Goal: Information Seeking & Learning: Learn about a topic

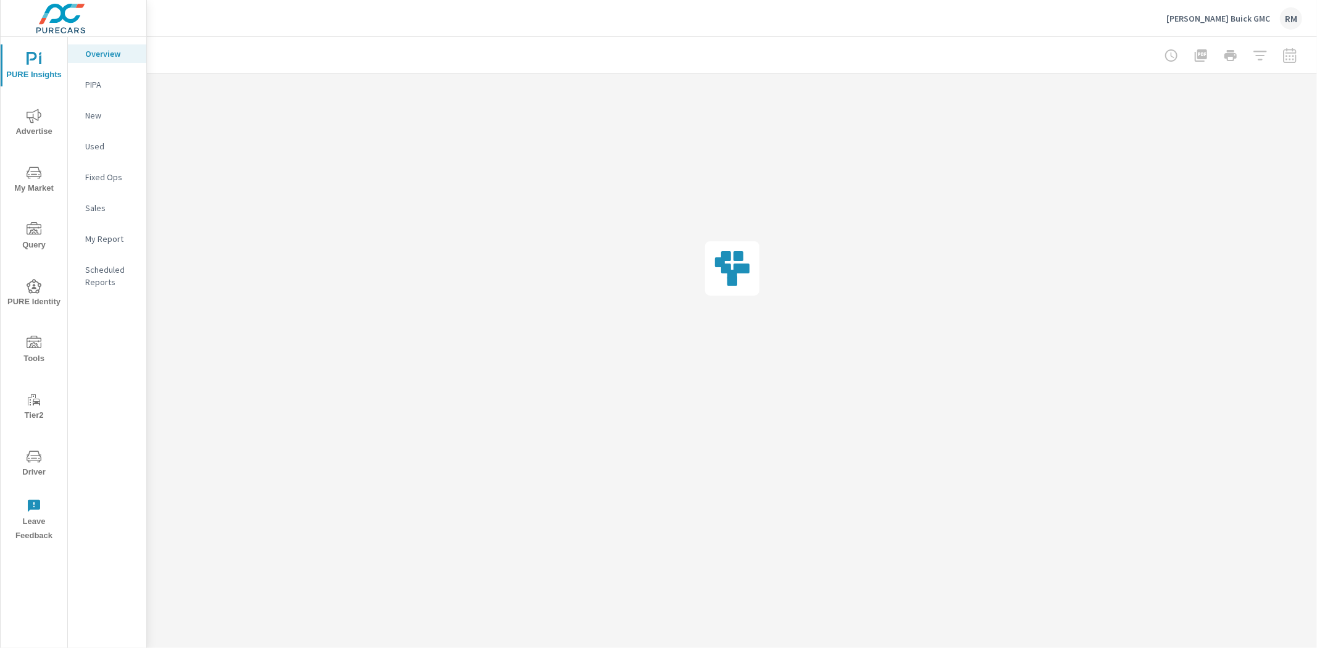
click at [25, 116] on span "Advertise" at bounding box center [33, 124] width 59 height 30
click at [119, 336] on p "Website Analytics" at bounding box center [110, 337] width 51 height 25
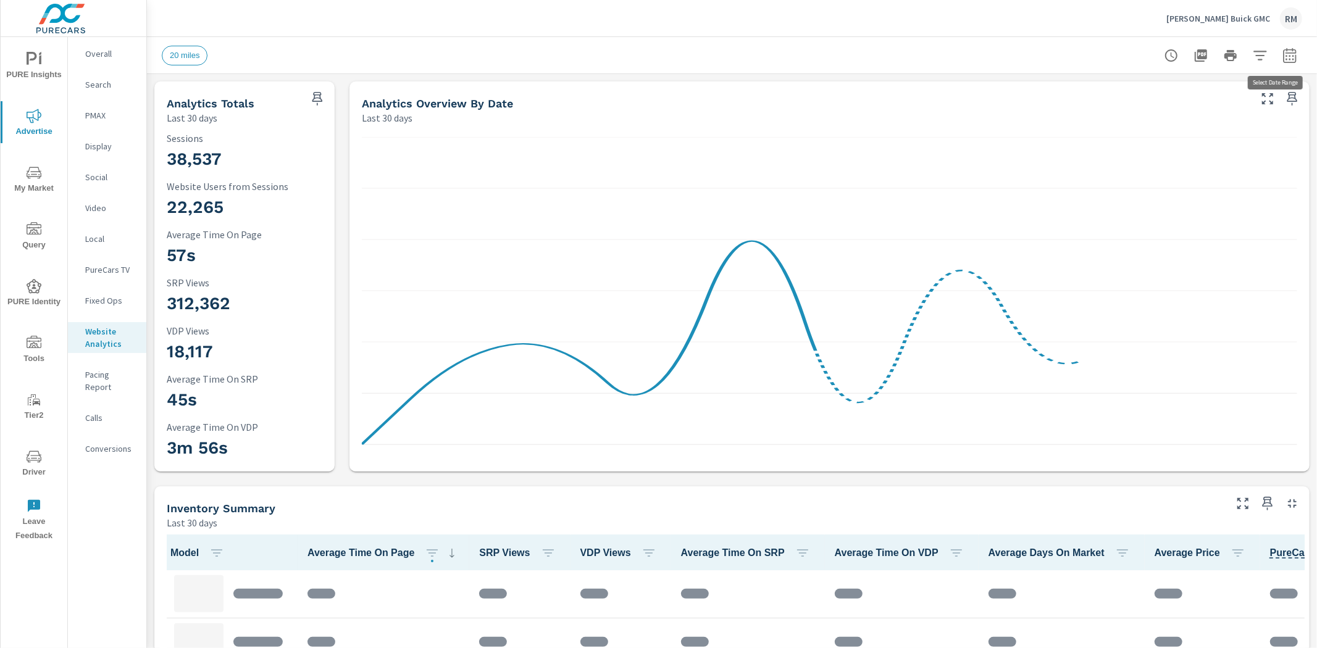
click at [1282, 51] on icon "button" at bounding box center [1289, 55] width 15 height 15
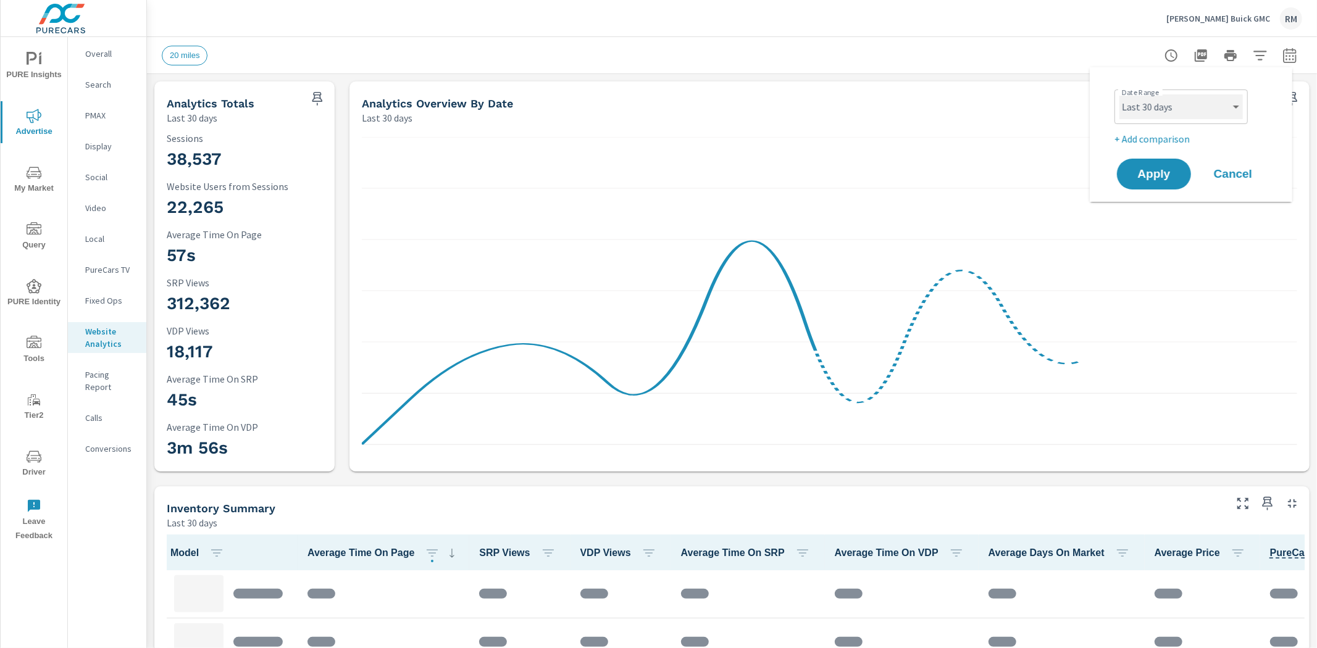
click at [1220, 104] on select "Custom Yesterday Last week Last 7 days Last 14 days Last 30 days Last 45 days L…" at bounding box center [1180, 106] width 123 height 25
click at [1119, 94] on select "Custom Yesterday Last week Last 7 days Last 14 days Last 30 days Last 45 days L…" at bounding box center [1180, 106] width 123 height 25
select select "Last month"
click at [1175, 134] on p "+ Add comparison" at bounding box center [1193, 139] width 158 height 15
select select "Previous period"
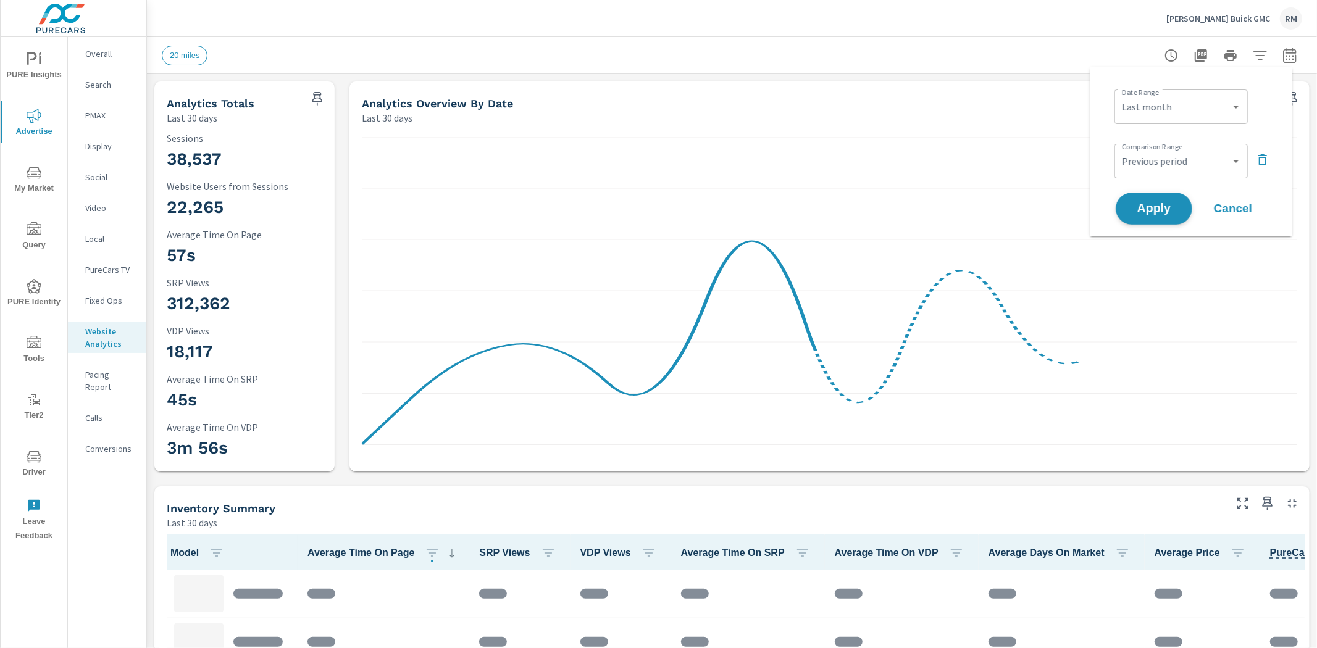
click at [1177, 210] on span "Apply" at bounding box center [1154, 209] width 51 height 12
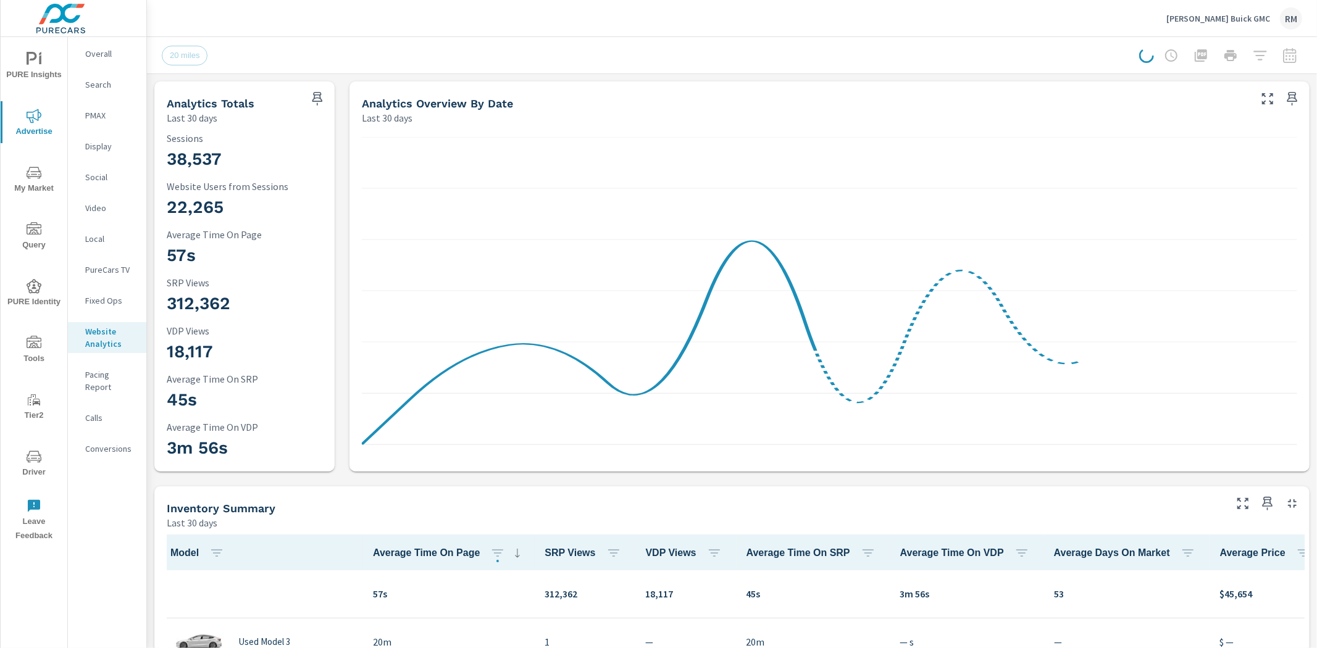
scroll to position [1, 0]
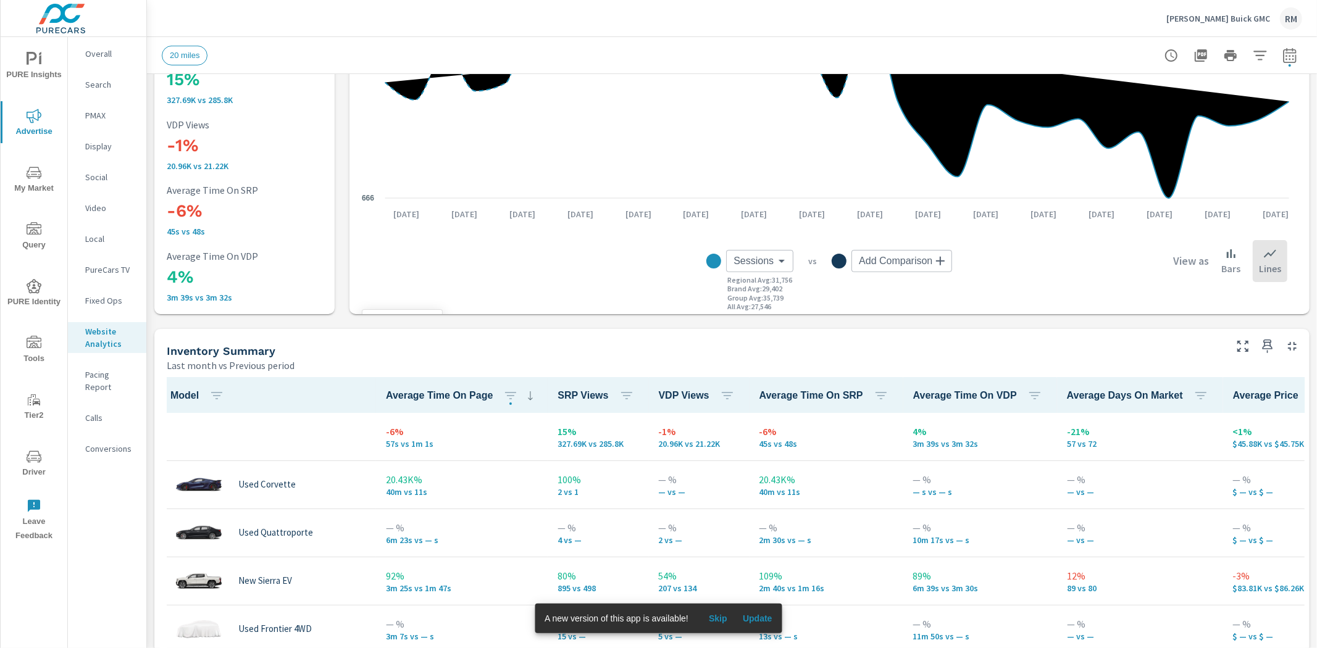
scroll to position [206, 0]
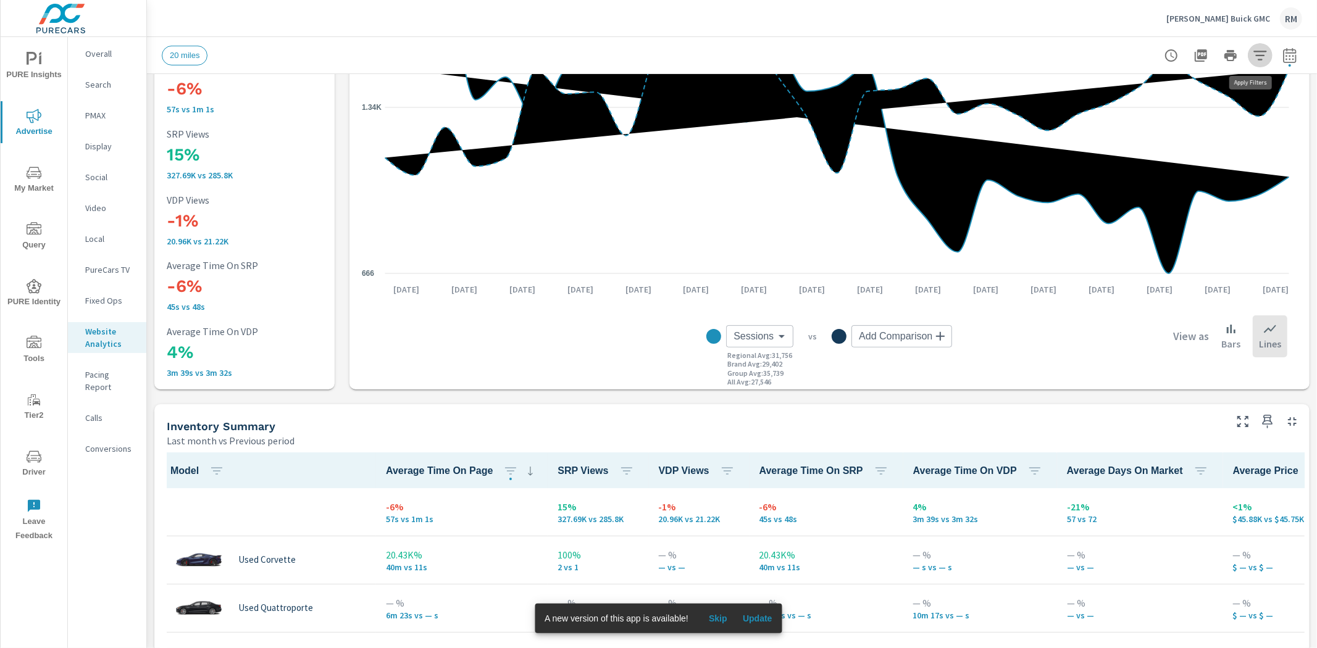
click at [1253, 61] on icon "button" at bounding box center [1260, 55] width 15 height 15
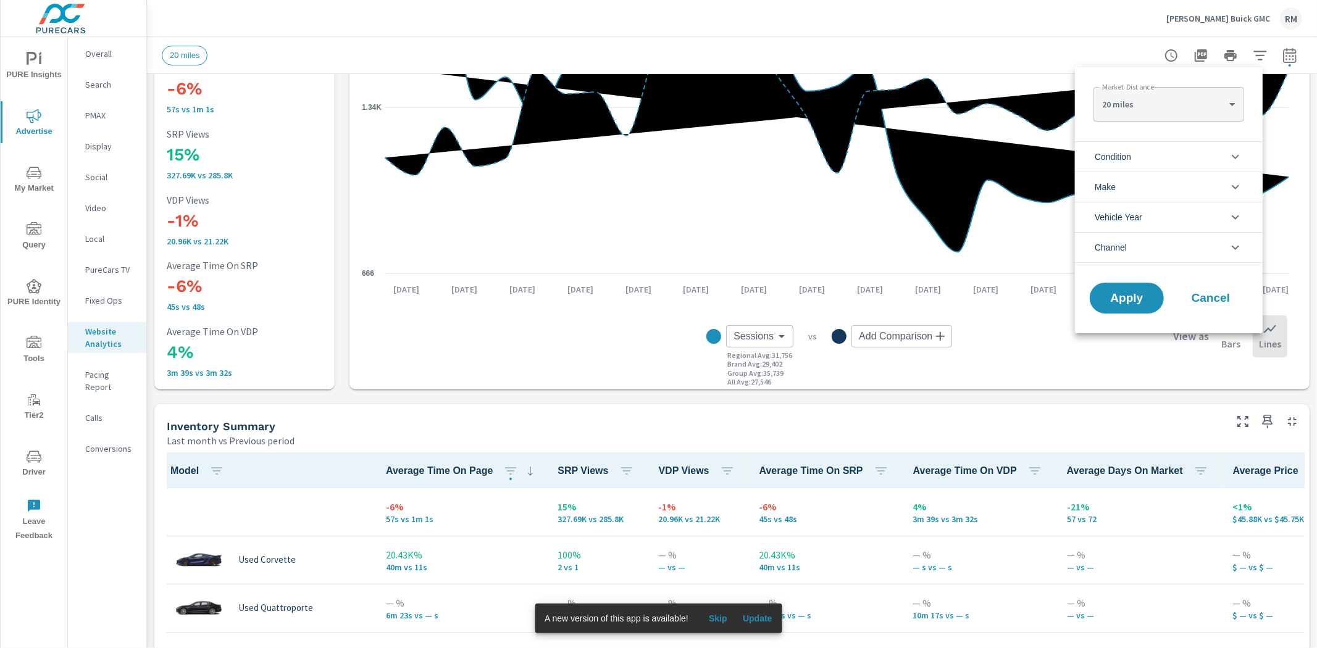
click at [1181, 151] on li "Condition" at bounding box center [1169, 156] width 188 height 30
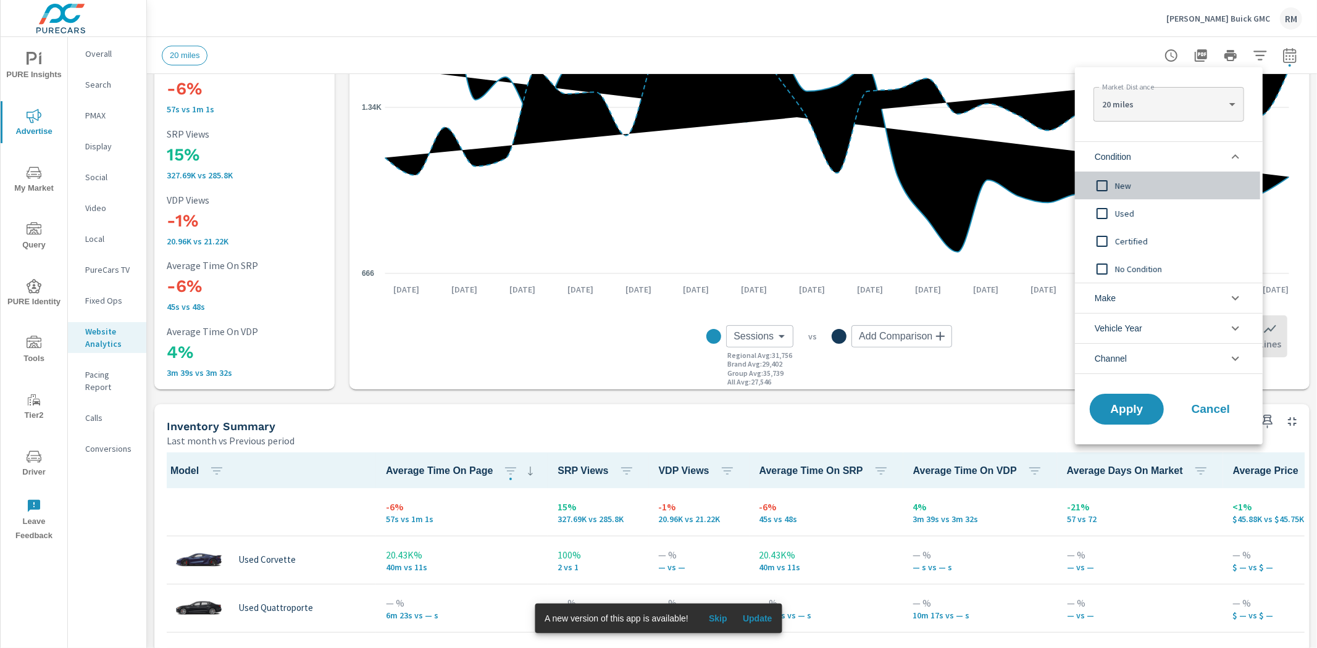
click at [1118, 188] on span "New" at bounding box center [1182, 185] width 135 height 15
click at [1118, 417] on button "Apply" at bounding box center [1126, 409] width 77 height 32
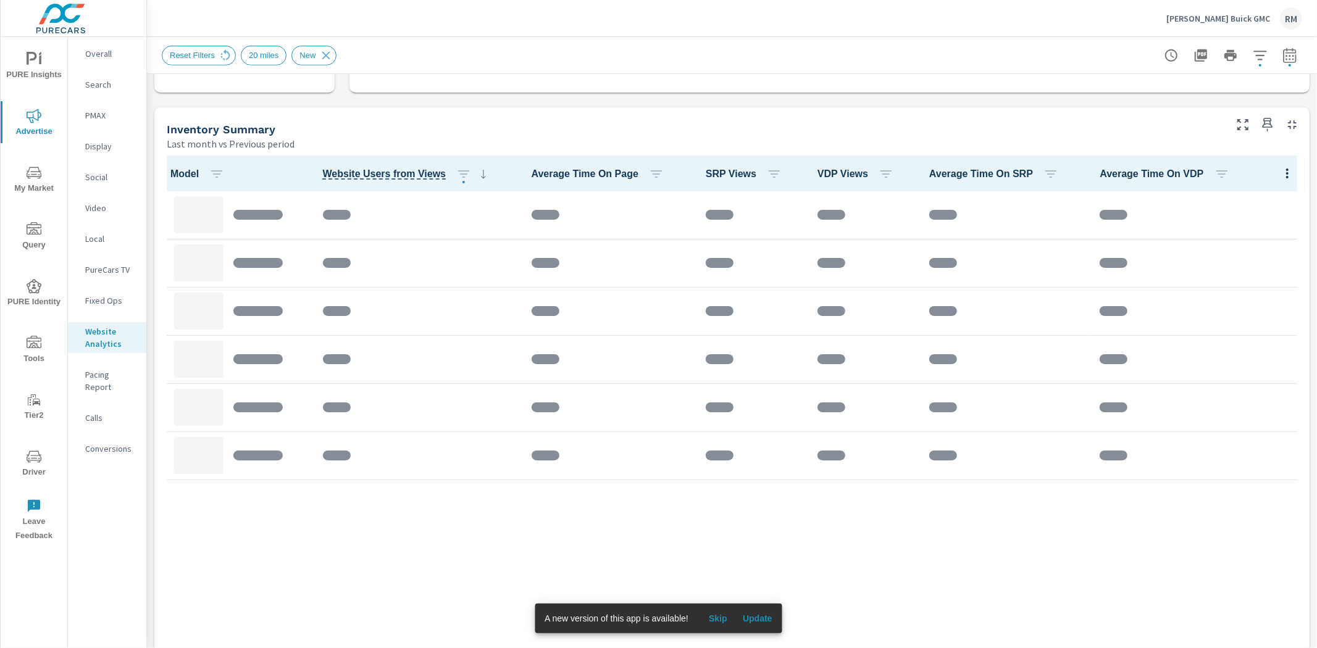
scroll to position [558, 0]
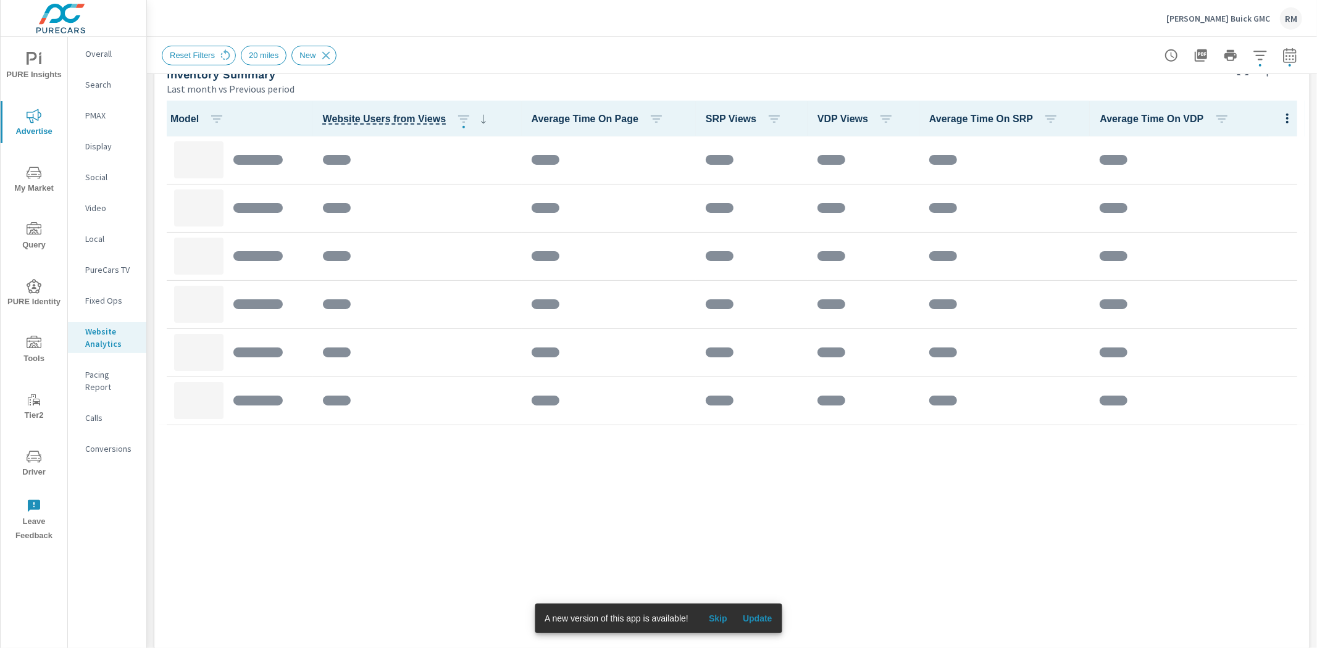
click at [722, 619] on span "Skip" at bounding box center [718, 618] width 30 height 11
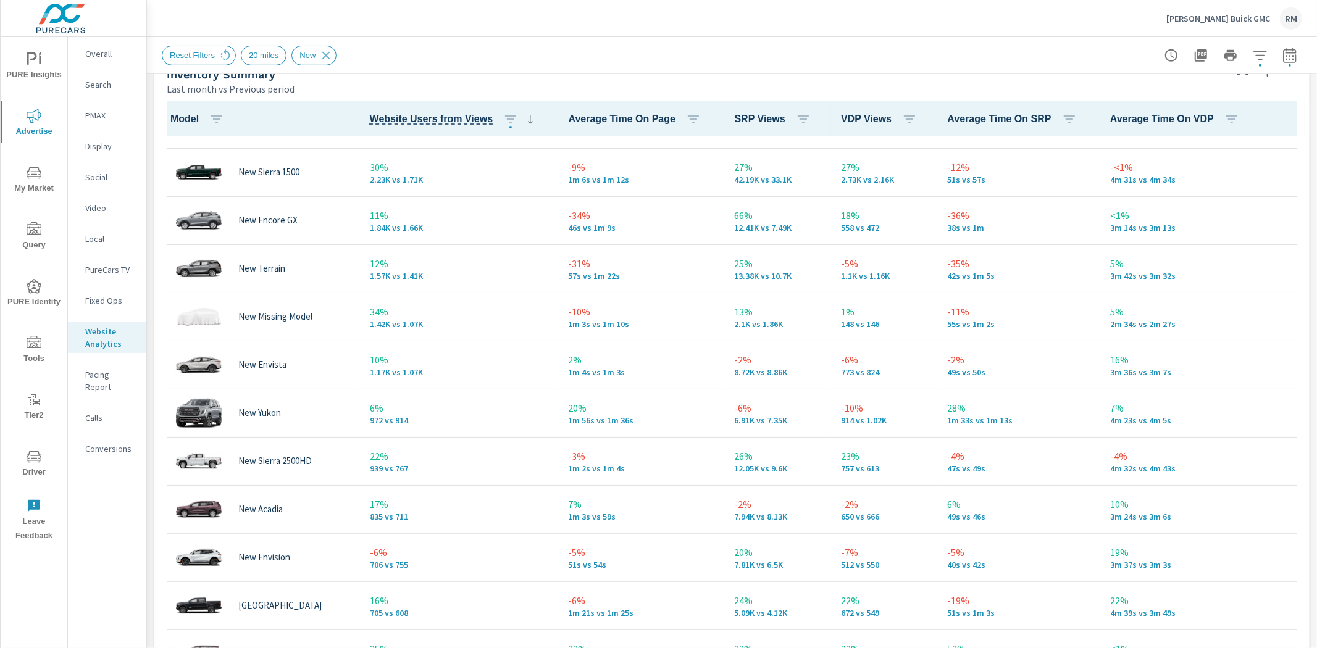
scroll to position [42, 0]
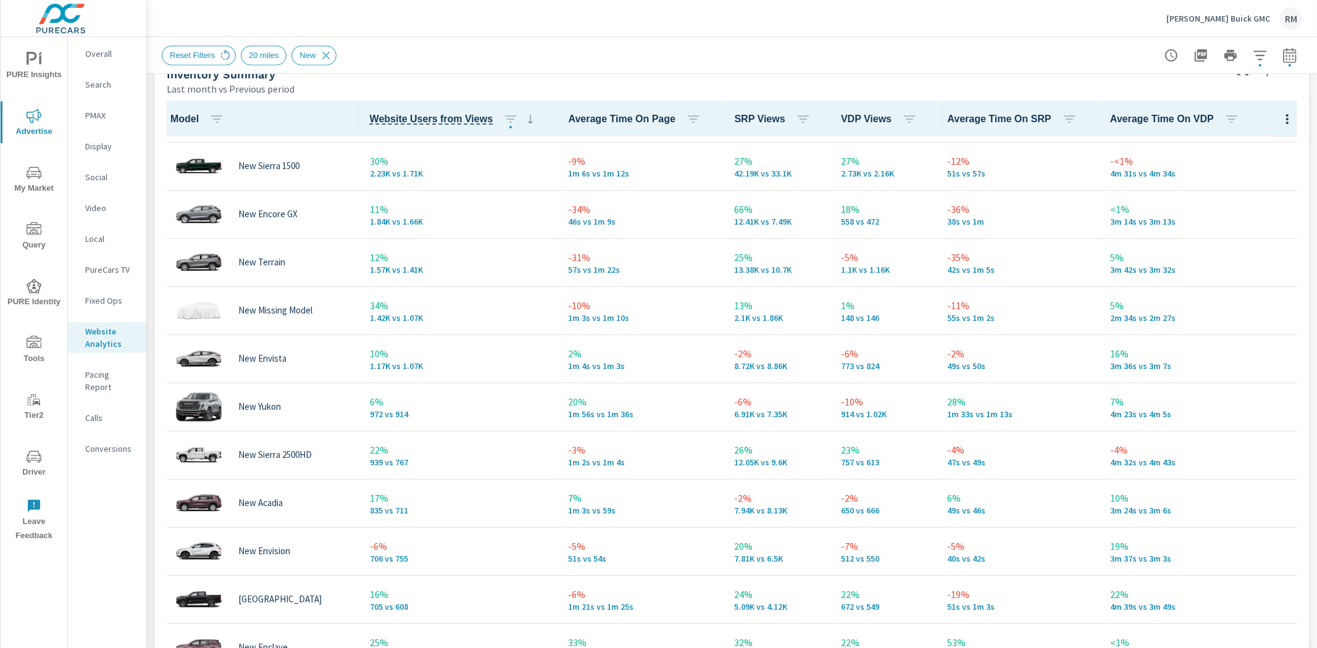
click at [35, 177] on icon "nav menu" at bounding box center [34, 172] width 15 height 15
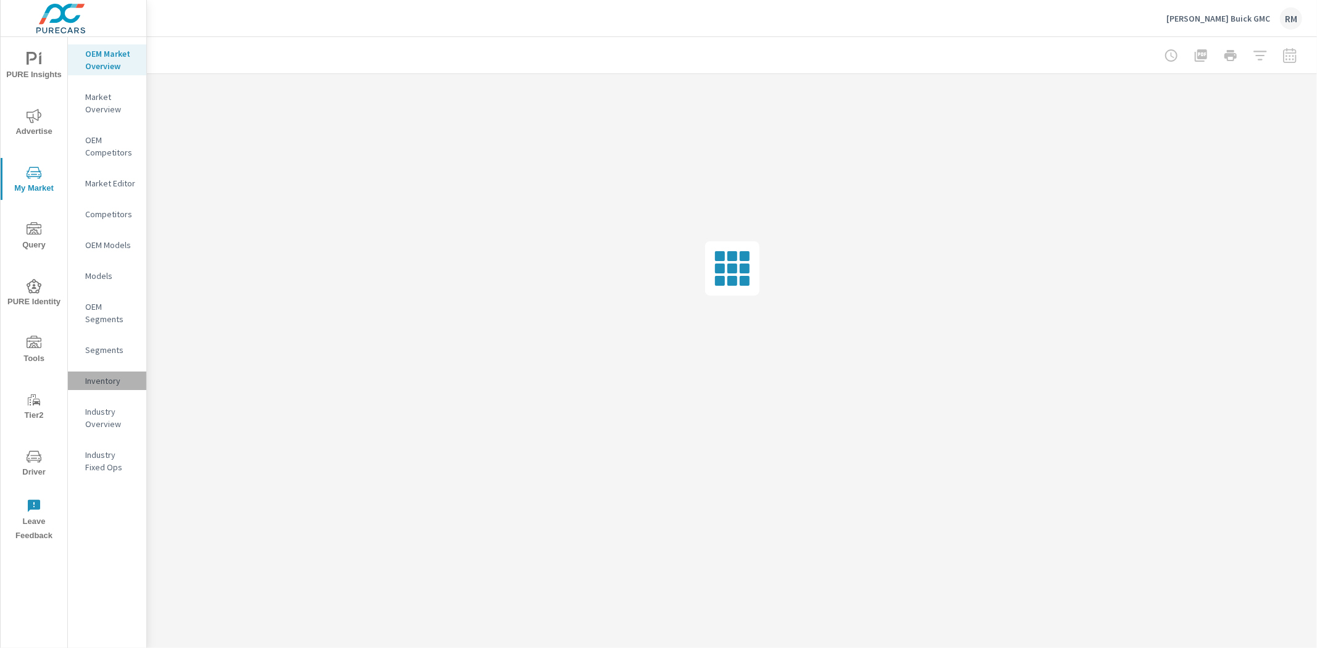
click at [105, 382] on p "Inventory" at bounding box center [110, 381] width 51 height 12
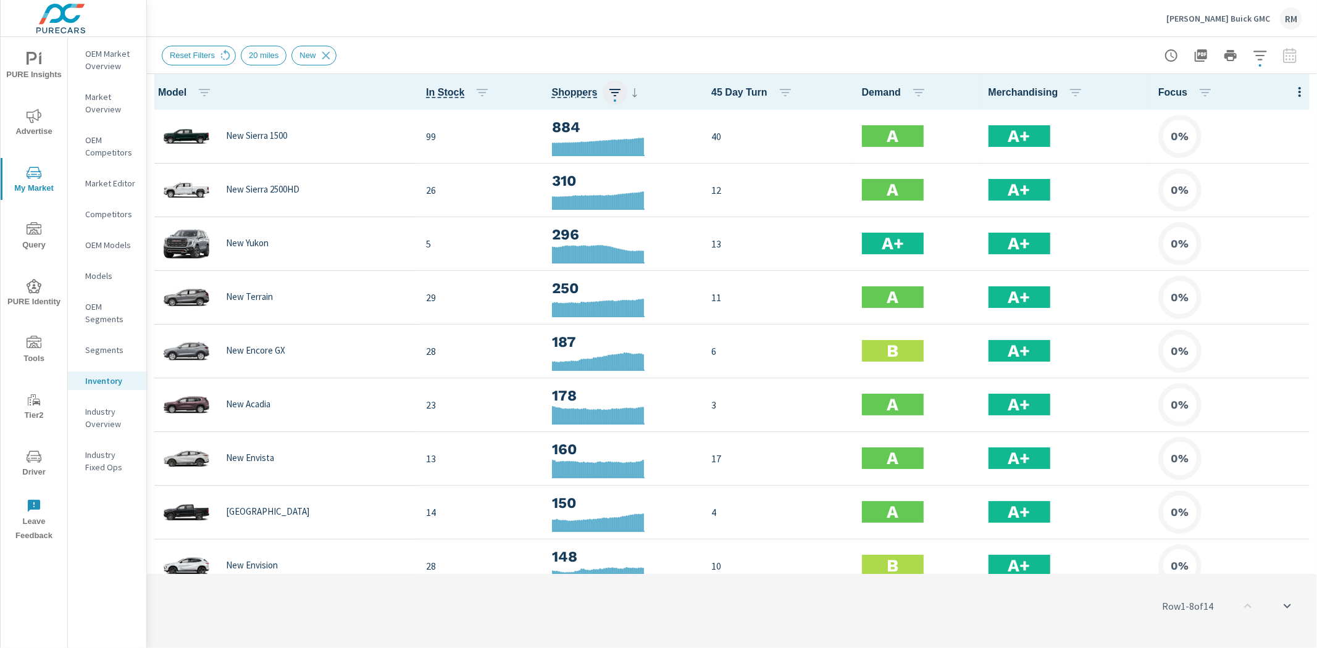
click at [613, 87] on icon "button" at bounding box center [615, 92] width 15 height 15
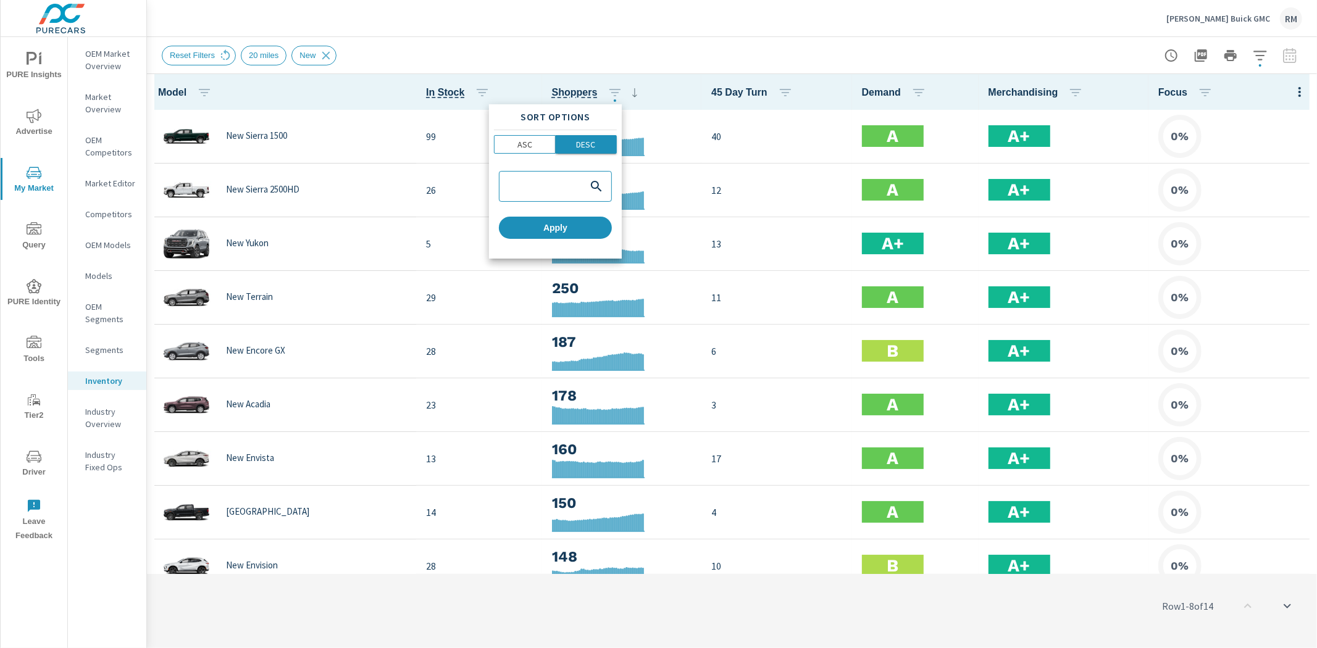
click at [590, 140] on p "DESC" at bounding box center [585, 144] width 19 height 12
click at [556, 232] on span "Apply" at bounding box center [555, 227] width 103 height 11
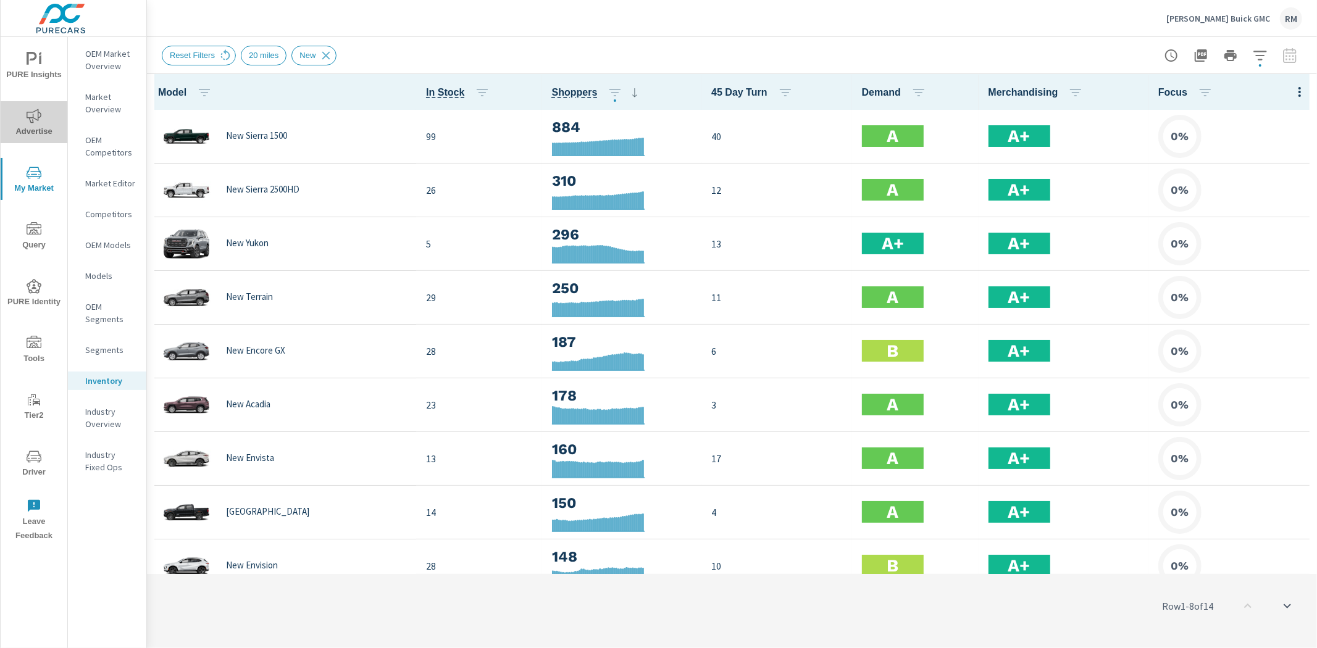
click at [39, 123] on span "Advertise" at bounding box center [33, 124] width 59 height 30
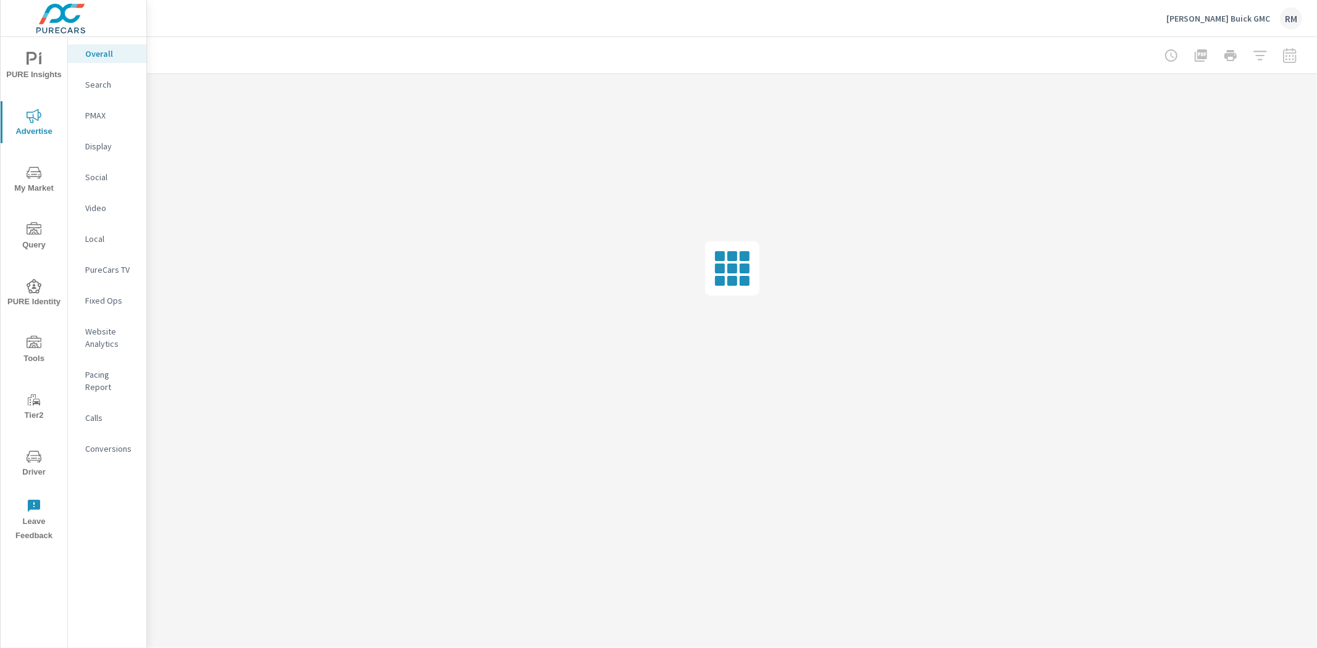
click at [103, 82] on p "Search" at bounding box center [110, 84] width 51 height 12
click at [106, 56] on p "Overall" at bounding box center [110, 54] width 51 height 12
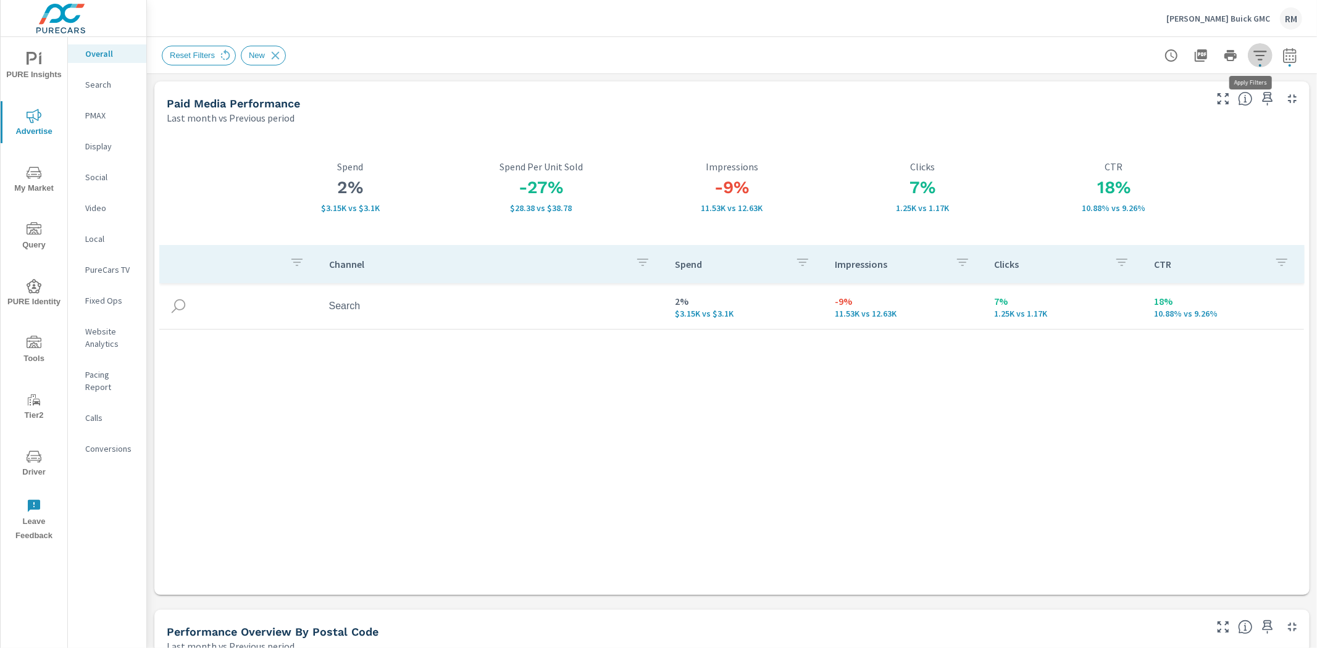
click at [1253, 59] on icon "button" at bounding box center [1260, 55] width 15 height 15
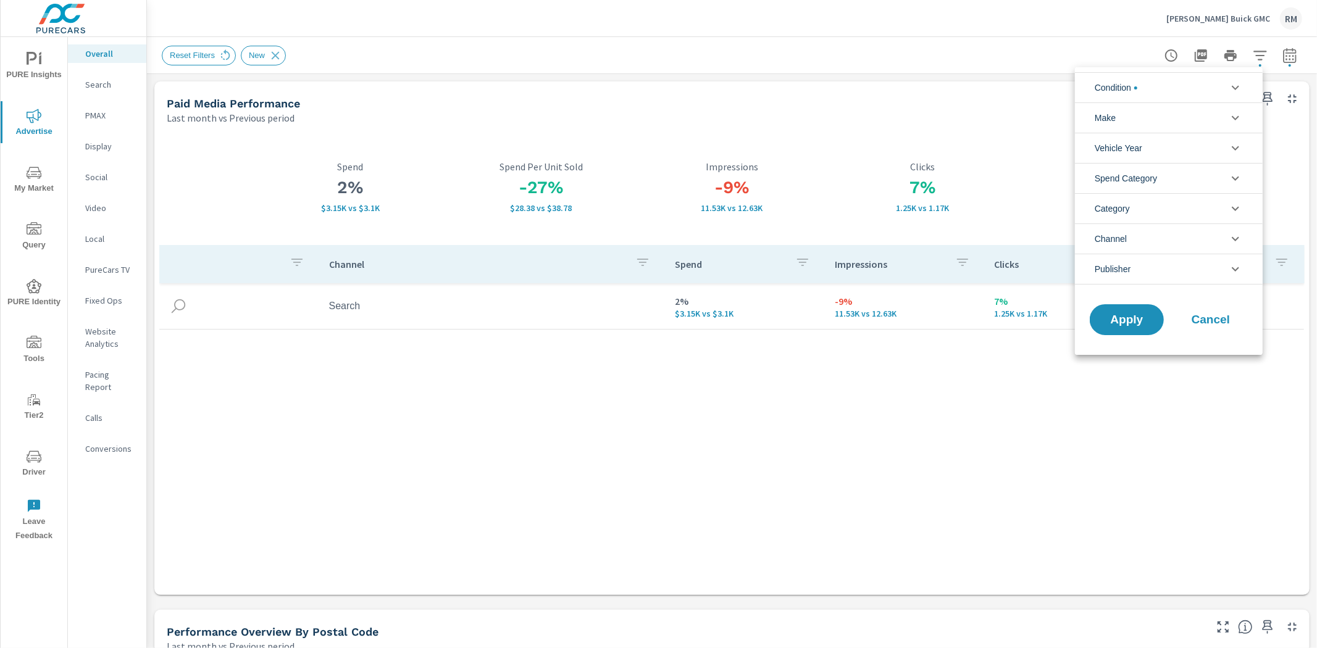
click at [1176, 97] on li "Condition" at bounding box center [1169, 87] width 188 height 30
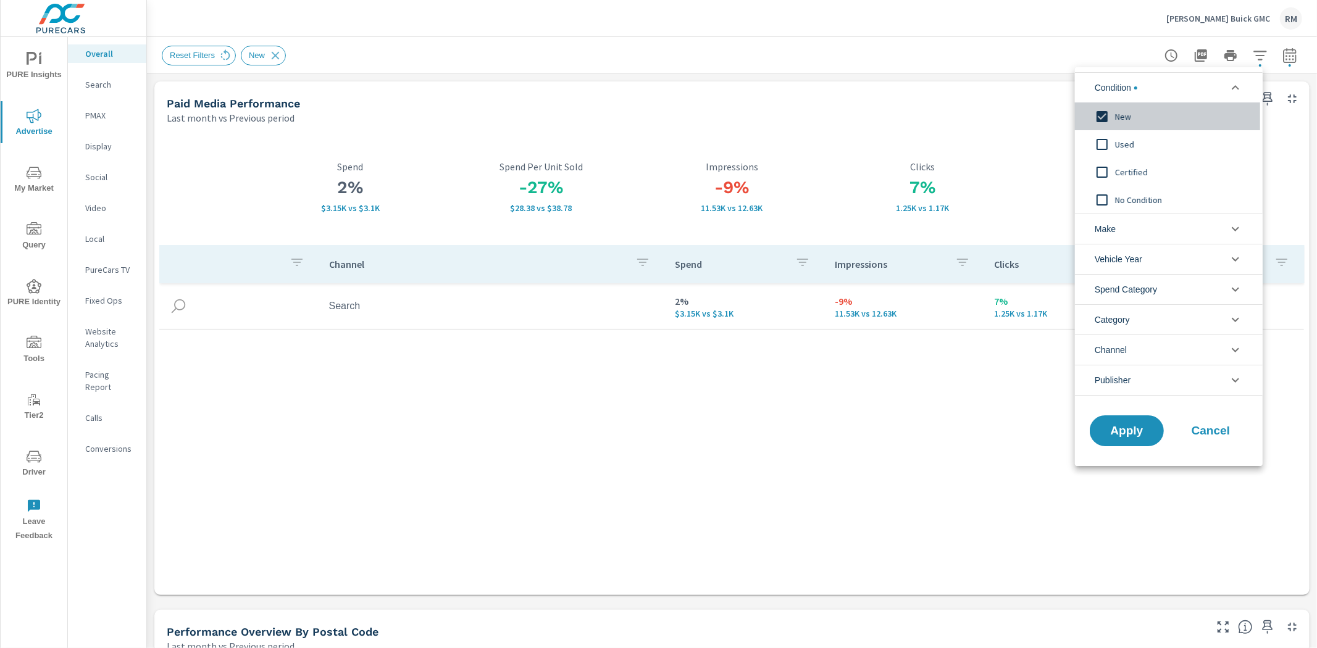
click at [1120, 114] on span "New" at bounding box center [1182, 116] width 135 height 15
click at [1135, 429] on span "Apply" at bounding box center [1126, 431] width 51 height 12
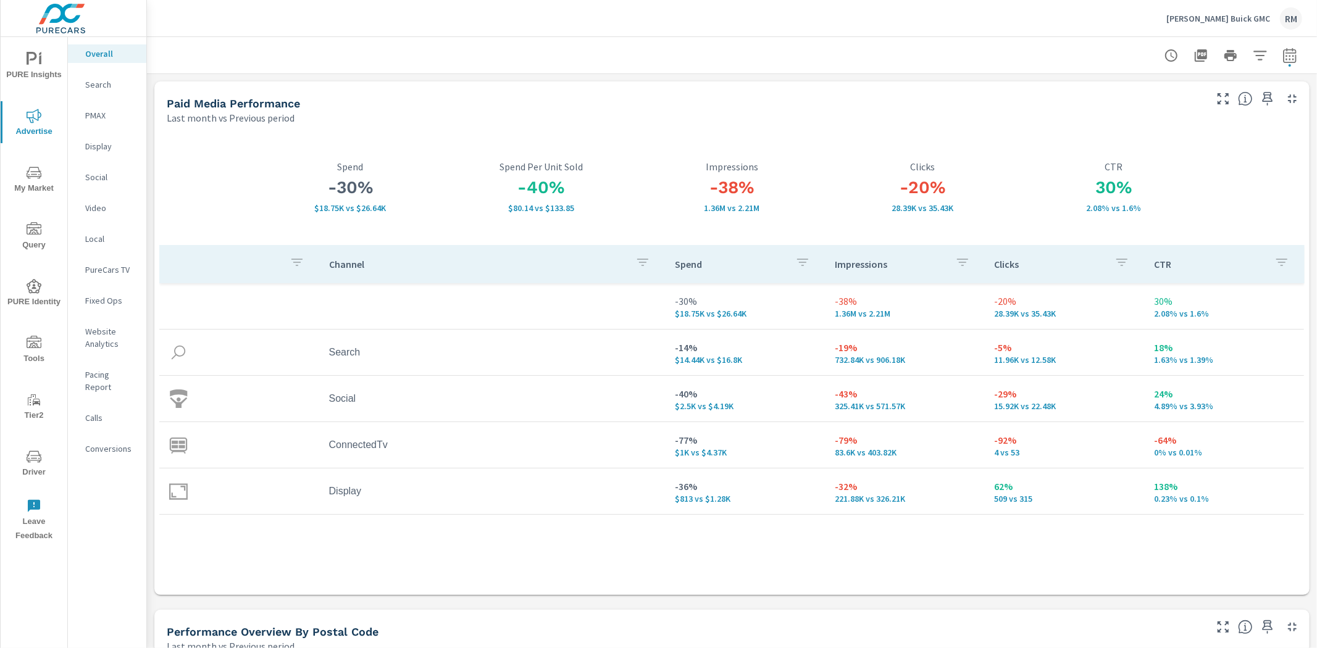
click at [33, 177] on icon "nav menu" at bounding box center [34, 172] width 15 height 15
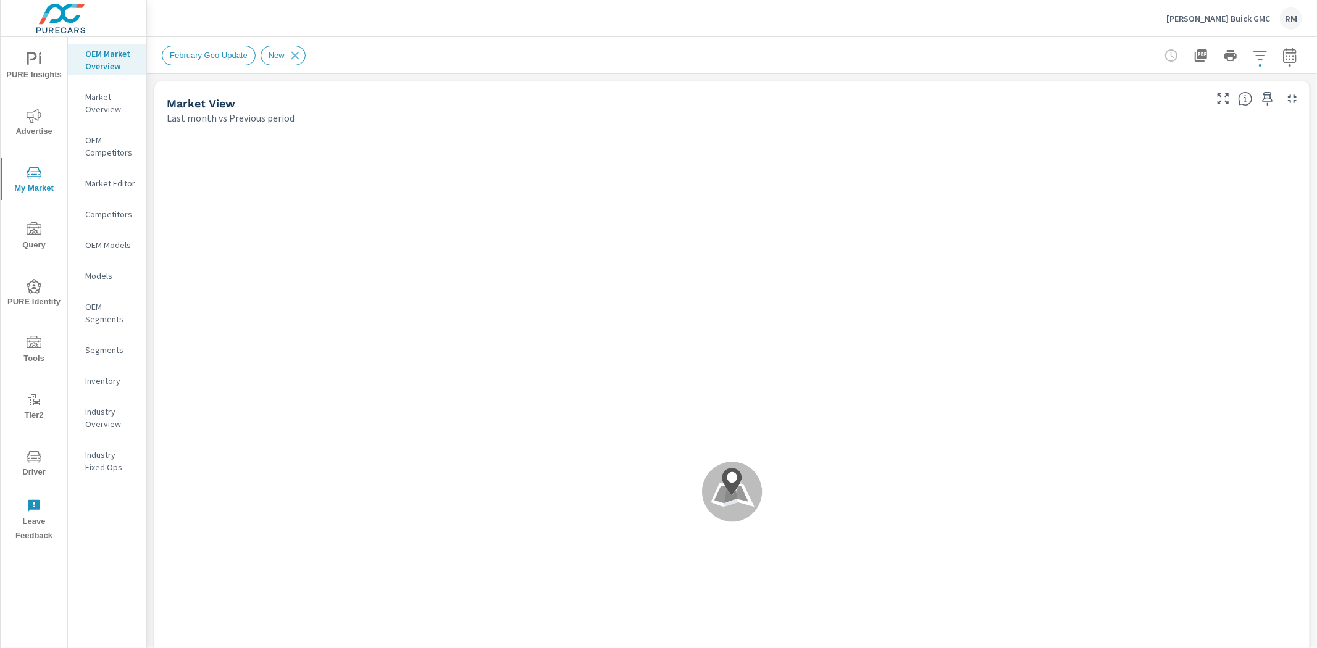
scroll to position [1, 0]
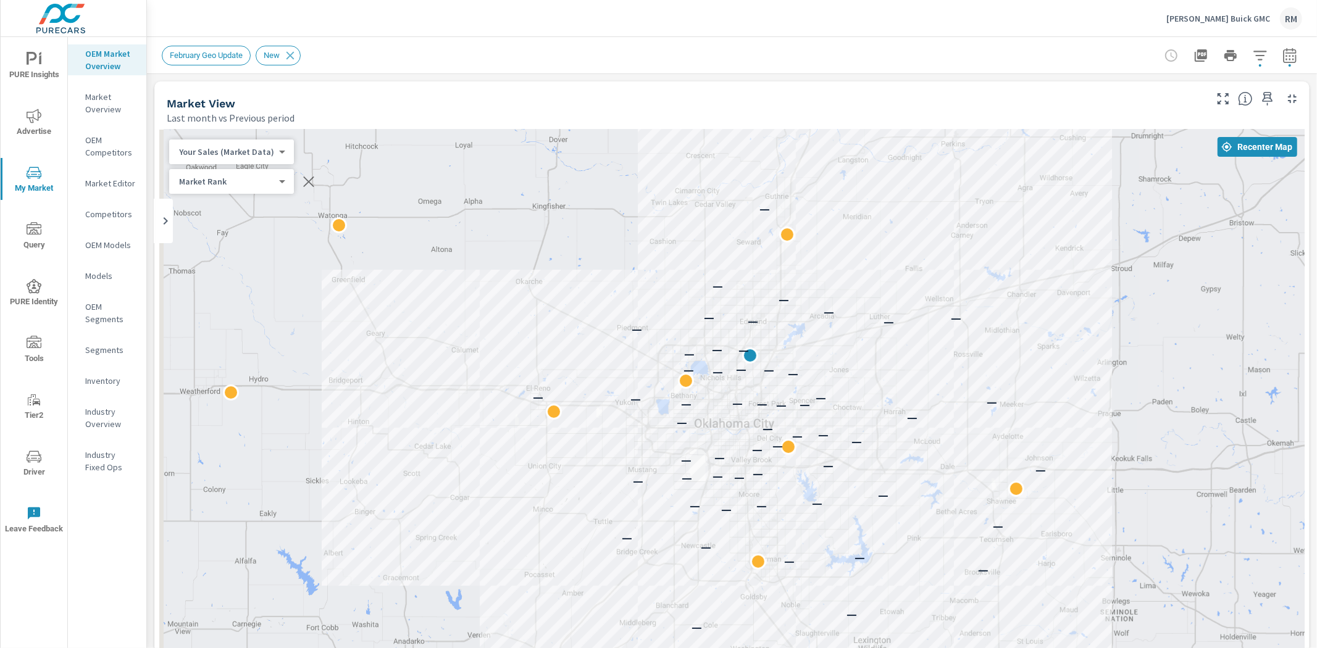
drag, startPoint x: 546, startPoint y: 262, endPoint x: 556, endPoint y: 135, distance: 127.6
click at [556, 135] on div "— — — — — — — — — — — — — — — — — — — — — — — — — — — — — — — — — — — — — — — —…" at bounding box center [731, 473] width 1145 height 687
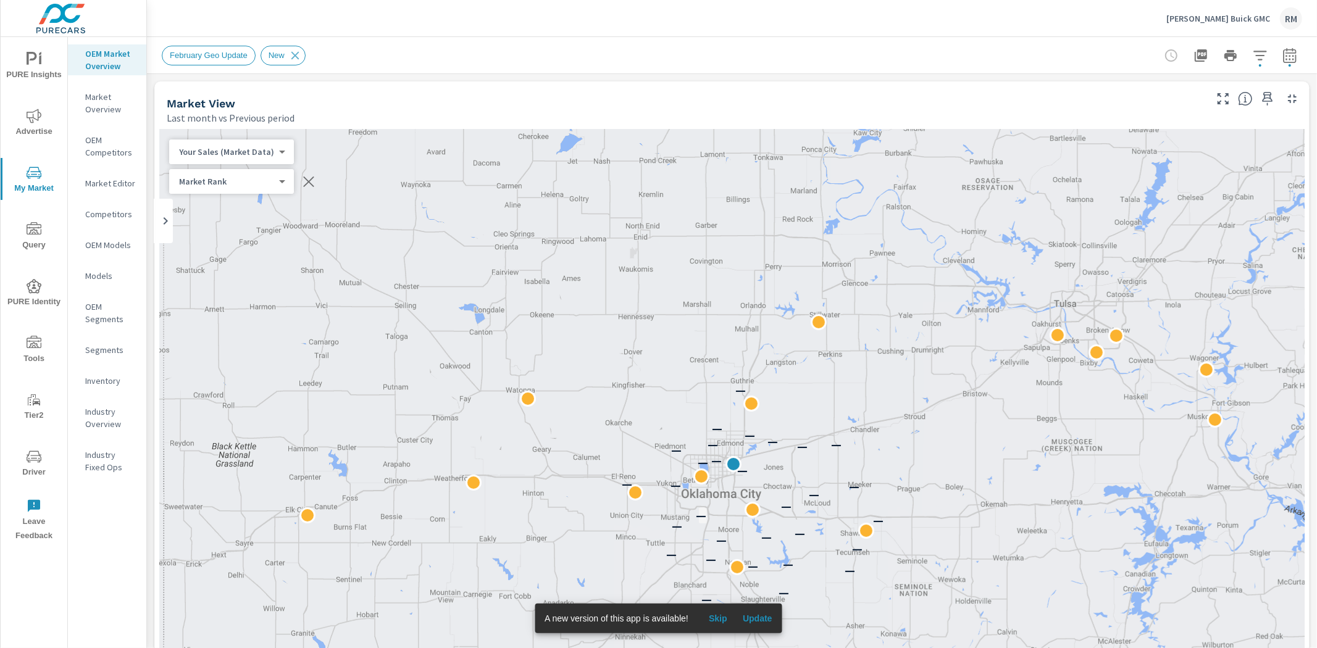
scroll to position [1, 0]
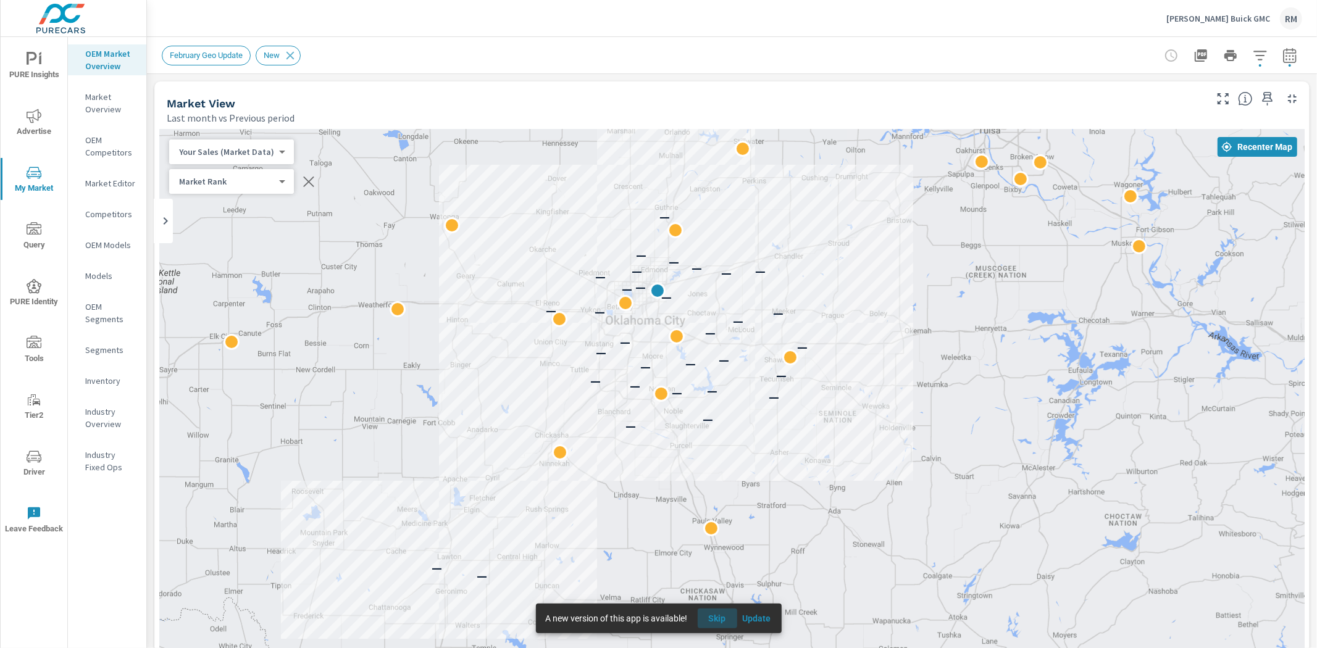
click at [713, 613] on span "Skip" at bounding box center [718, 618] width 30 height 11
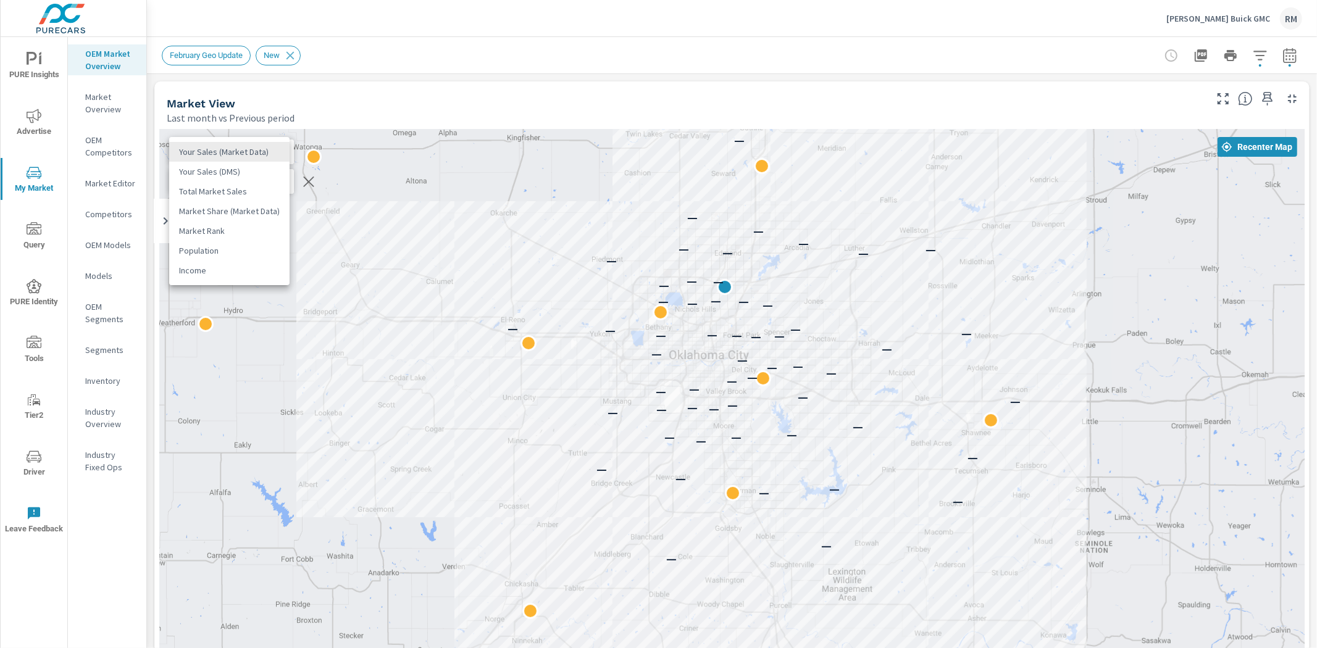
click at [221, 145] on body "PURE Insights Advertise My Market Query PURE Identity Tools Tier2 Driver Leave …" at bounding box center [658, 324] width 1317 height 648
click at [224, 156] on li "Your Sales (Market Data)" at bounding box center [229, 152] width 120 height 20
click at [221, 178] on body "PURE Insights Advertise My Market Query PURE Identity Tools Tier2 Driver Leave …" at bounding box center [658, 324] width 1317 height 648
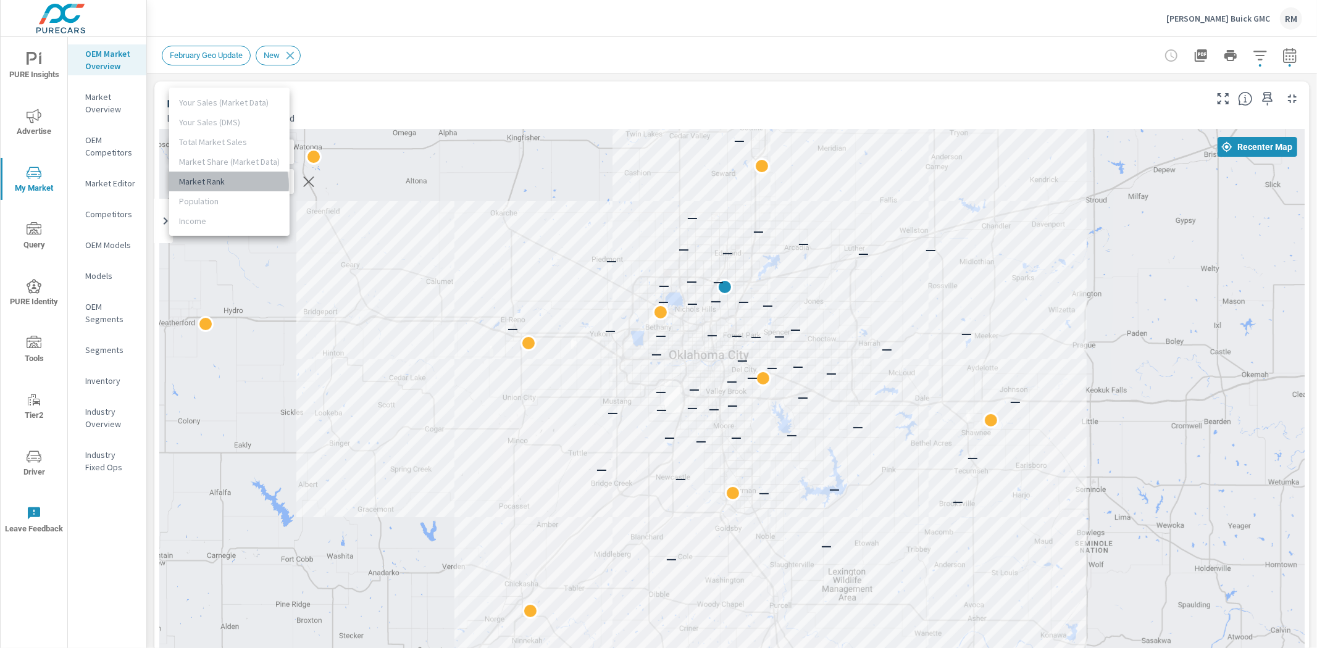
click at [226, 185] on li "Market Rank" at bounding box center [229, 182] width 120 height 20
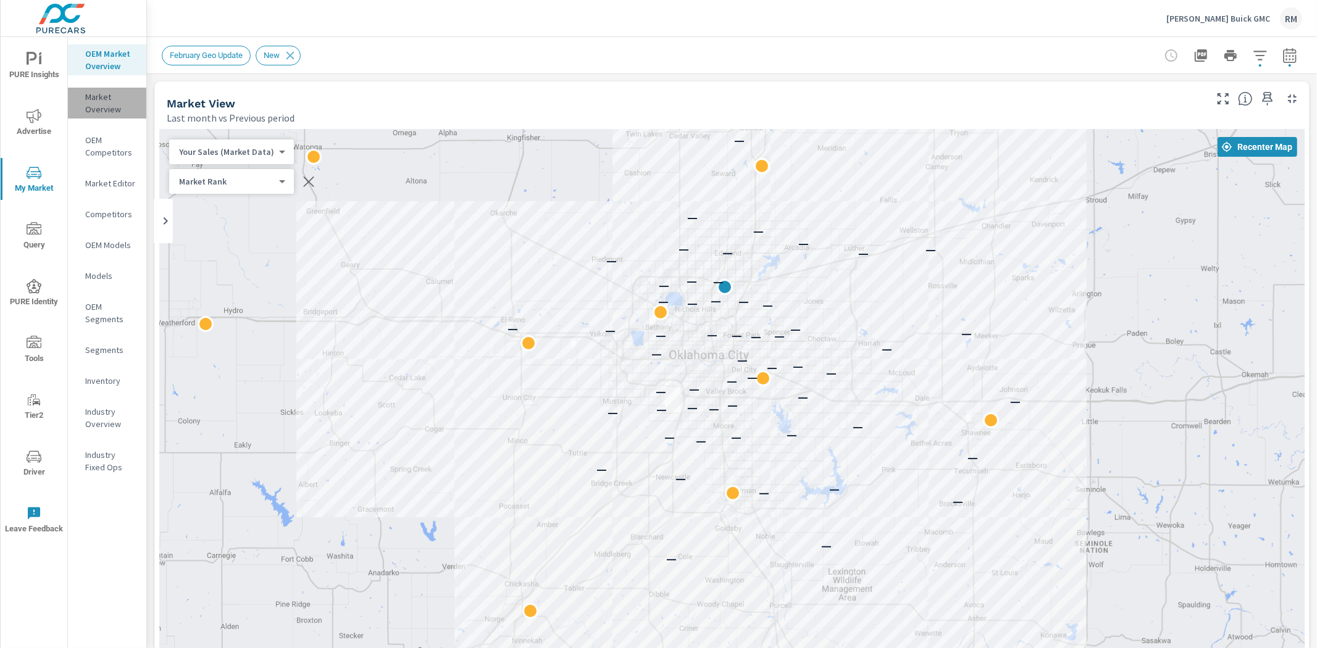
click at [90, 109] on p "Market Overview" at bounding box center [110, 103] width 51 height 25
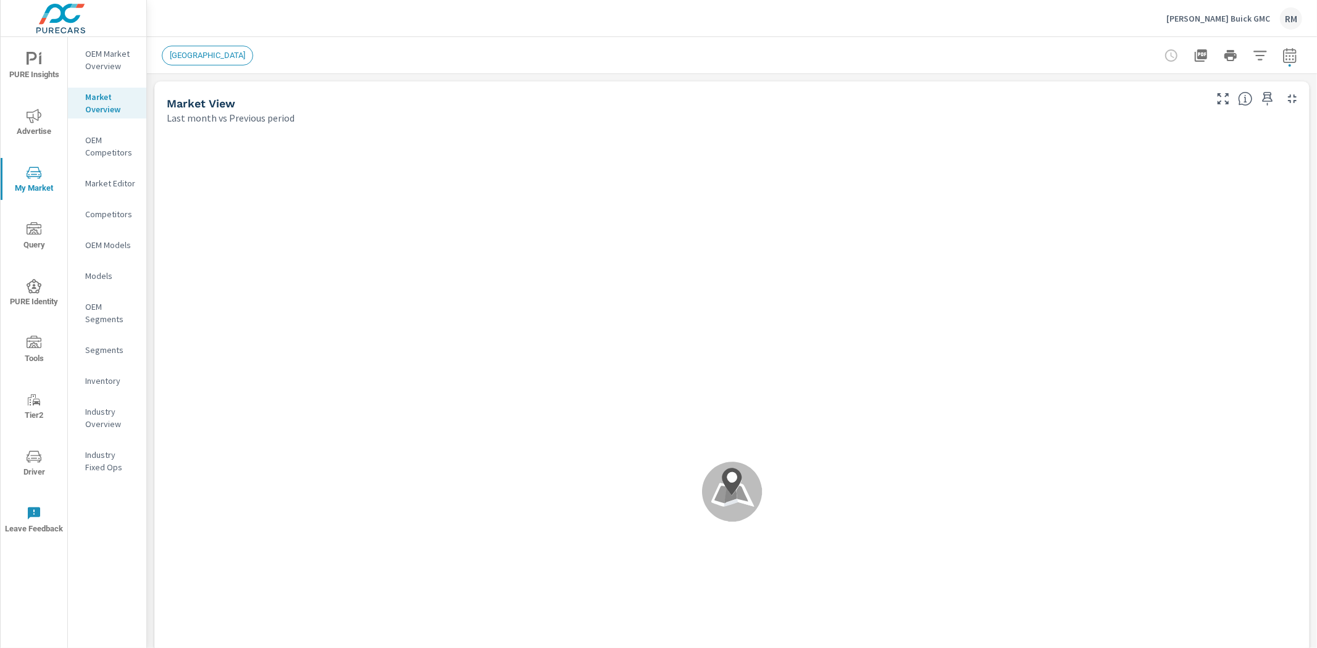
scroll to position [1, 0]
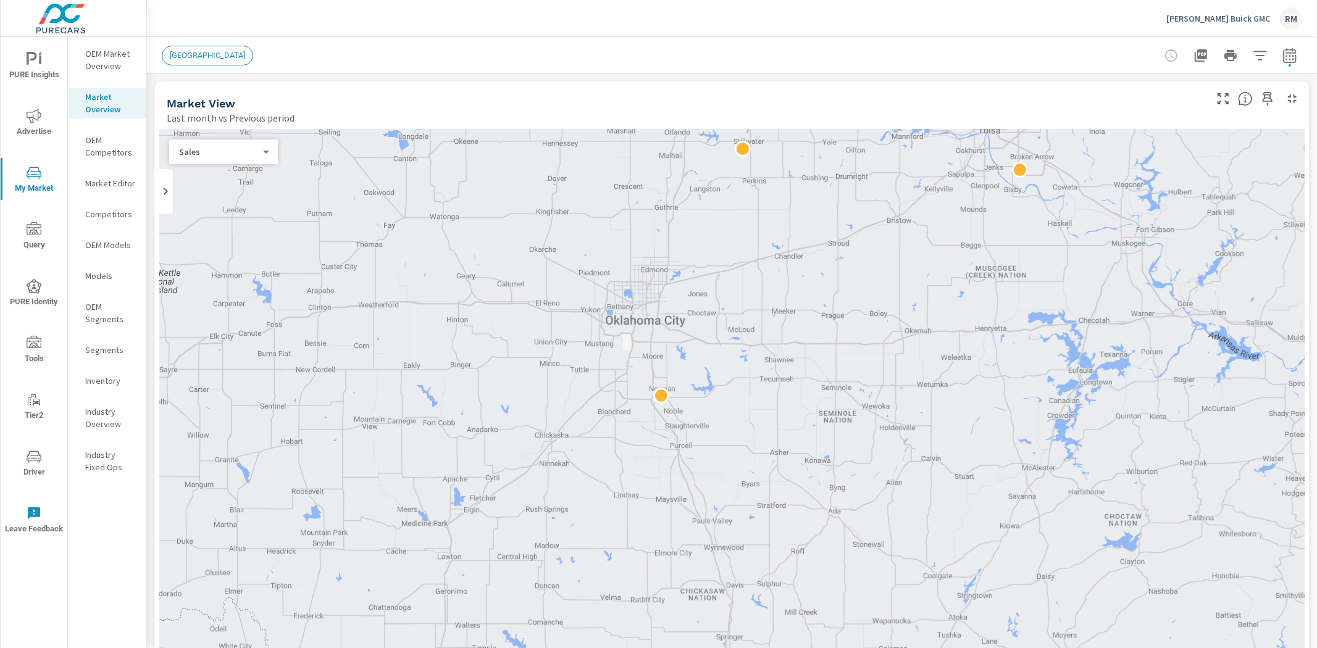
click at [107, 177] on p "Market Editor" at bounding box center [110, 183] width 51 height 12
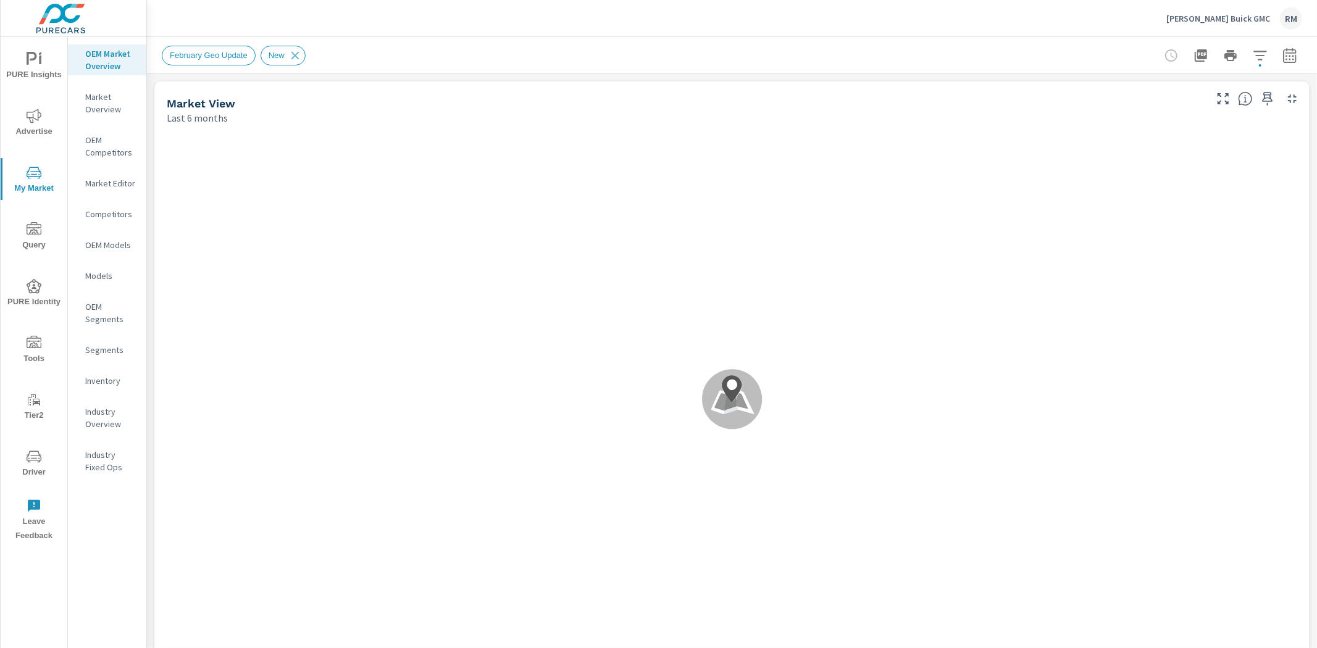
scroll to position [1, 0]
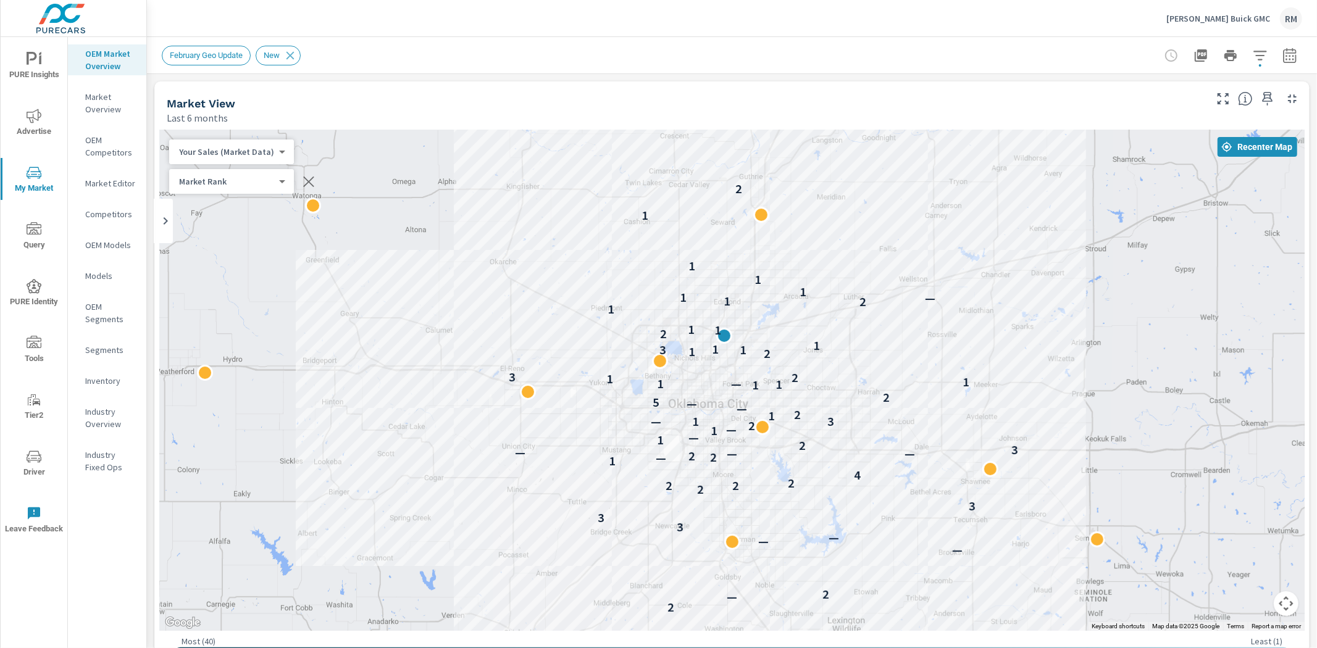
drag, startPoint x: 1120, startPoint y: 304, endPoint x: 1101, endPoint y: 239, distance: 68.2
click at [1102, 241] on div "1 2 — 2 — — — 3 3 3 2 2 2 2 4 1 — 2 2 — — — 3 2 1 — 1 — 2 1 — 3 1 2 — — 5 2 1 1…" at bounding box center [731, 380] width 1145 height 501
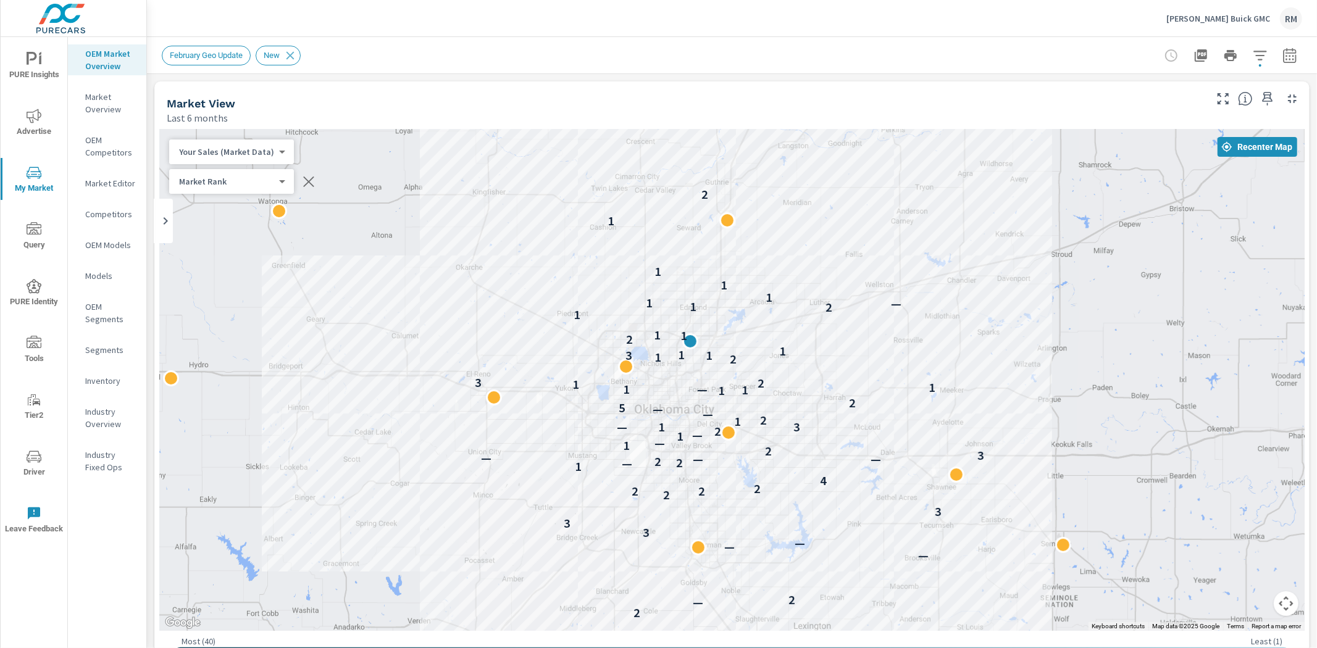
drag, startPoint x: 1058, startPoint y: 272, endPoint x: 1053, endPoint y: 288, distance: 17.6
click at [1053, 288] on div "2 1 2 — 2 — — — 3 3 3 2 2 2 2 4 1 — 2 2 — — — 3 2 1 — 1 — 2 1 — 3 1 2 — — 5 2 1…" at bounding box center [731, 380] width 1145 height 501
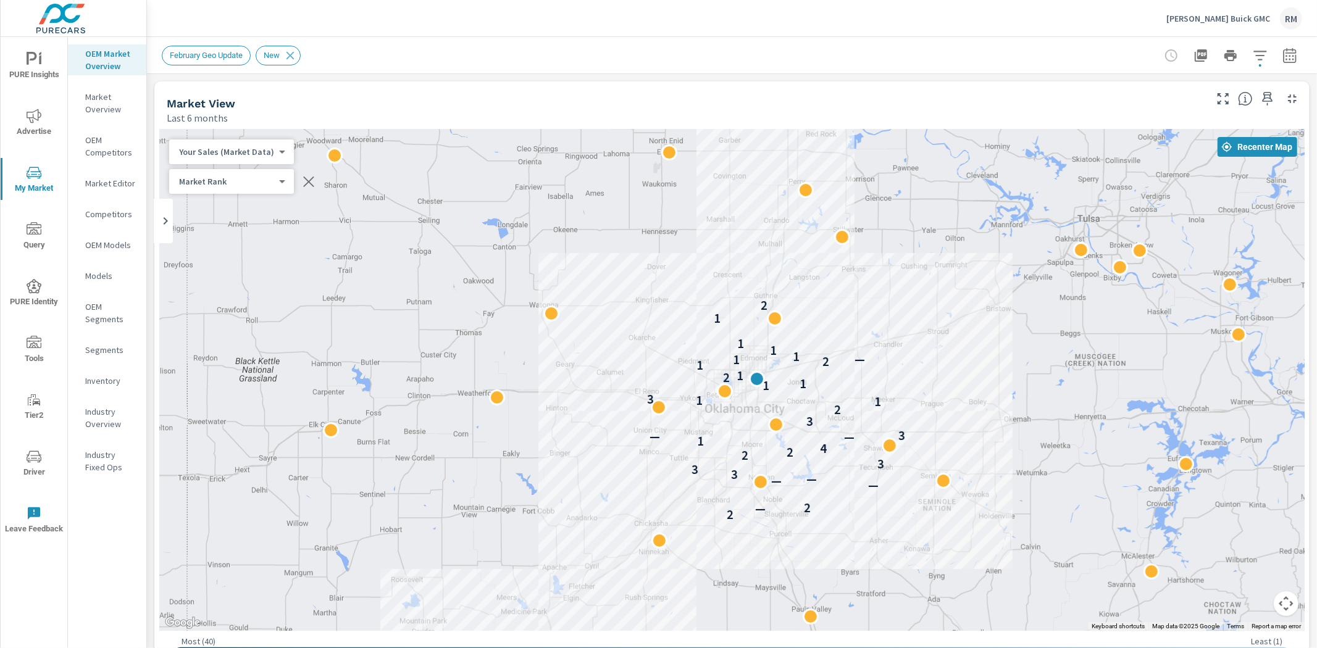
drag, startPoint x: 1051, startPoint y: 348, endPoint x: 977, endPoint y: 391, distance: 85.2
click at [977, 391] on div "2 1 2 — 2 — — — 3 3 3 2 2 4 1 — — 3 3 2 1 1 3 1 1 2 1 1 2 — 1 1 1 1 1 2" at bounding box center [731, 380] width 1145 height 501
click at [29, 111] on icon "nav menu" at bounding box center [34, 116] width 15 height 15
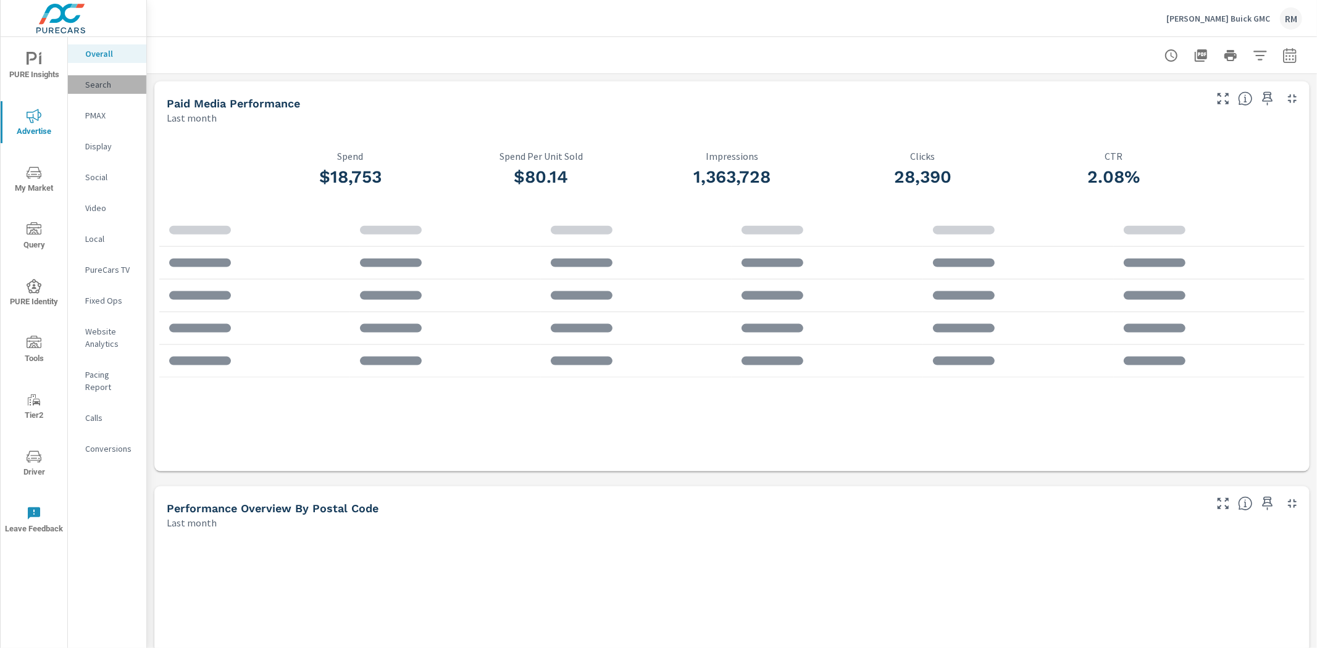
click at [107, 77] on div "Search" at bounding box center [107, 84] width 78 height 19
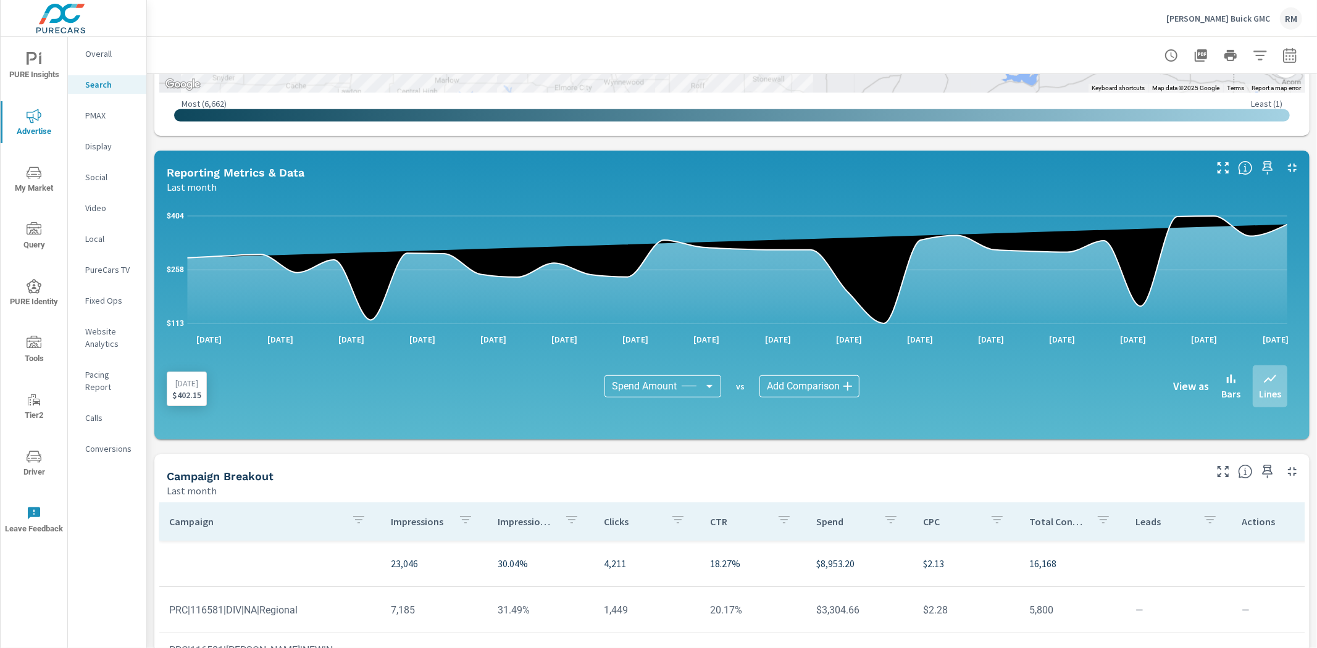
scroll to position [330, 0]
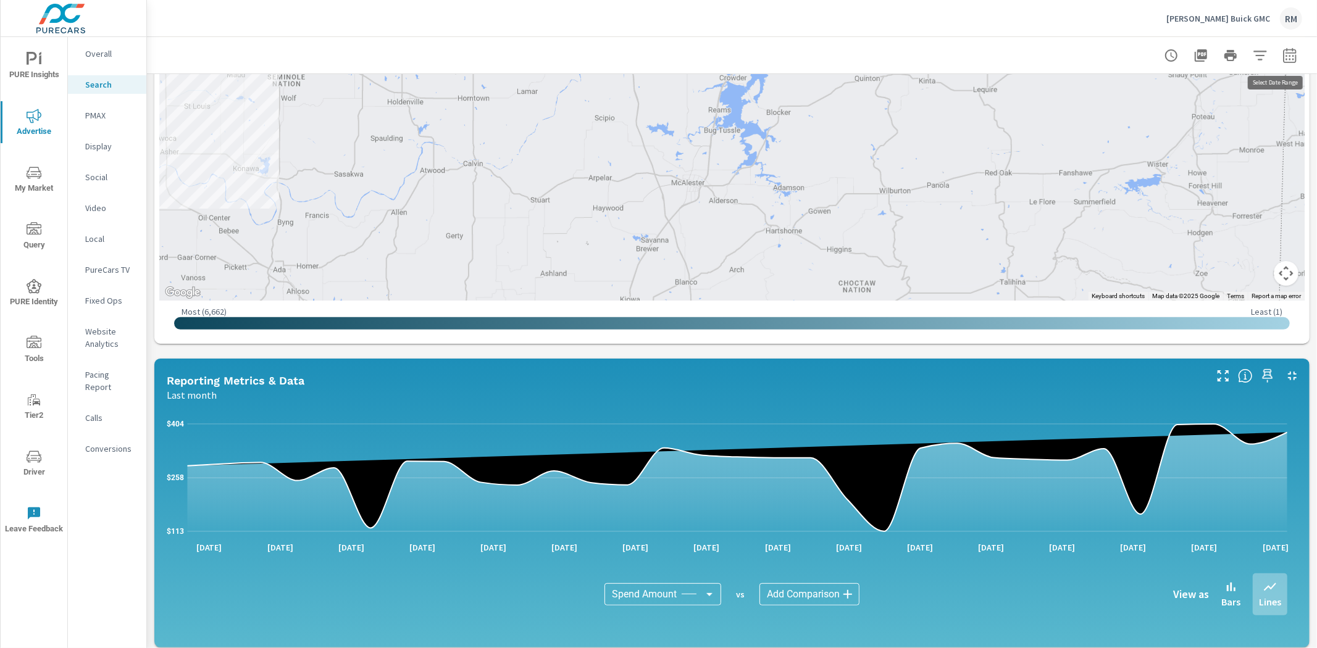
click at [1282, 57] on icon "button" at bounding box center [1289, 55] width 15 height 15
select select "Last month"
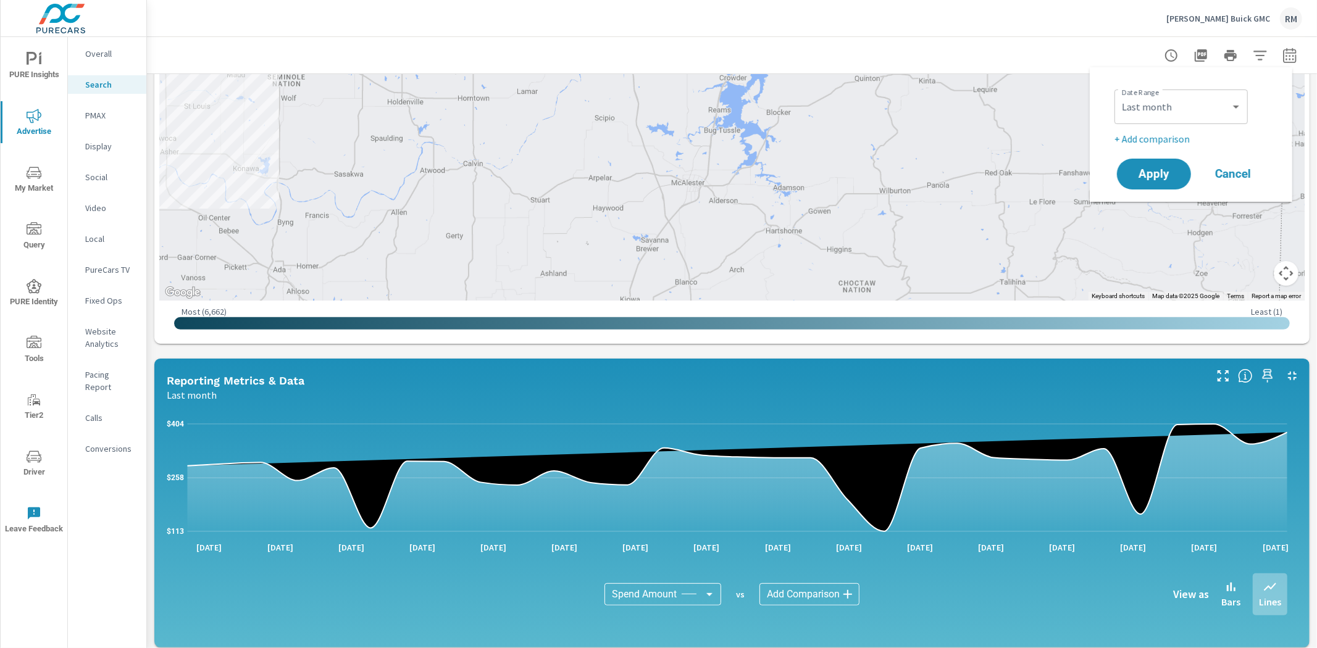
click at [1173, 133] on p "+ Add comparison" at bounding box center [1193, 139] width 158 height 15
select select "Previous period"
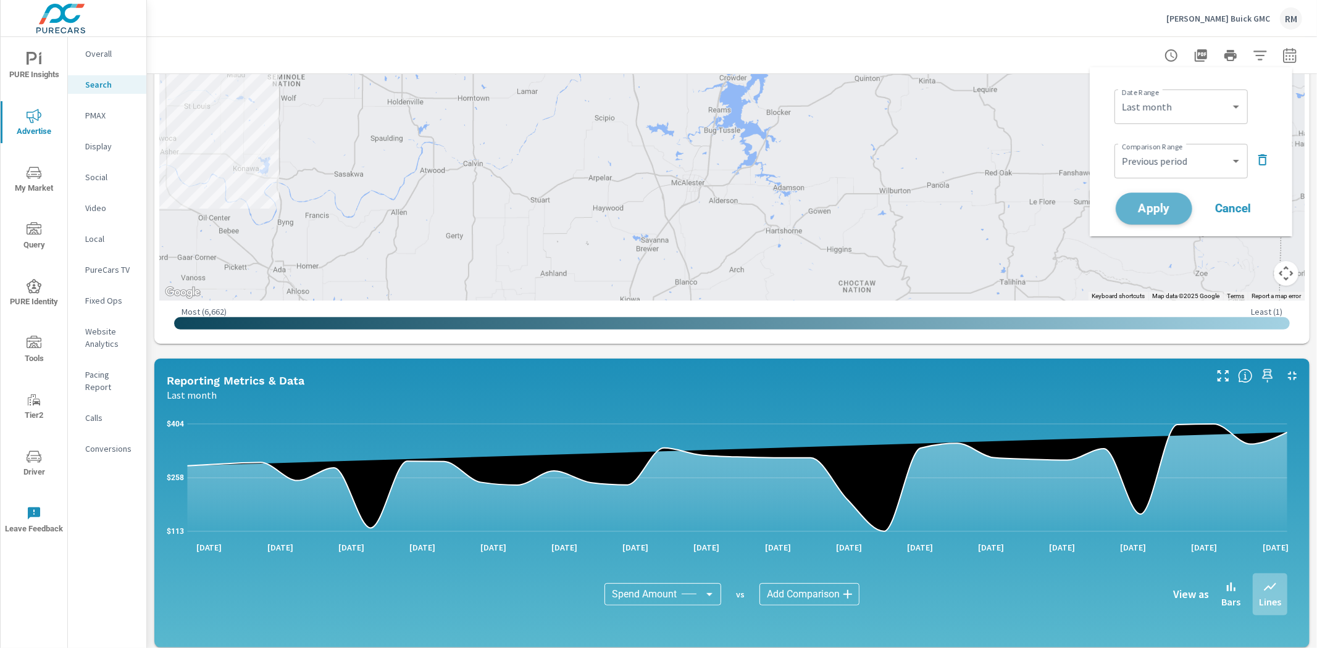
click at [1162, 214] on span "Apply" at bounding box center [1154, 209] width 51 height 12
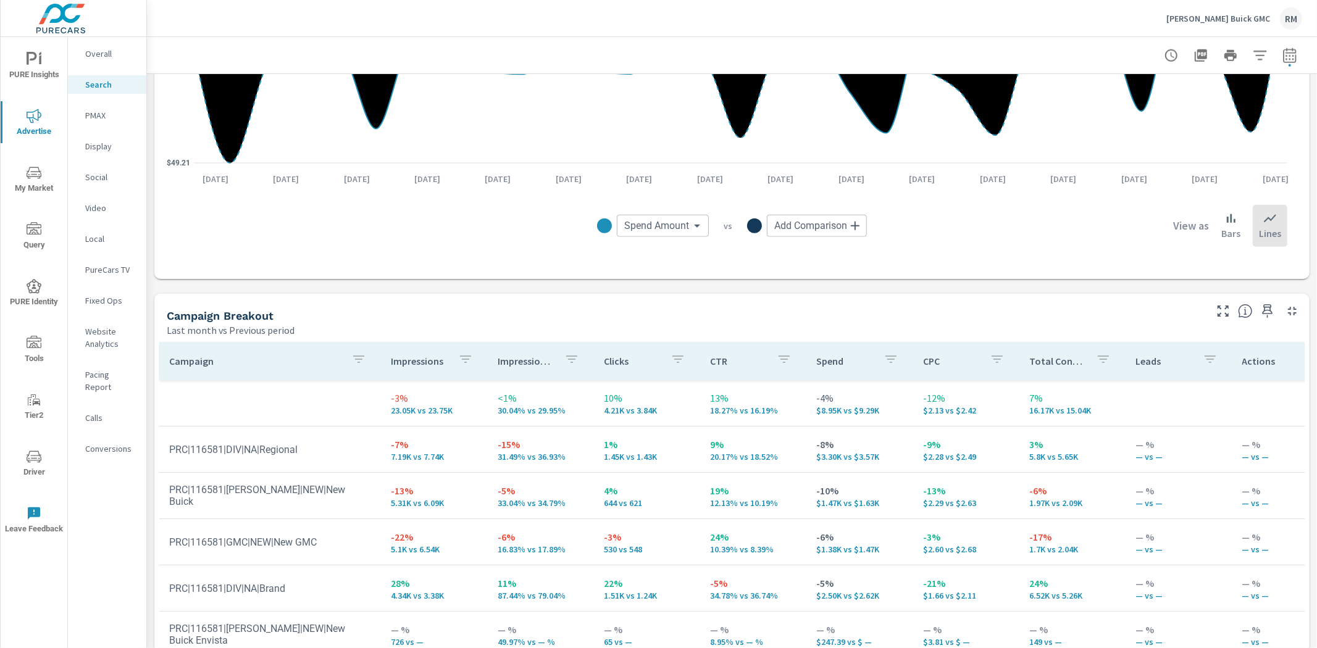
scroll to position [937, 0]
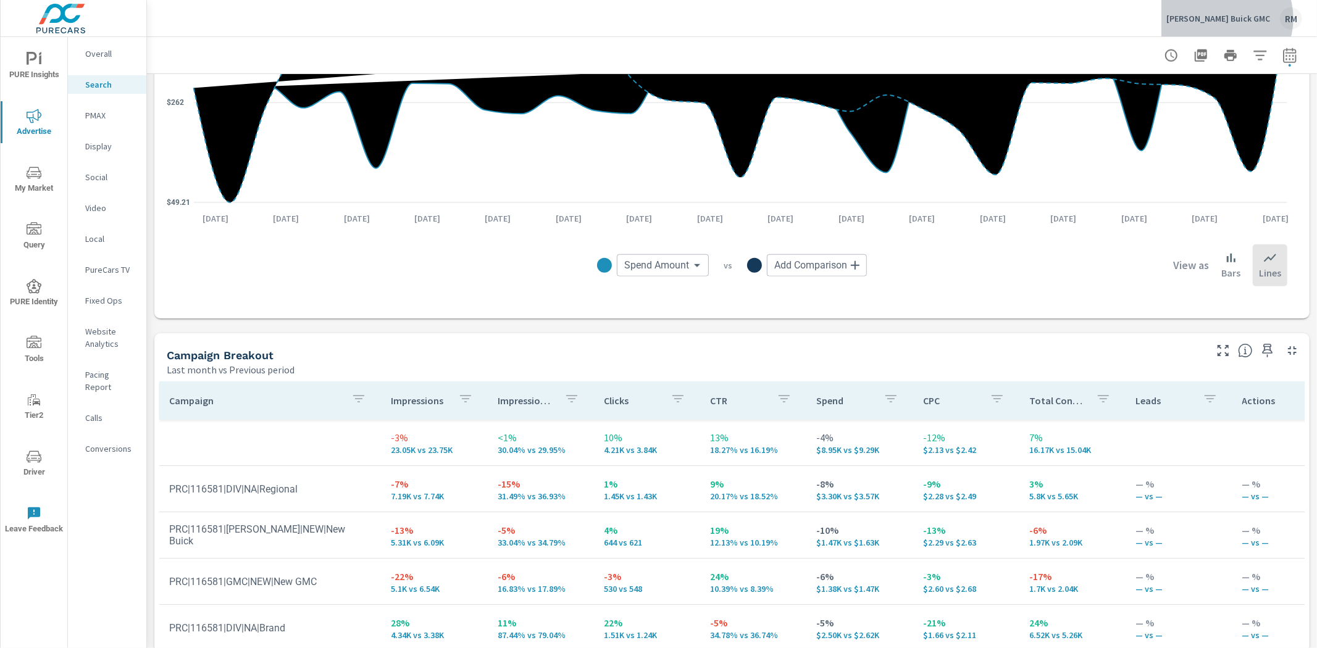
click at [1236, 19] on p "Bob Howard Buick GMC" at bounding box center [1218, 18] width 104 height 11
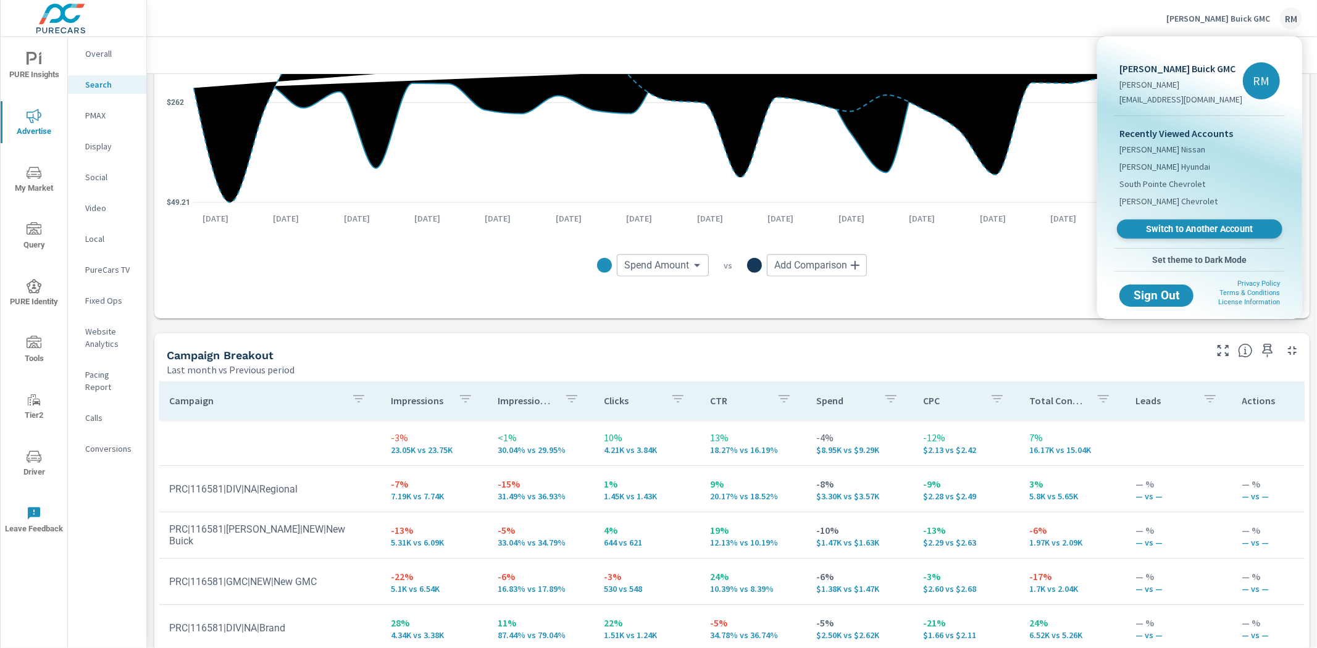
click at [1198, 227] on span "Switch to Another Account" at bounding box center [1199, 230] width 151 height 12
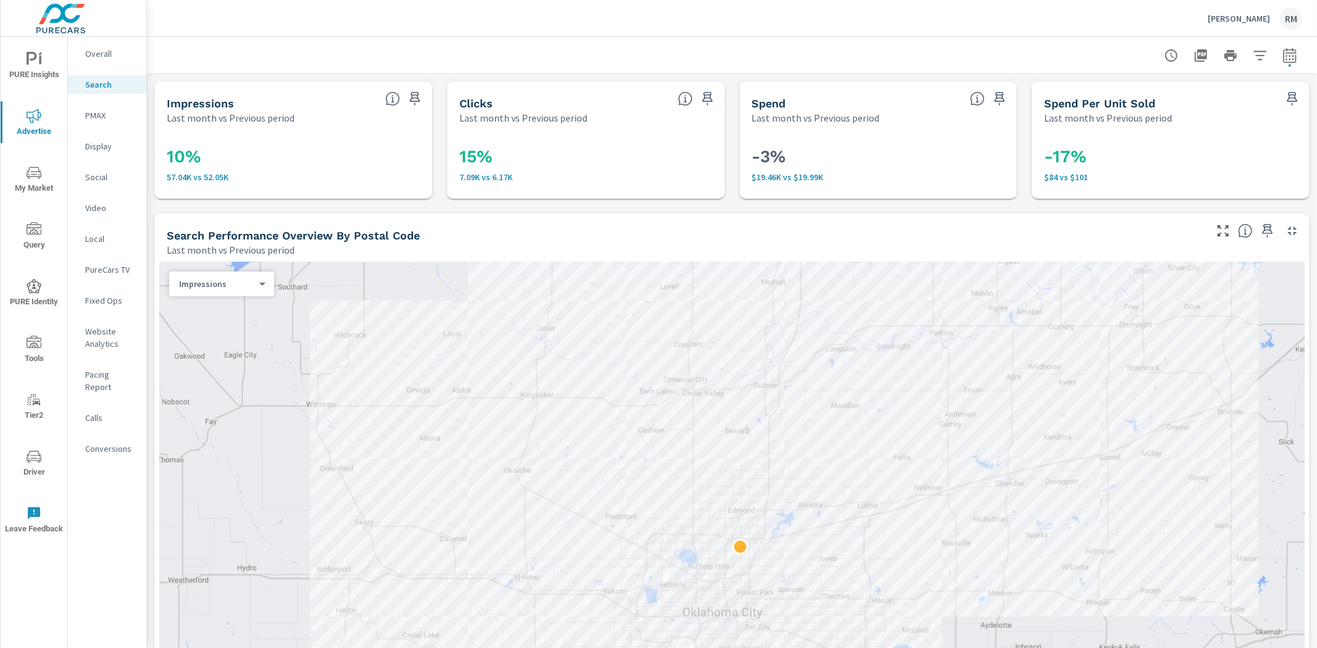
click at [112, 336] on p "Website Analytics" at bounding box center [110, 337] width 51 height 25
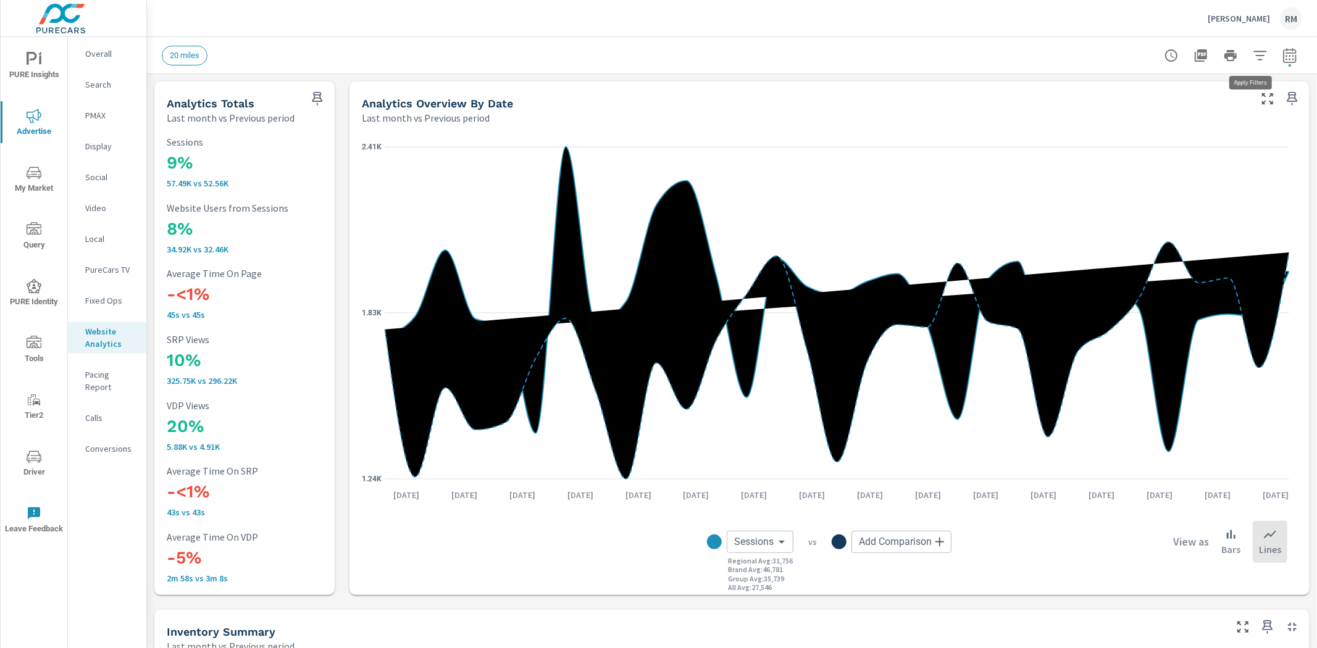
click at [1253, 49] on icon "button" at bounding box center [1260, 55] width 15 height 15
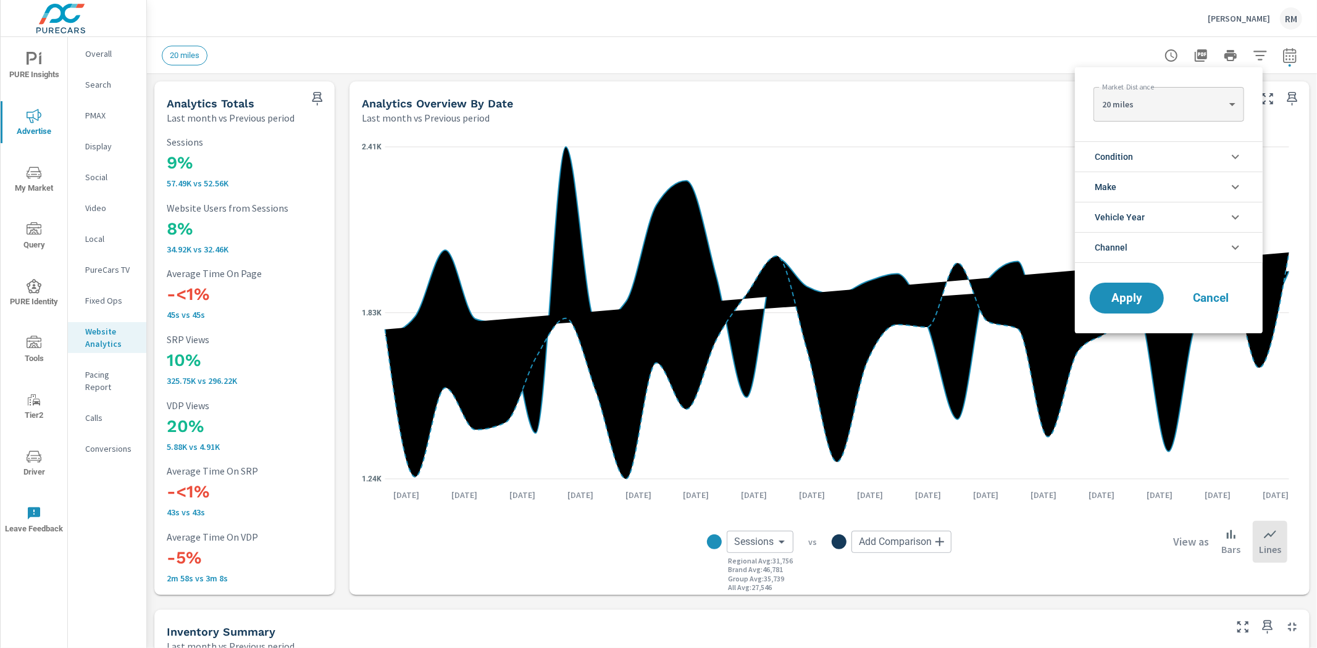
click at [1153, 161] on li "Condition" at bounding box center [1169, 156] width 188 height 30
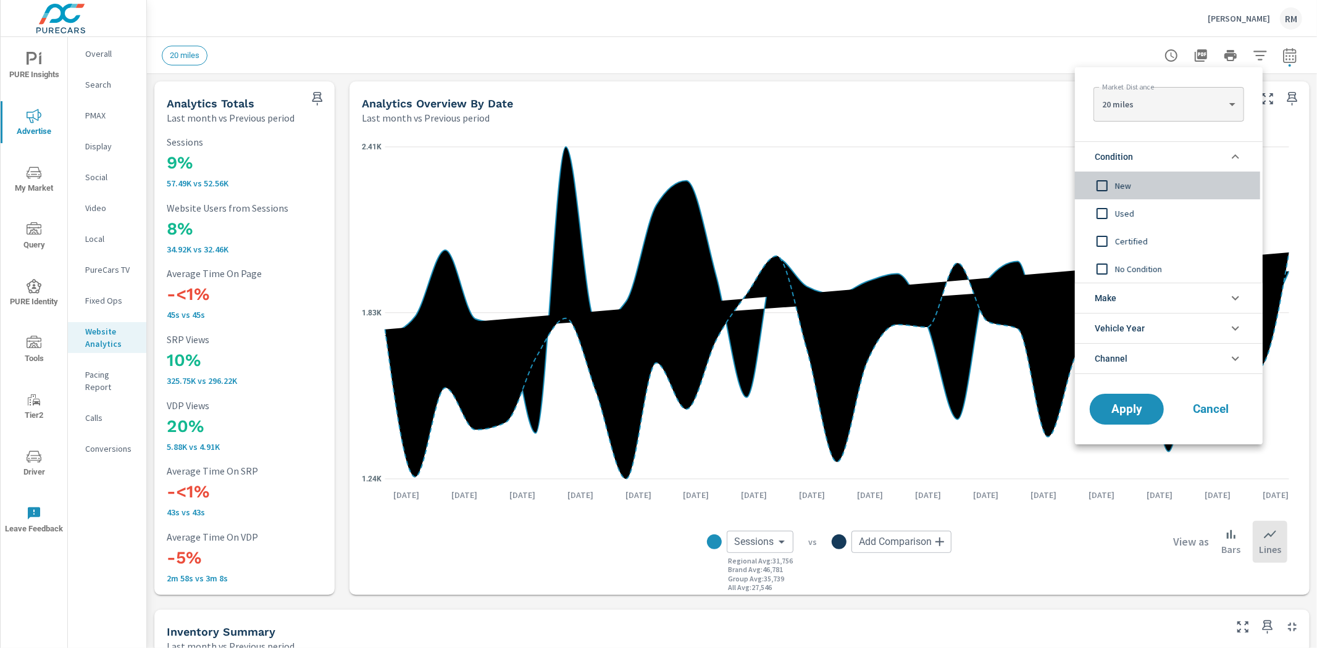
click at [1115, 184] on span "New" at bounding box center [1182, 185] width 135 height 15
click at [1109, 409] on span "Apply" at bounding box center [1126, 410] width 51 height 12
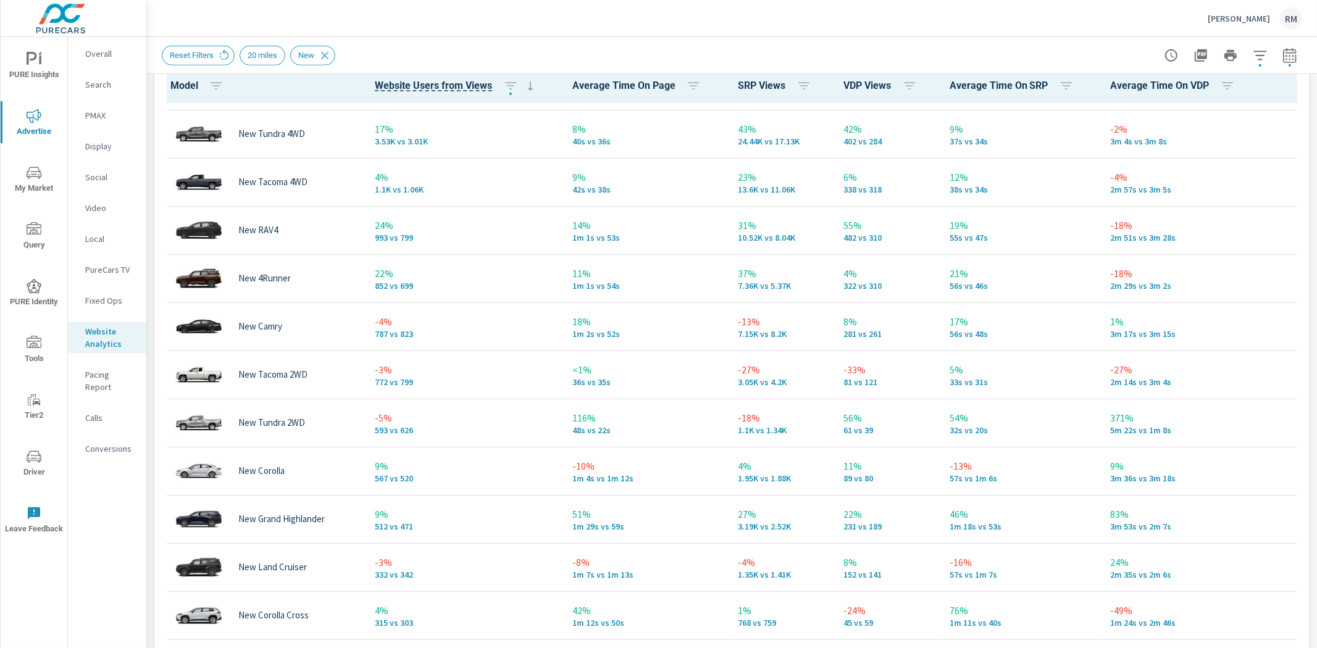
scroll to position [48, 0]
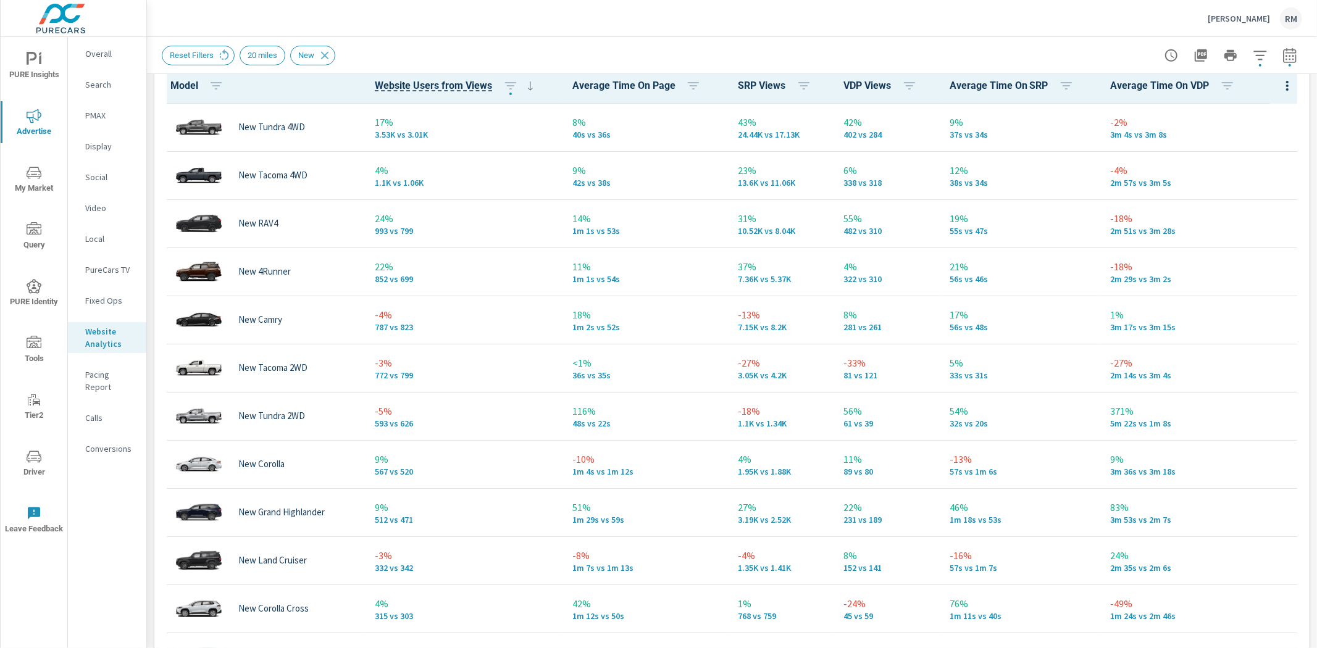
click at [30, 183] on span "My Market" at bounding box center [33, 180] width 59 height 30
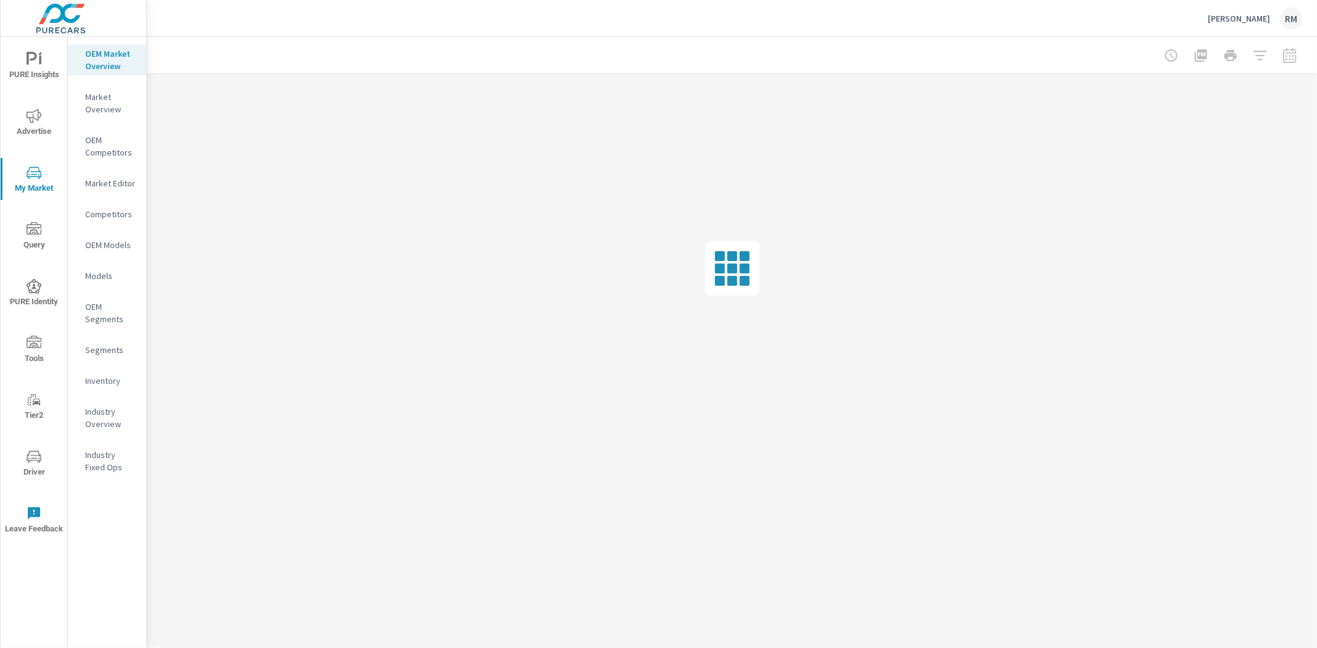
click at [112, 383] on p "Inventory" at bounding box center [110, 381] width 51 height 12
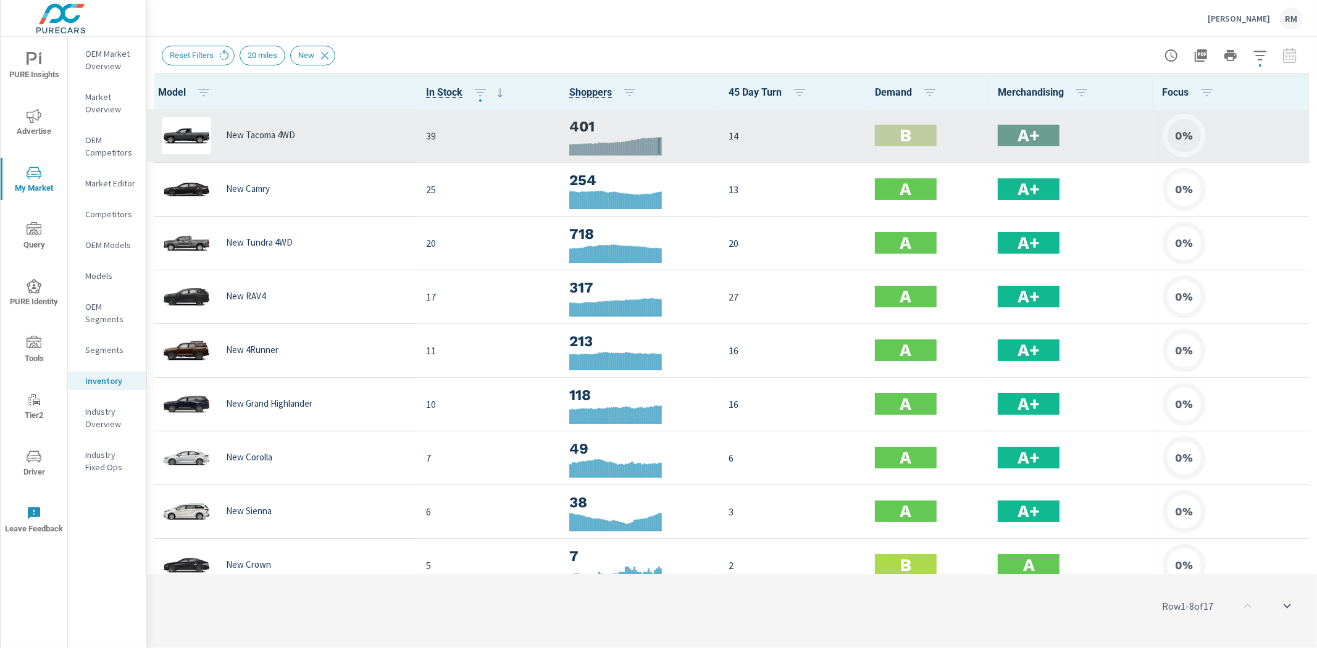
scroll to position [69, 0]
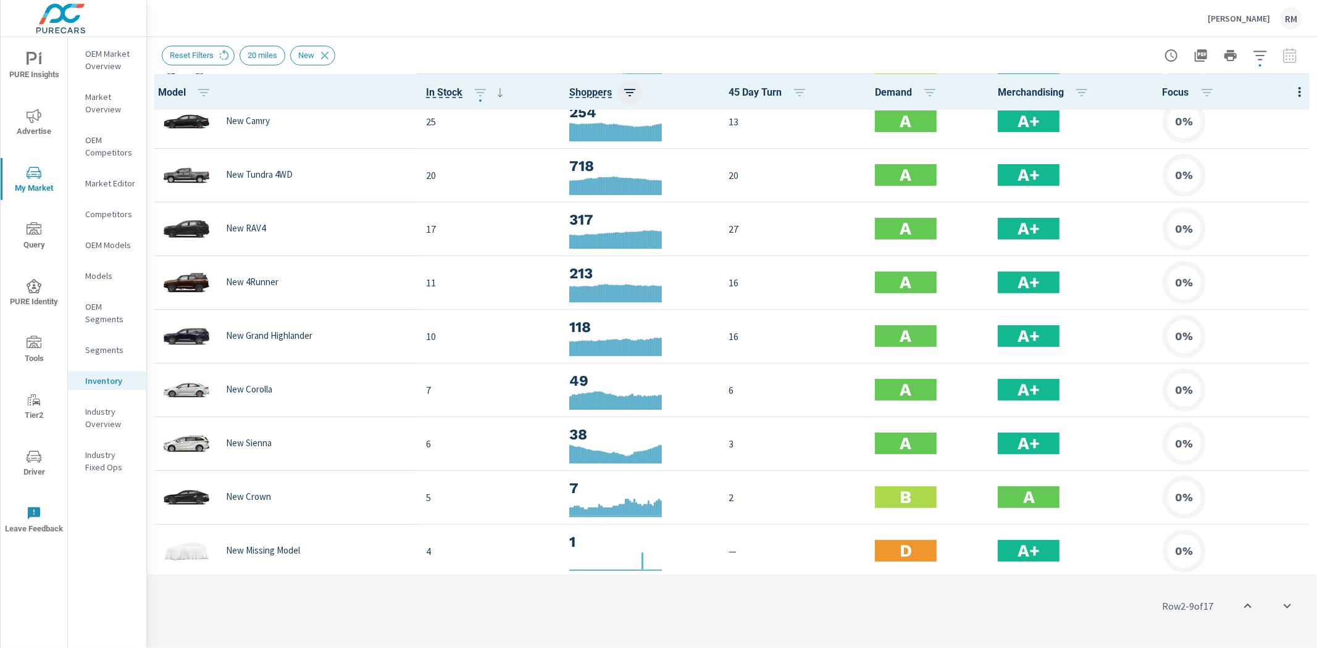
click at [627, 93] on icon "button" at bounding box center [629, 92] width 15 height 15
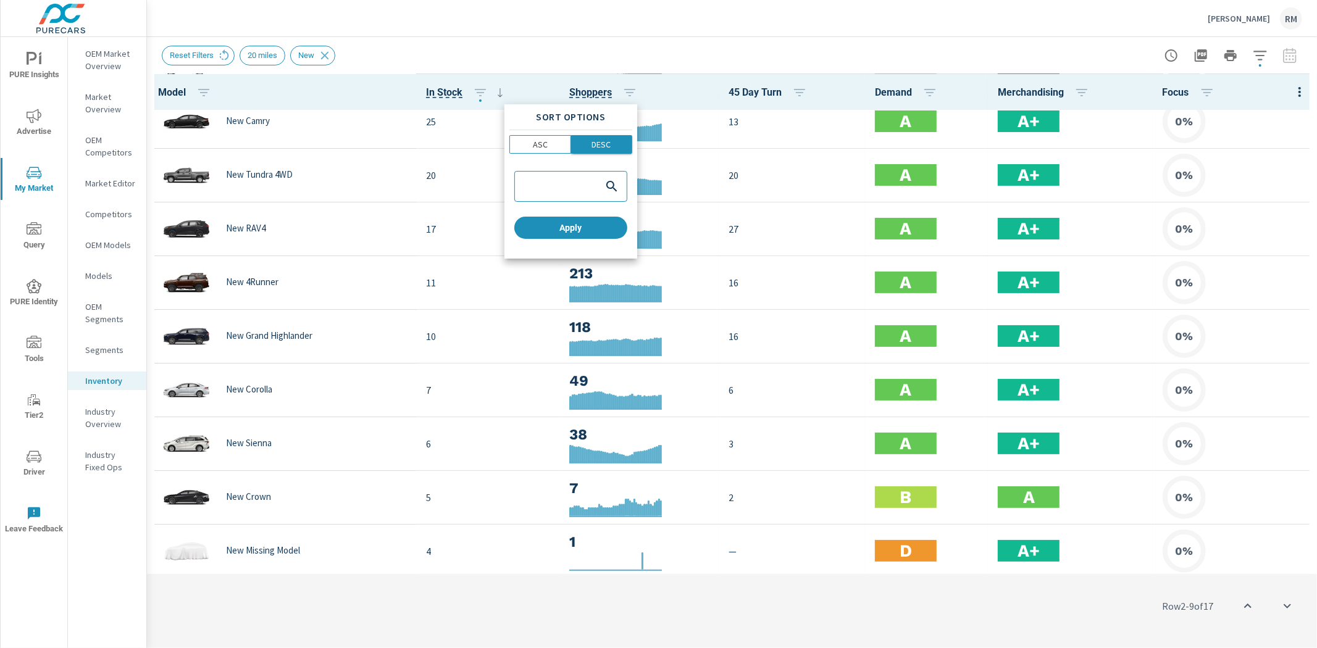
click at [617, 149] on span "DESC" at bounding box center [602, 144] width 54 height 12
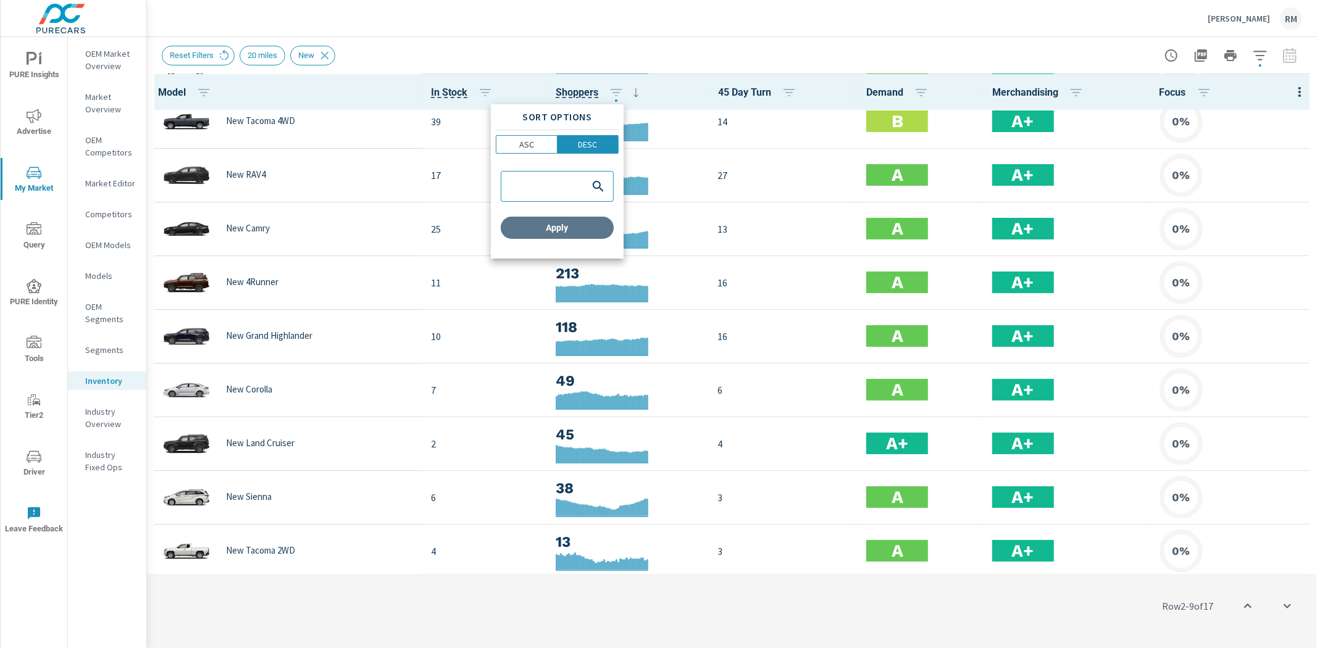
click at [590, 223] on span "Apply" at bounding box center [557, 227] width 103 height 11
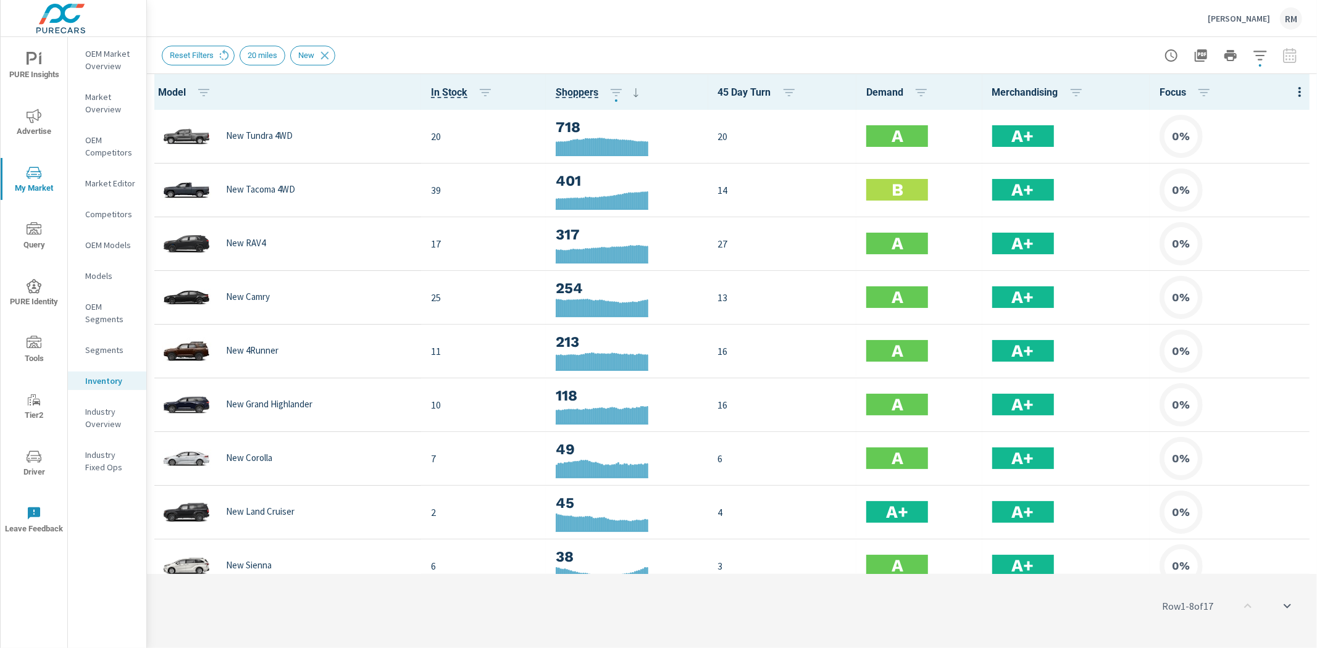
click at [34, 126] on span "Advertise" at bounding box center [33, 124] width 59 height 30
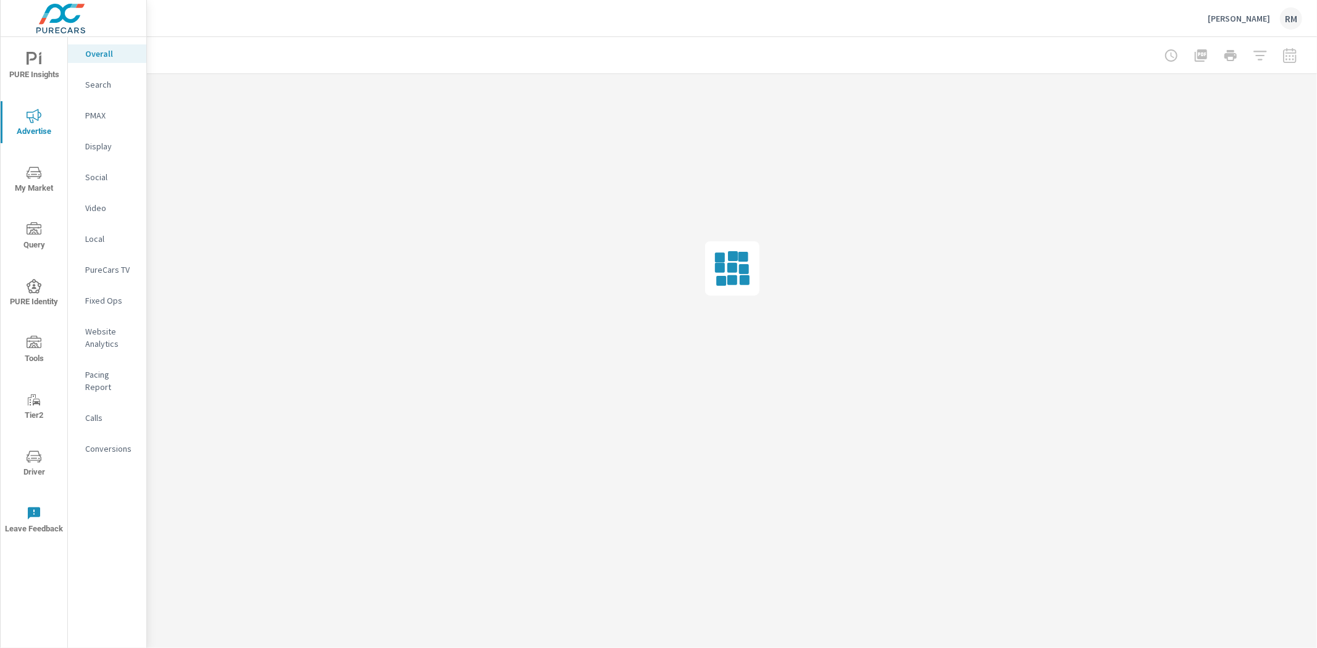
click at [98, 84] on p "Search" at bounding box center [110, 84] width 51 height 12
click at [107, 49] on p "Overall" at bounding box center [110, 54] width 51 height 12
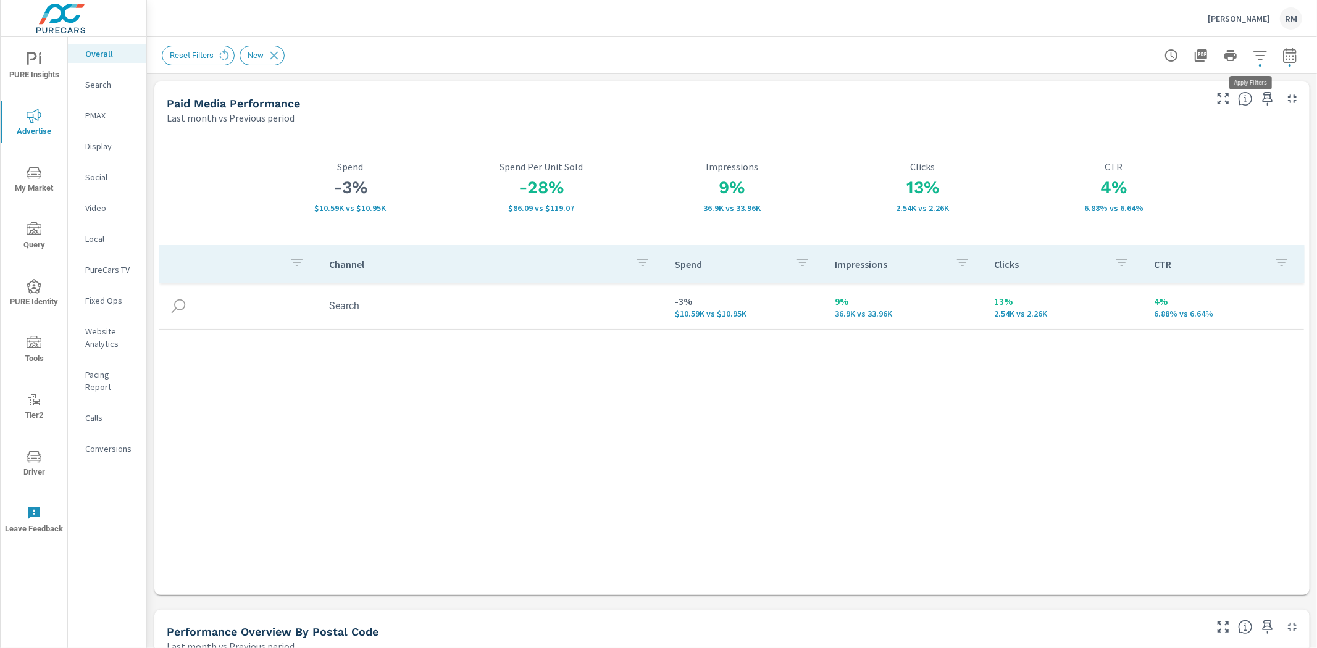
click at [1253, 58] on icon "button" at bounding box center [1260, 55] width 15 height 15
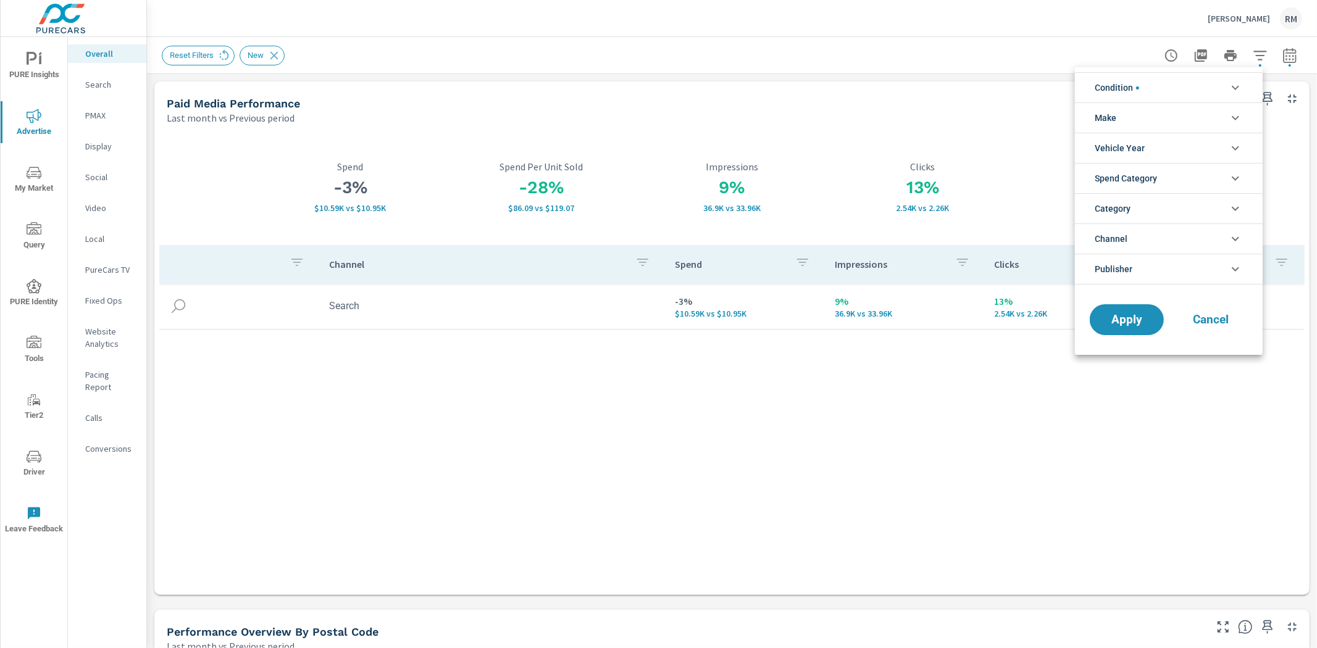
click at [1176, 83] on li "Condition" at bounding box center [1169, 87] width 188 height 30
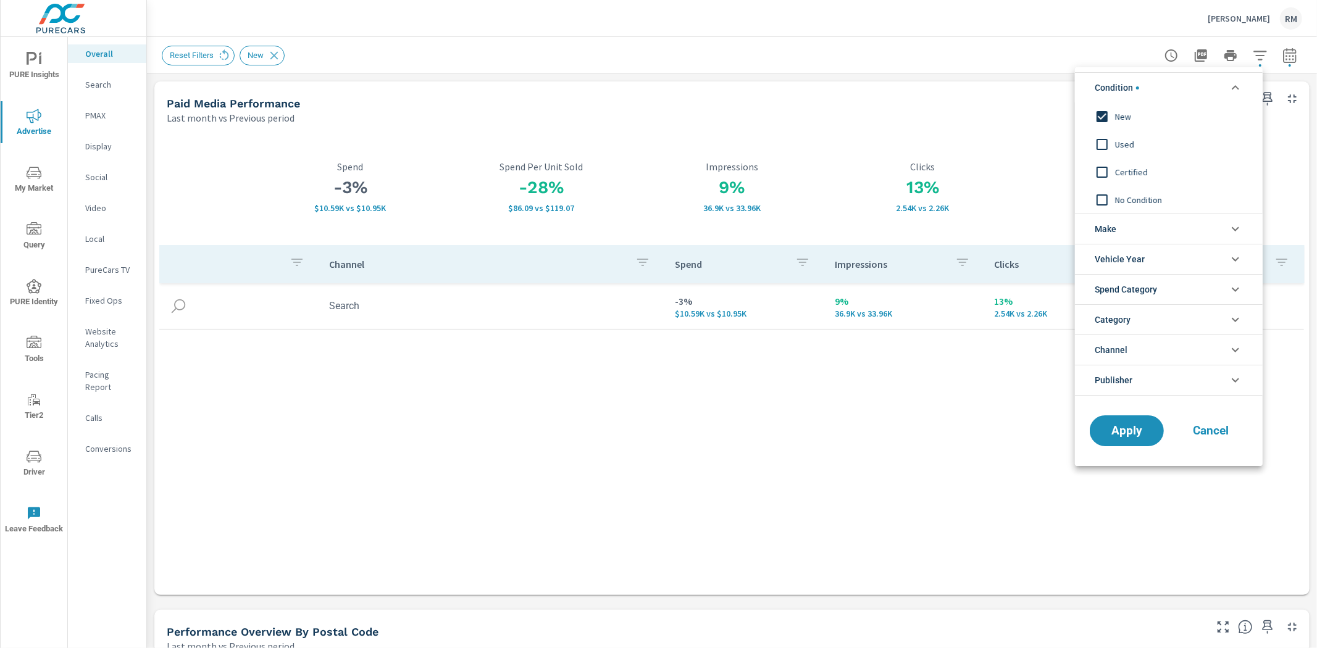
click at [1127, 117] on span "New" at bounding box center [1182, 116] width 135 height 15
click at [1105, 440] on button "Apply" at bounding box center [1126, 431] width 77 height 32
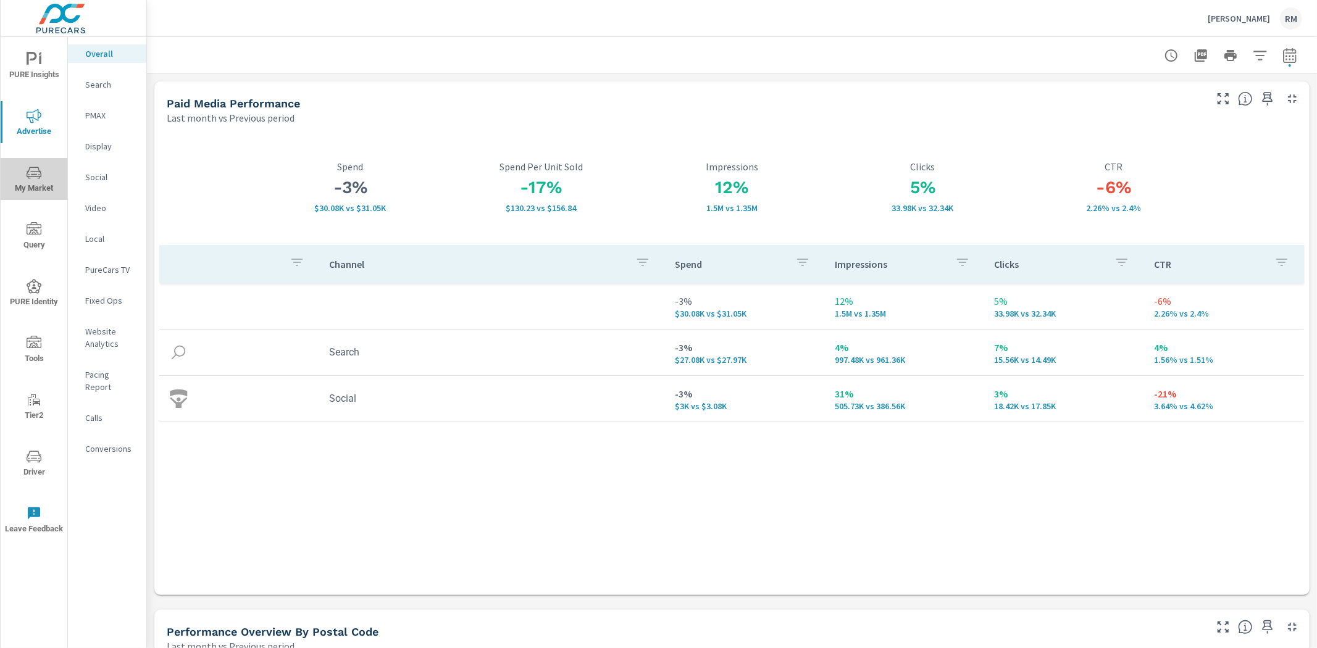
click at [33, 165] on icon "nav menu" at bounding box center [34, 172] width 15 height 15
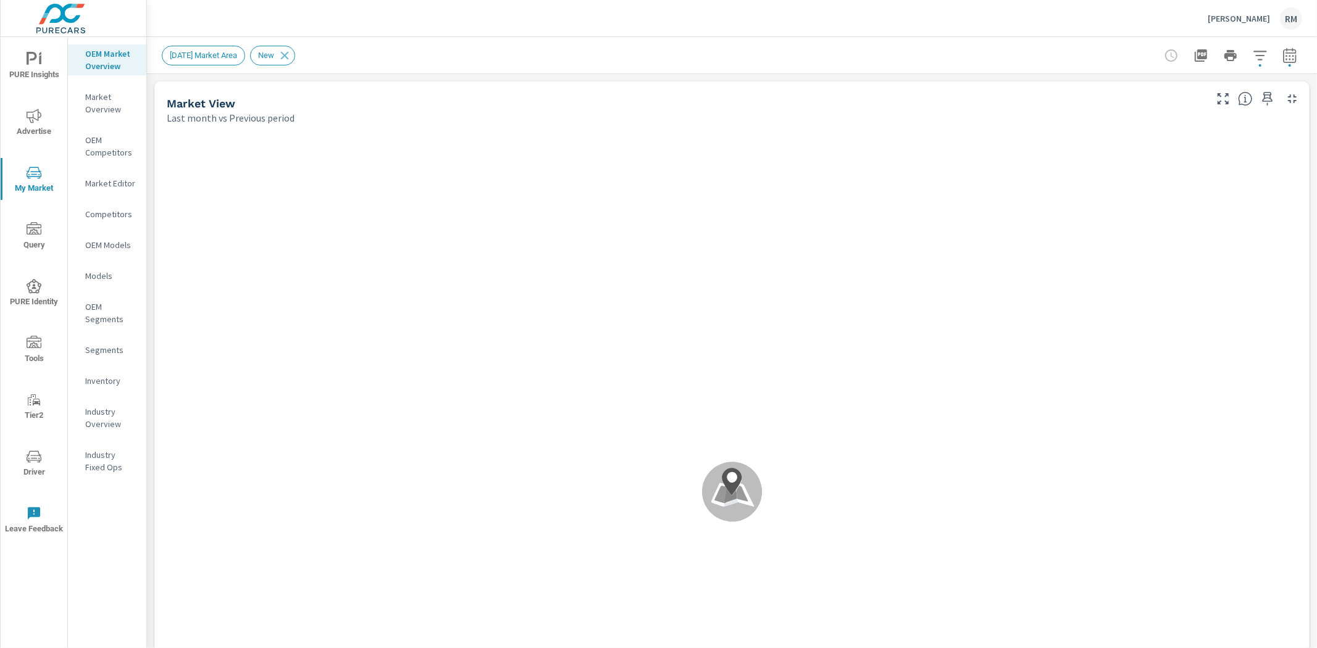
scroll to position [1, 0]
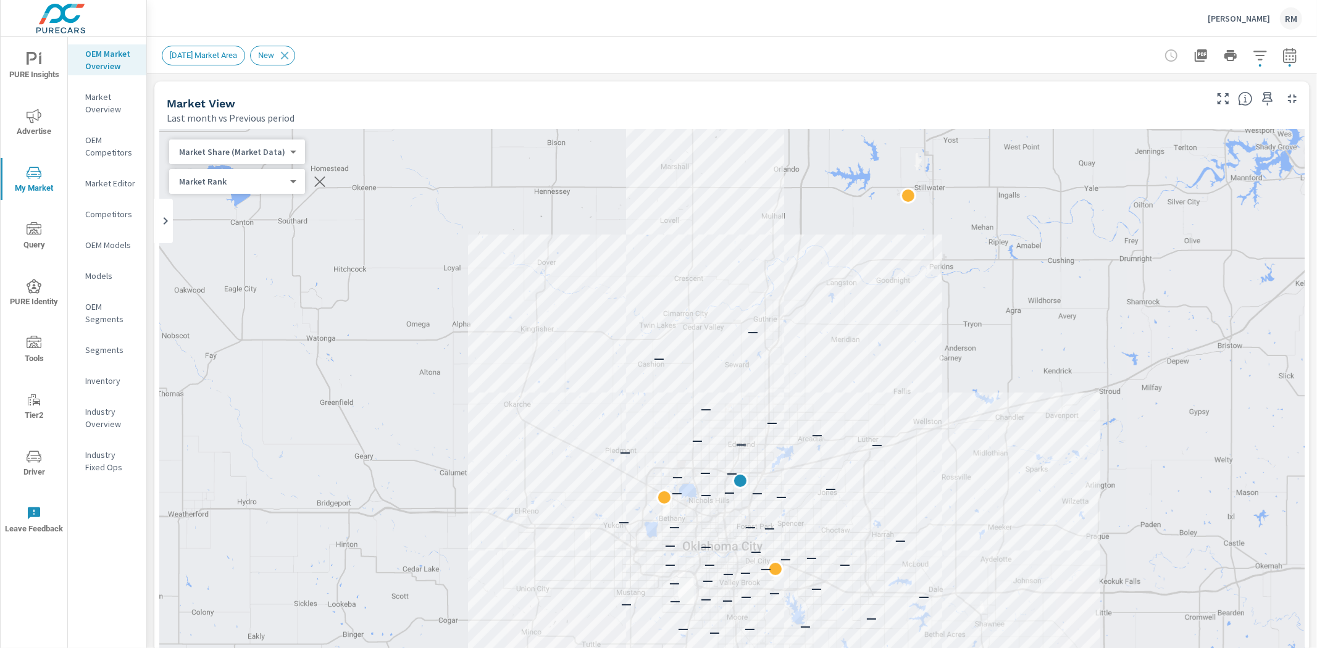
click at [126, 109] on p "Market Overview" at bounding box center [110, 103] width 51 height 25
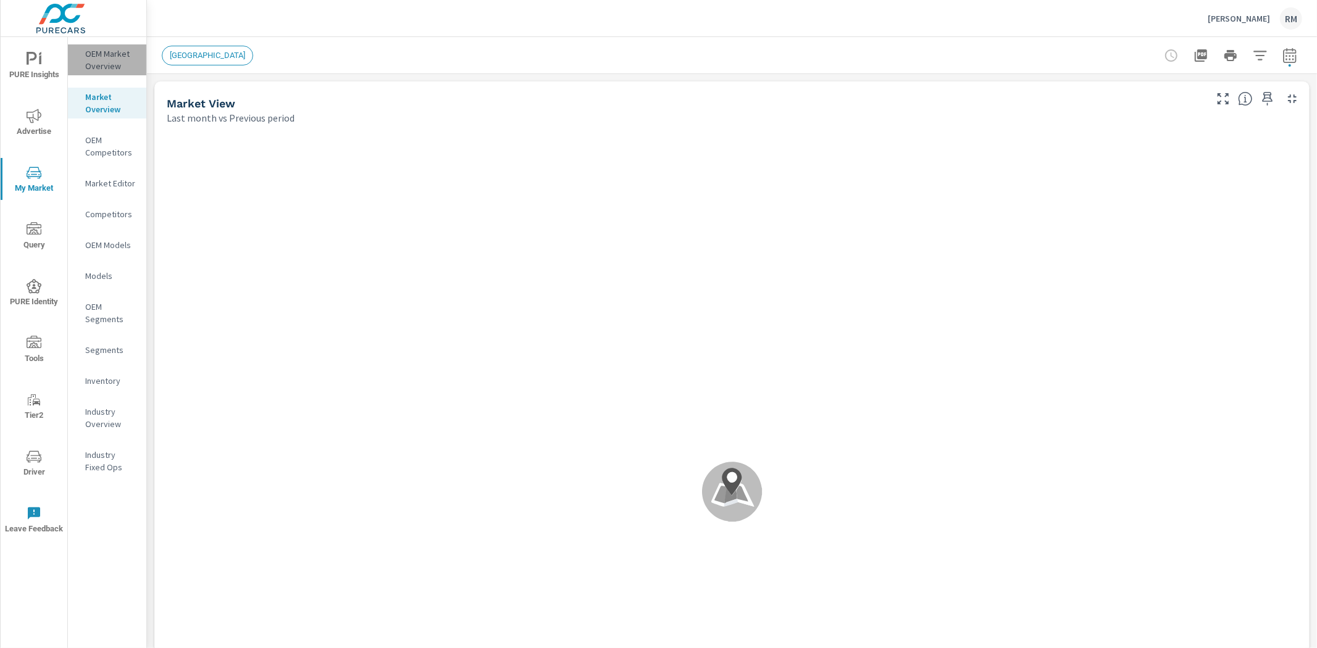
click at [107, 59] on p "OEM Market Overview" at bounding box center [110, 60] width 51 height 25
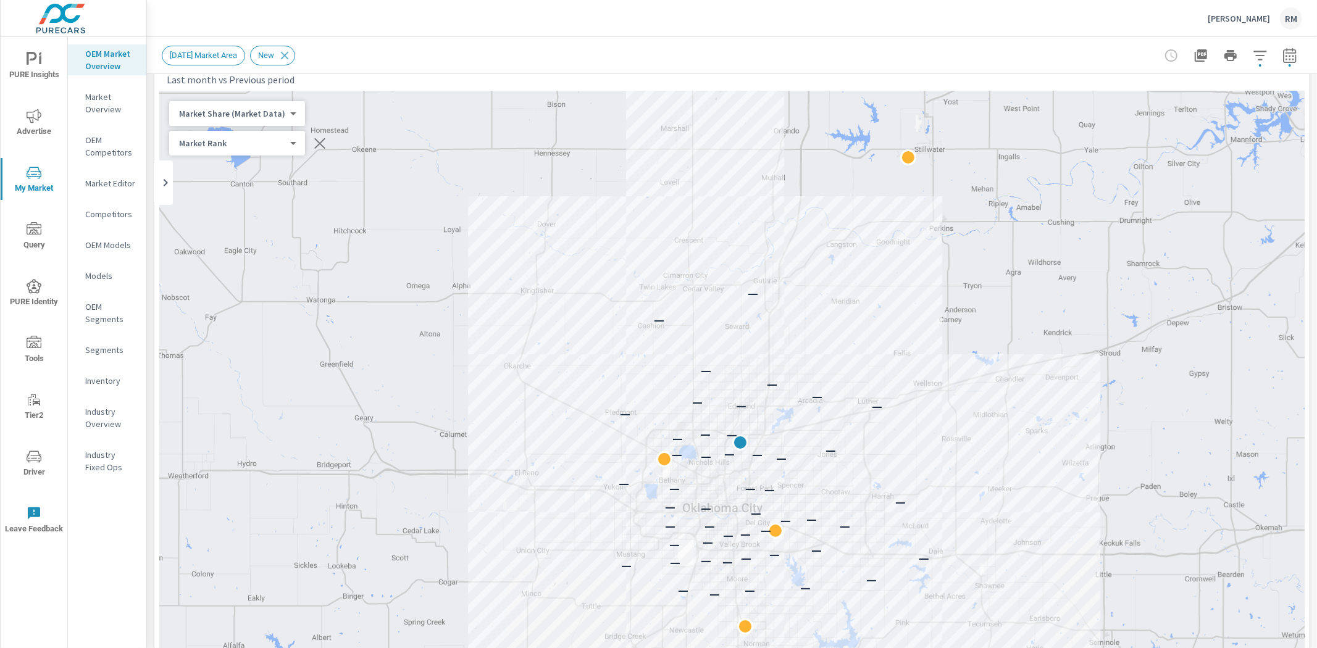
scroll to position [69, 0]
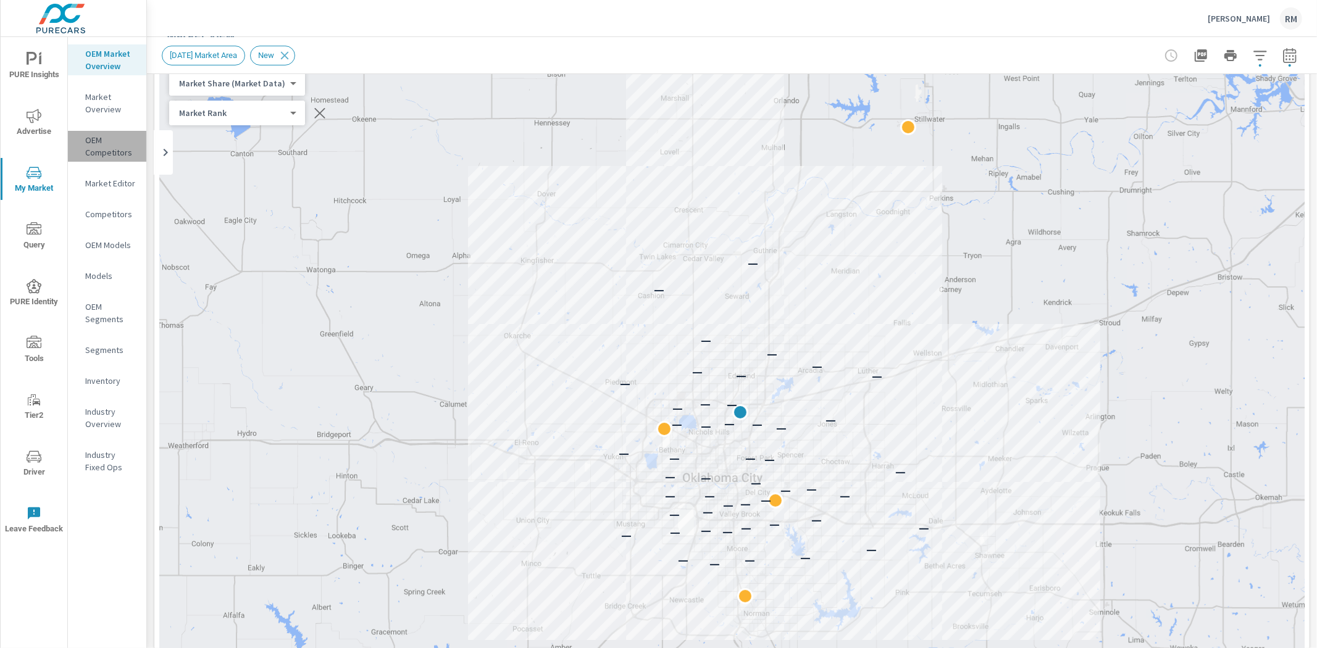
click at [120, 149] on p "OEM Competitors" at bounding box center [110, 146] width 51 height 25
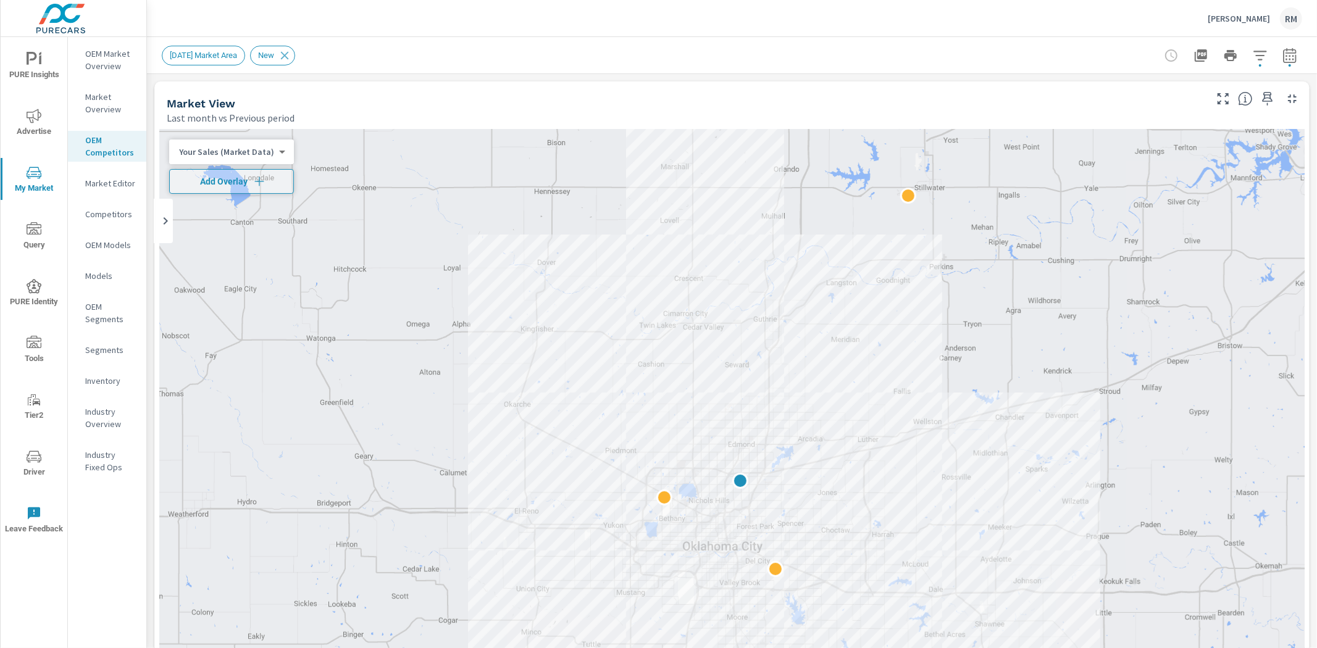
click at [117, 62] on p "OEM Market Overview" at bounding box center [110, 60] width 51 height 25
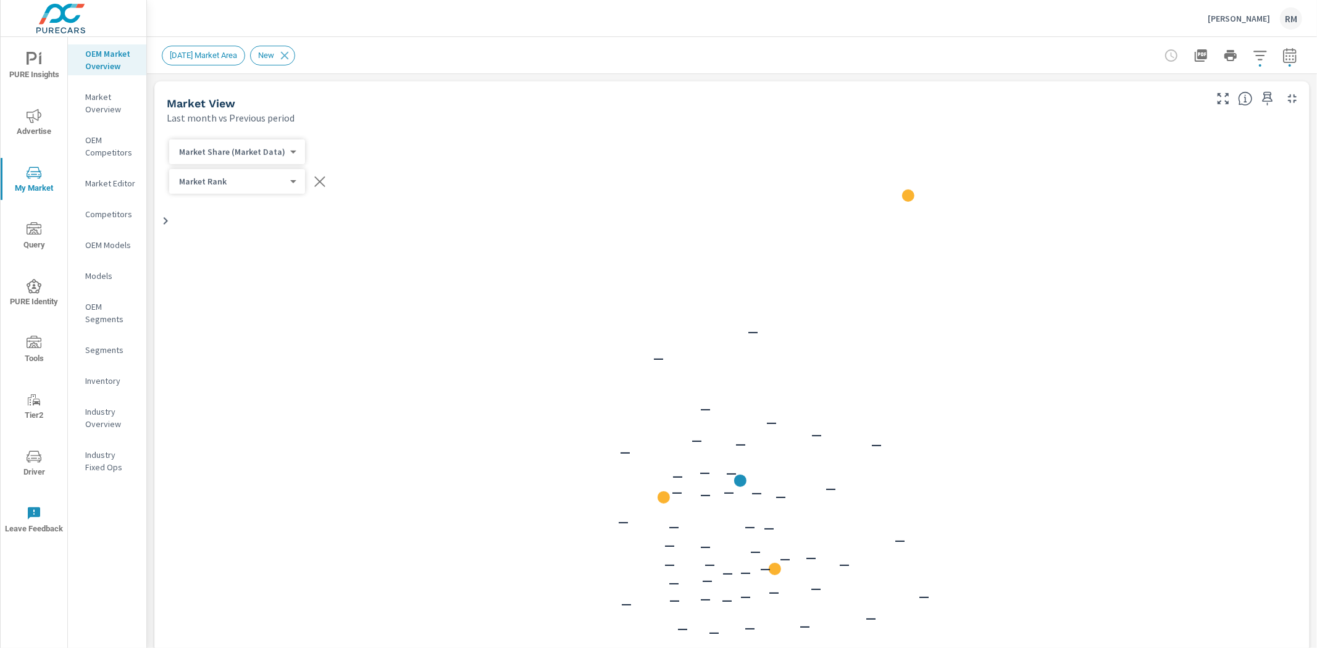
scroll to position [1, 0]
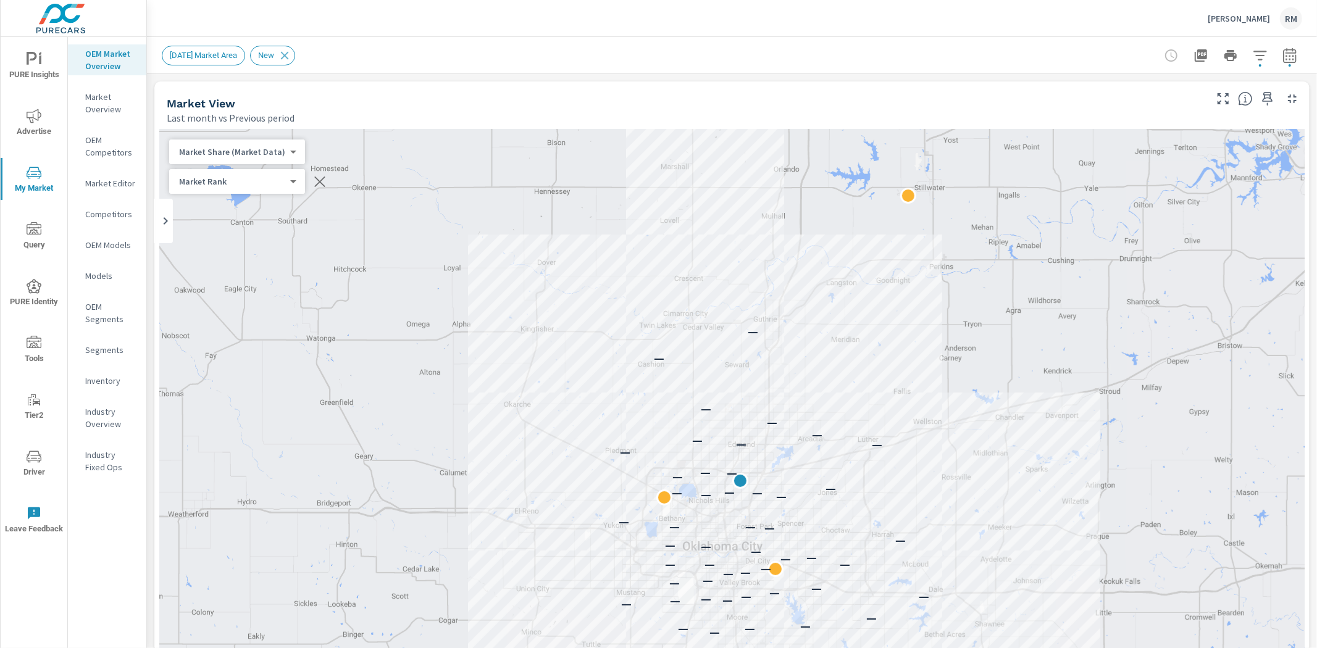
click at [257, 176] on body "PURE Insights Advertise My Market Query PURE Identity Tools Tier2 Driver Leave …" at bounding box center [658, 324] width 1317 height 648
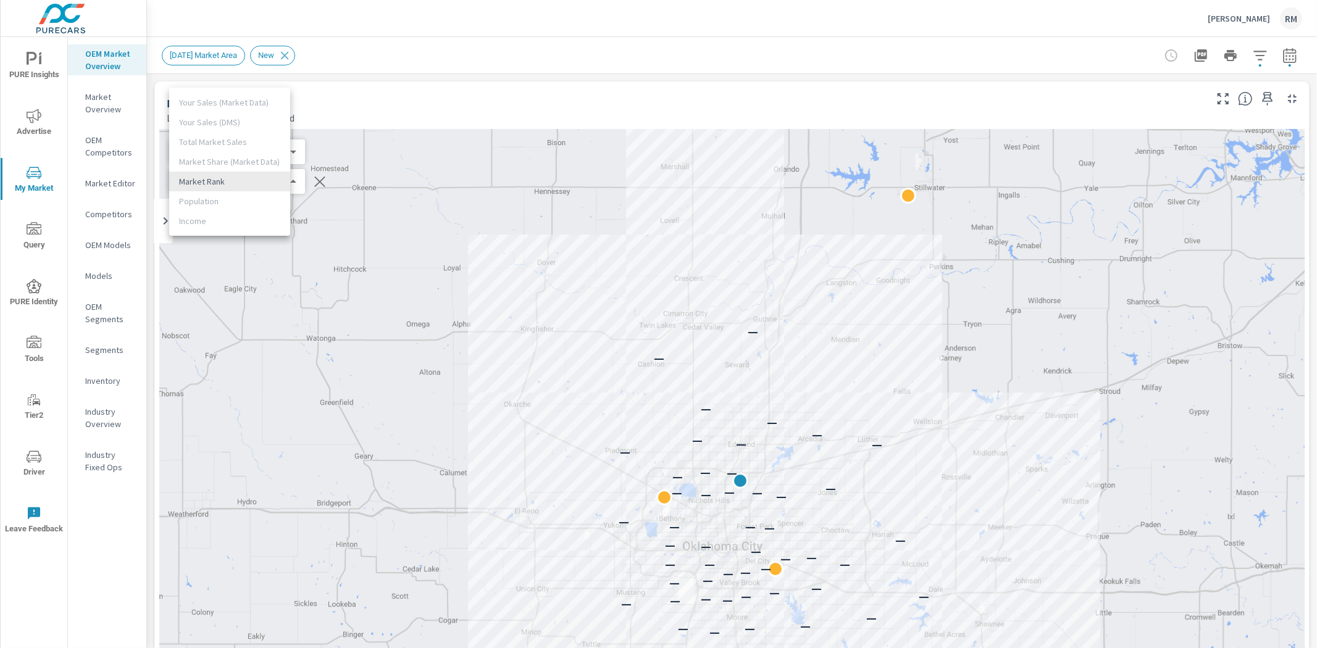
click at [236, 183] on li "Market Rank" at bounding box center [229, 182] width 121 height 20
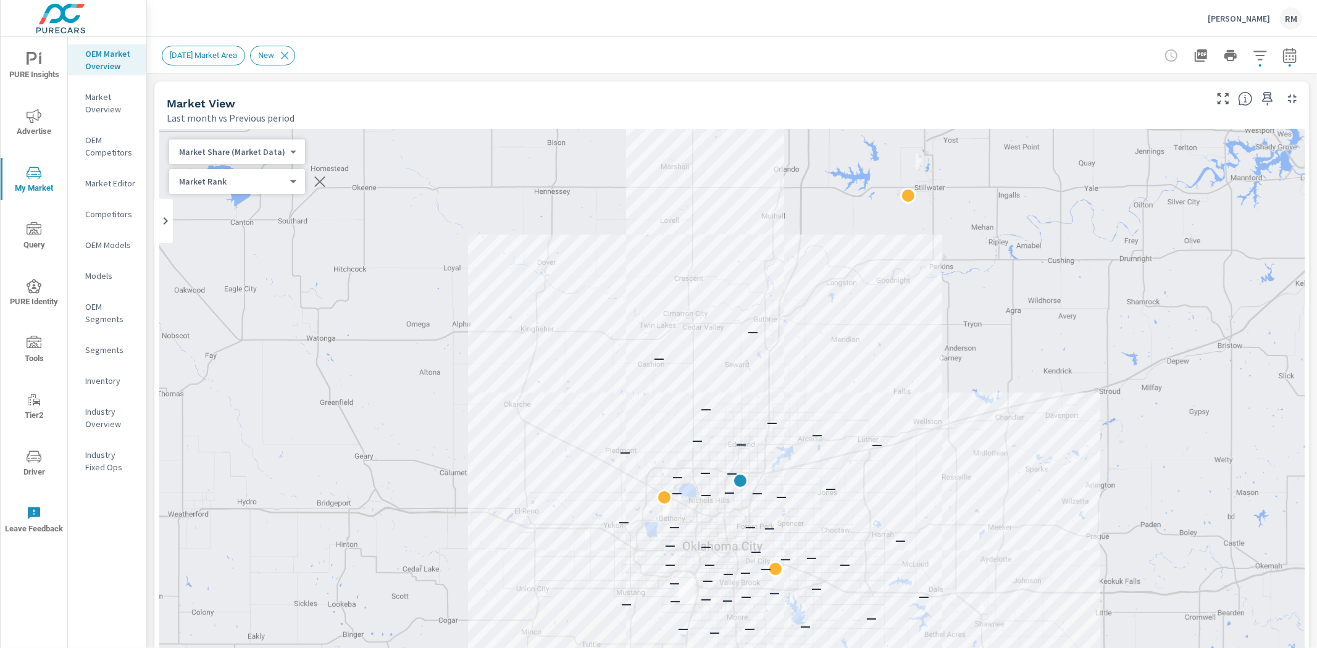
click at [240, 161] on div "Market Share (Market Data) 3 ​" at bounding box center [237, 152] width 136 height 25
click at [241, 155] on body "PURE Insights Advertise My Market Query PURE Identity Tools Tier2 Driver Leave …" at bounding box center [658, 324] width 1317 height 648
click at [250, 96] on li "Your Sales (Market Data)" at bounding box center [229, 93] width 121 height 20
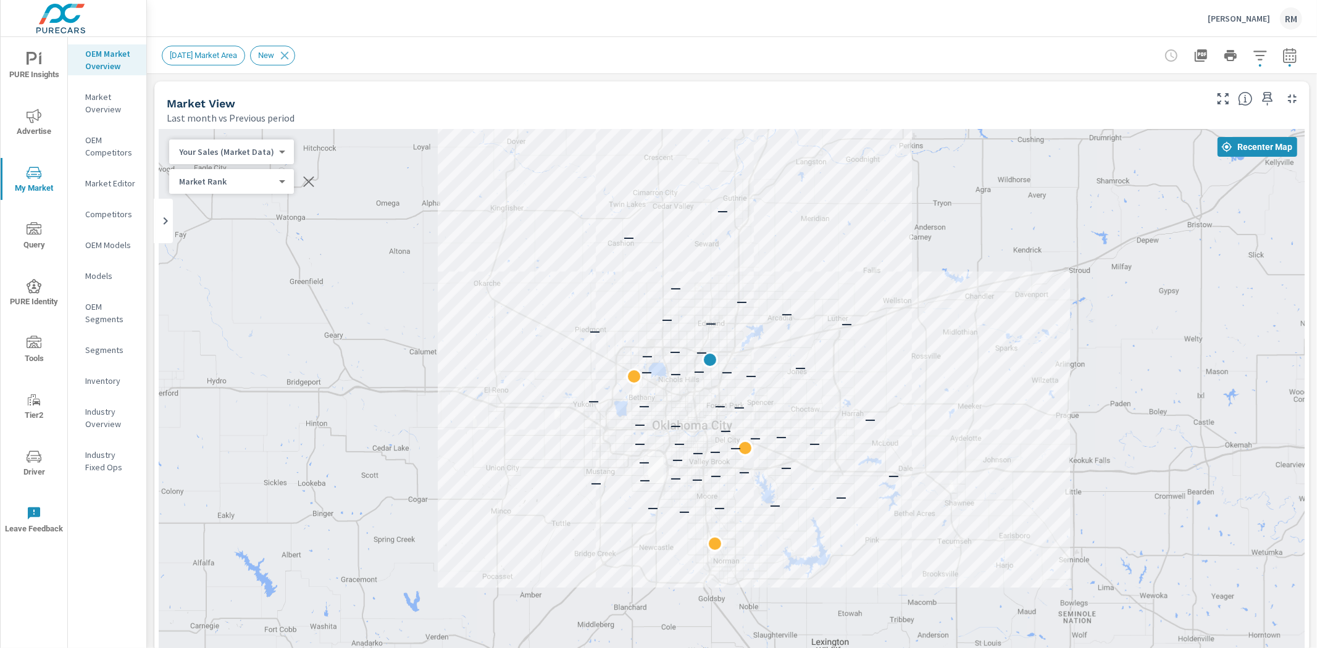
drag, startPoint x: 559, startPoint y: 467, endPoint x: 529, endPoint y: 344, distance: 126.5
click at [529, 344] on div "— — — — — — — — — — — — — — — — — — — — — — — — — — — — — — — — — — — — — — — —…" at bounding box center [731, 473] width 1145 height 687
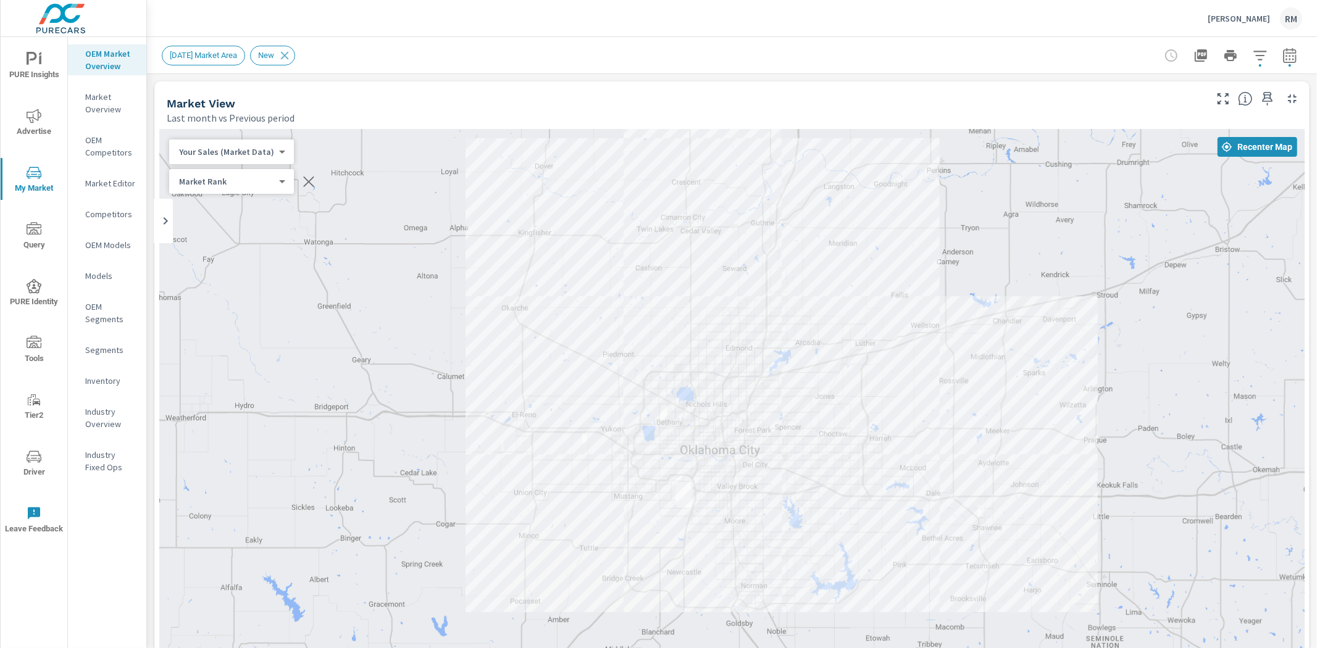
drag, startPoint x: 792, startPoint y: 310, endPoint x: 824, endPoint y: 303, distance: 32.2
click at [826, 301] on div "— — — — — — — — — — — — — — — — — — — — — — — — — — — — — — — — — — — — — — — —…" at bounding box center [731, 473] width 1145 height 687
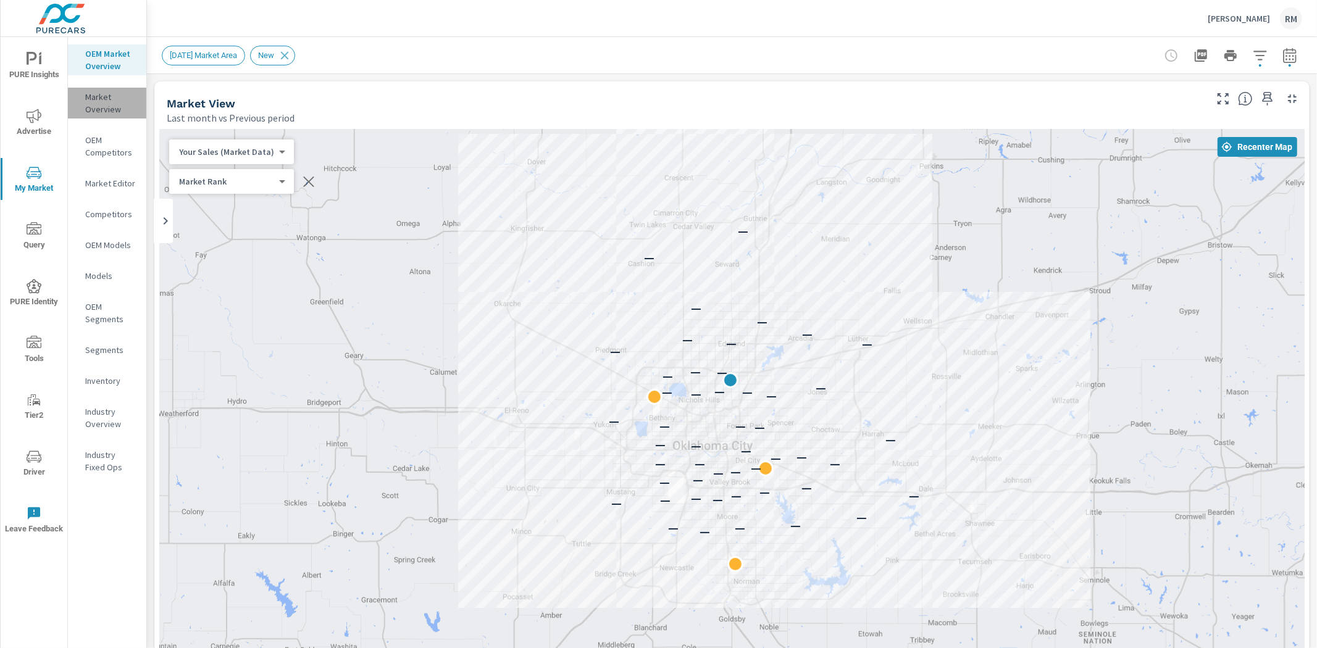
click at [122, 100] on p "Market Overview" at bounding box center [110, 103] width 51 height 25
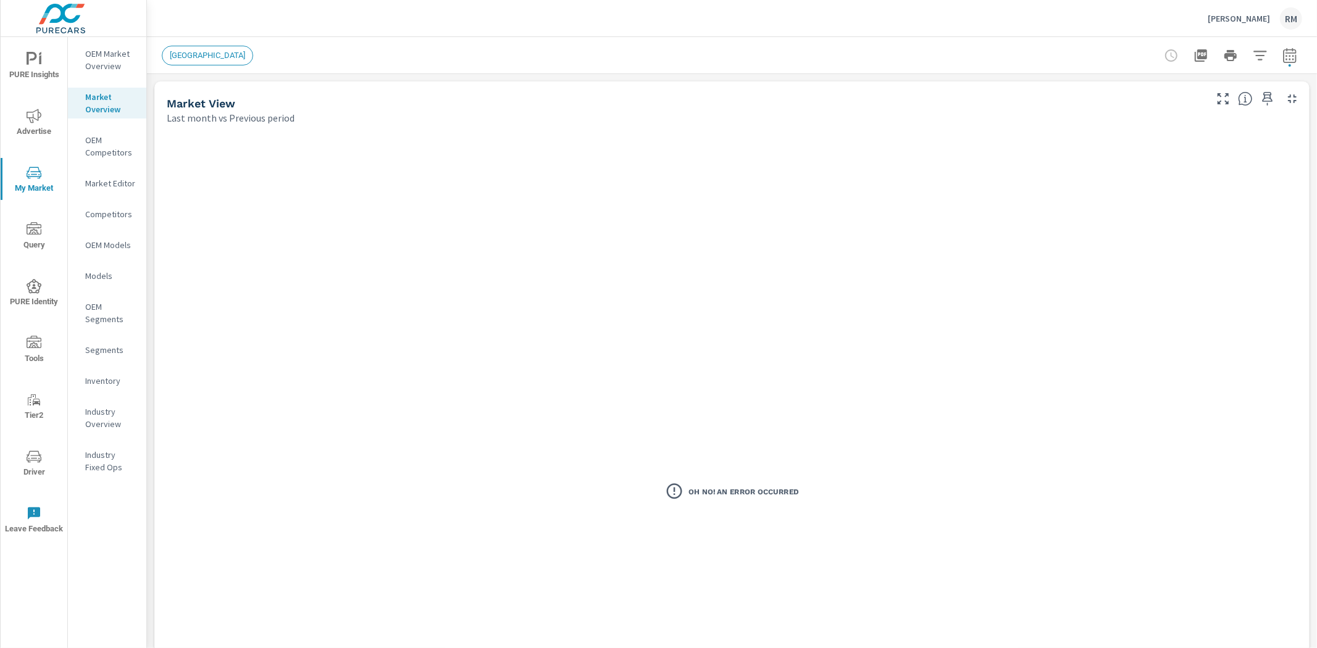
scroll to position [1, 0]
click at [106, 216] on p "Competitors" at bounding box center [110, 214] width 51 height 12
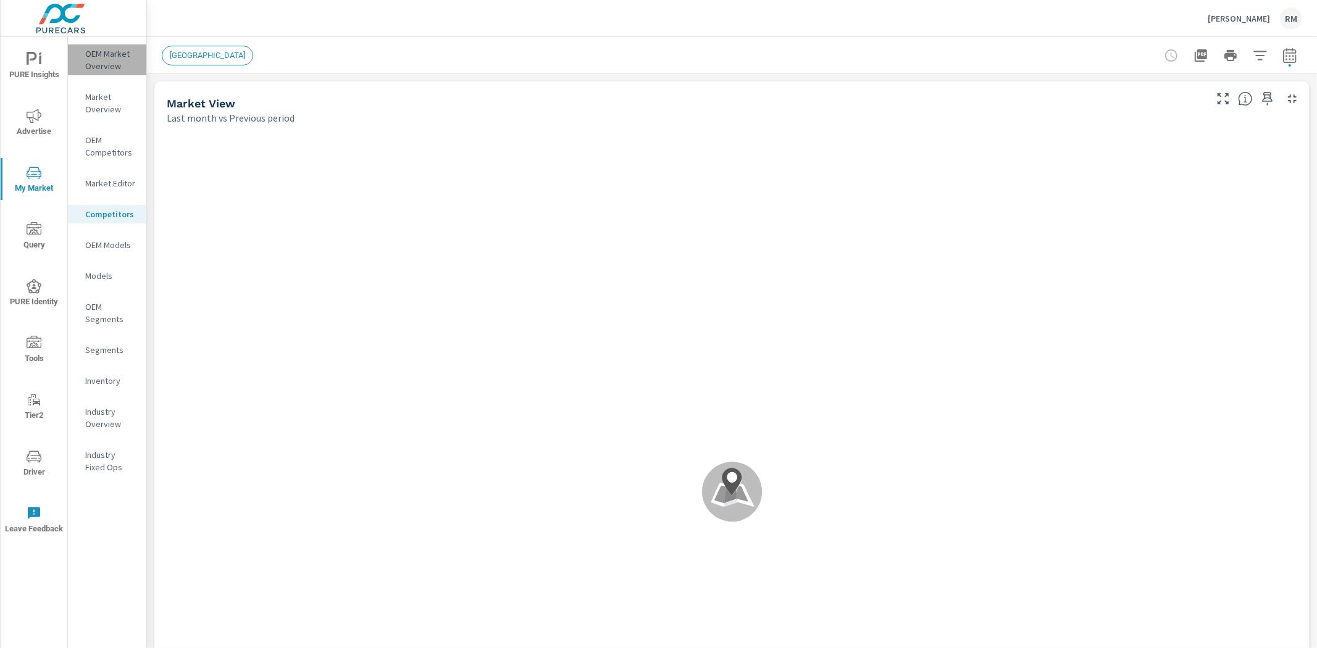
click at [109, 58] on p "OEM Market Overview" at bounding box center [110, 60] width 51 height 25
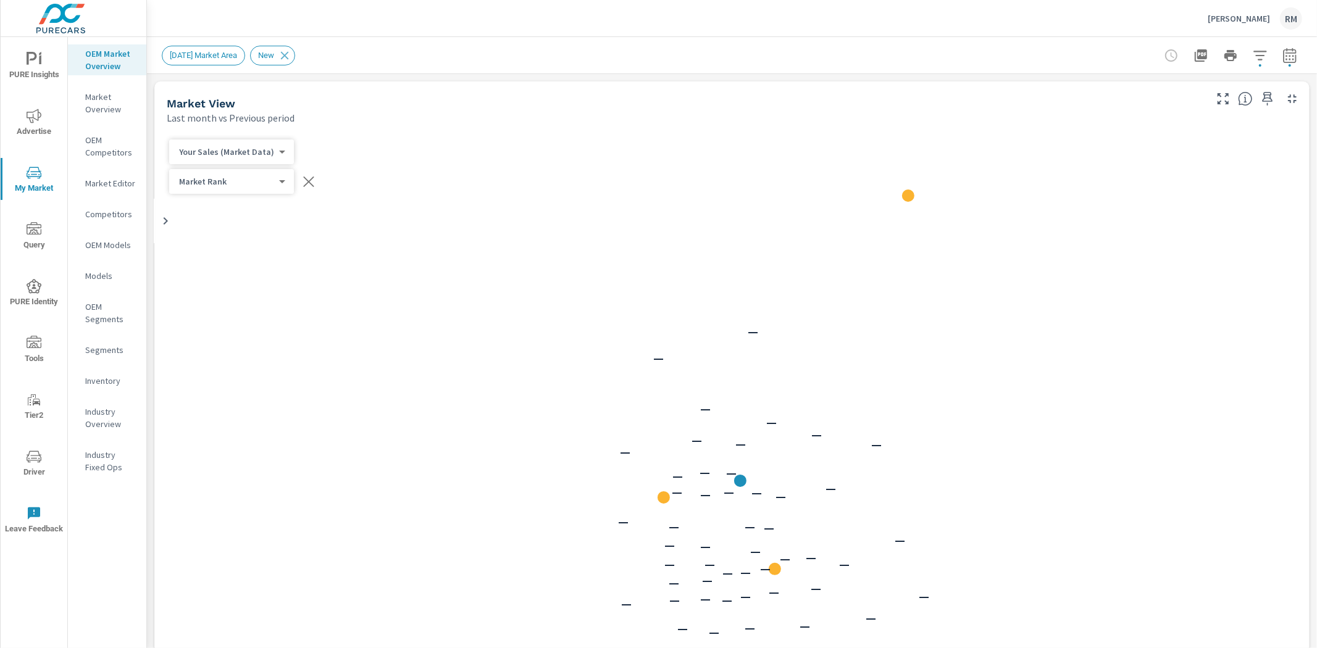
scroll to position [1, 0]
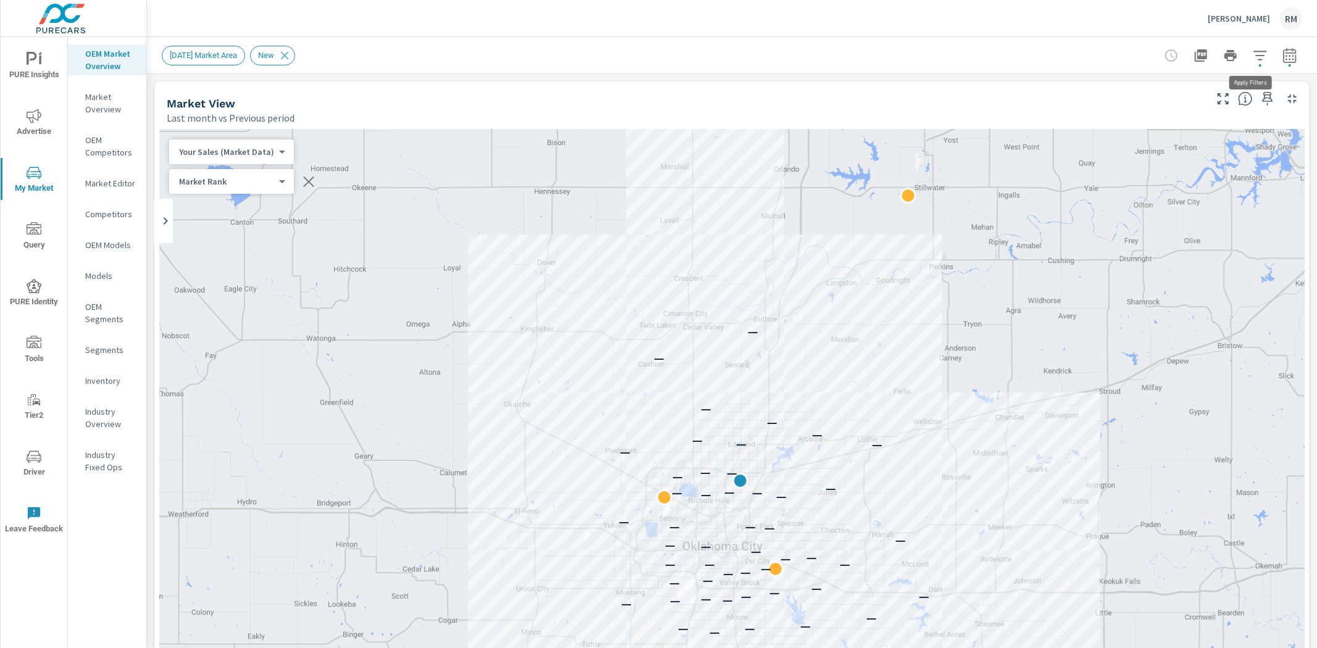
click at [1253, 56] on icon "button" at bounding box center [1259, 55] width 13 height 9
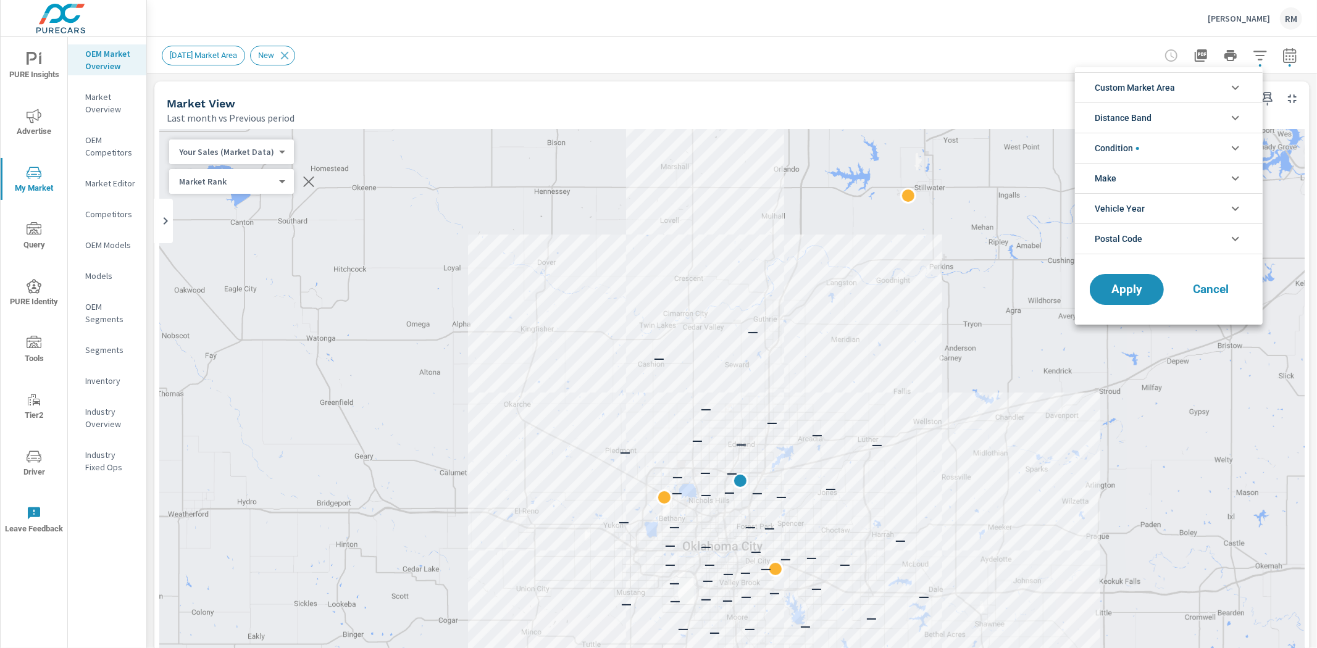
click at [1185, 146] on li "Condition" at bounding box center [1169, 148] width 188 height 30
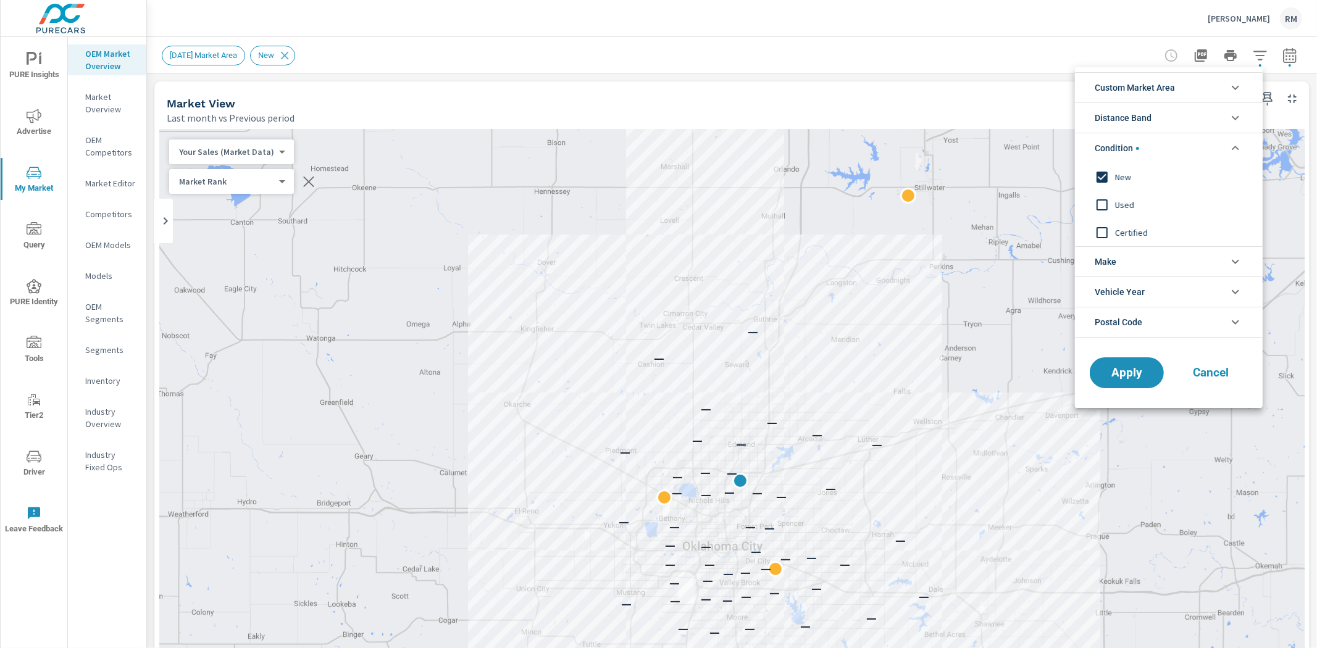
click at [1126, 177] on span "New" at bounding box center [1182, 177] width 135 height 15
click at [1116, 371] on span "Apply" at bounding box center [1126, 373] width 51 height 12
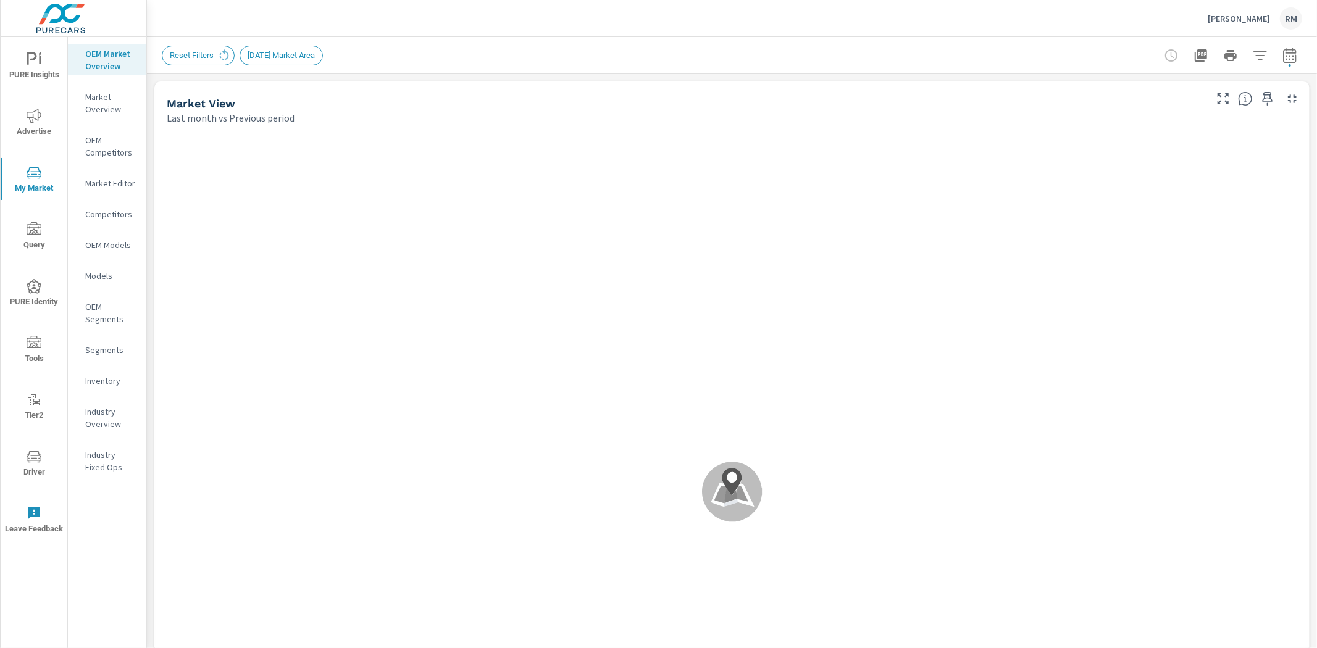
scroll to position [1, 0]
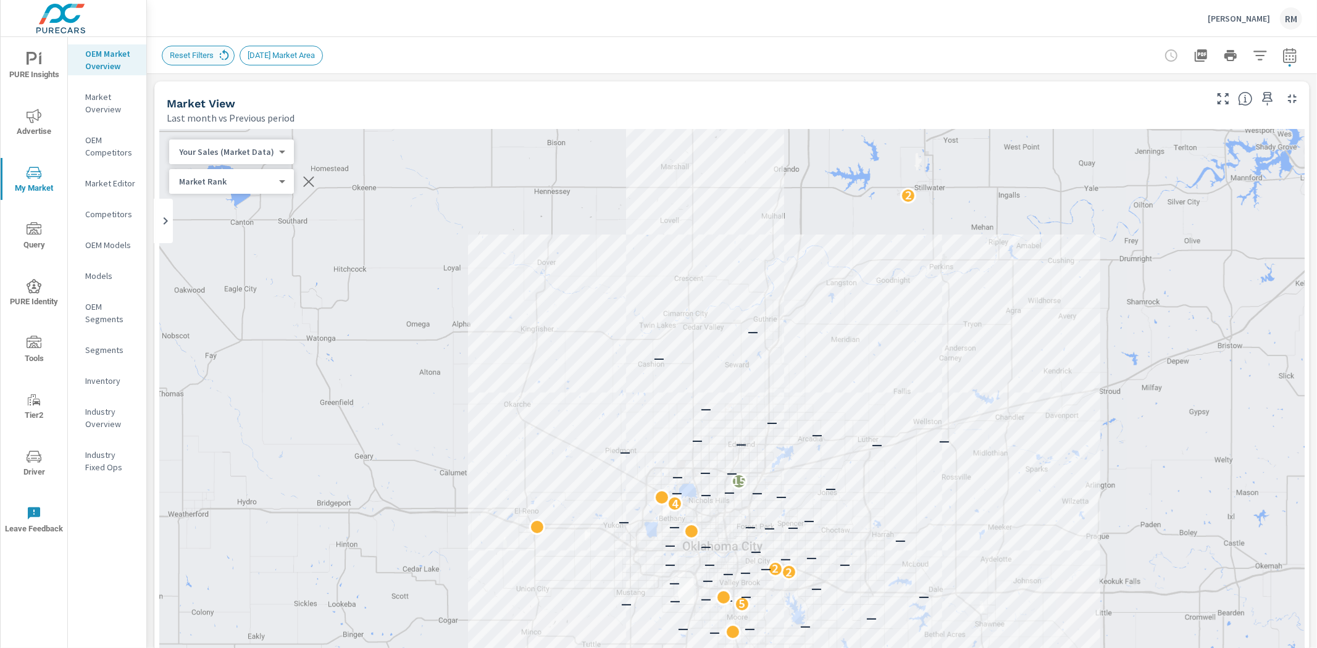
click at [224, 56] on icon at bounding box center [224, 56] width 14 height 14
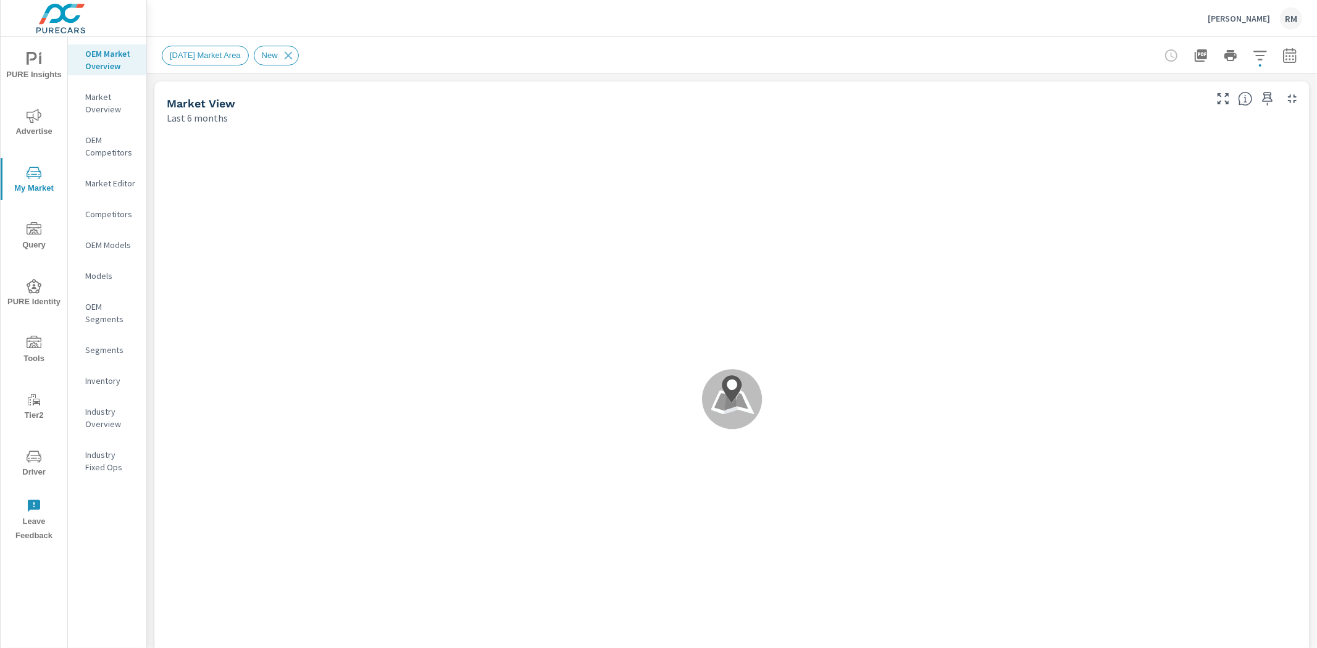
scroll to position [1, 0]
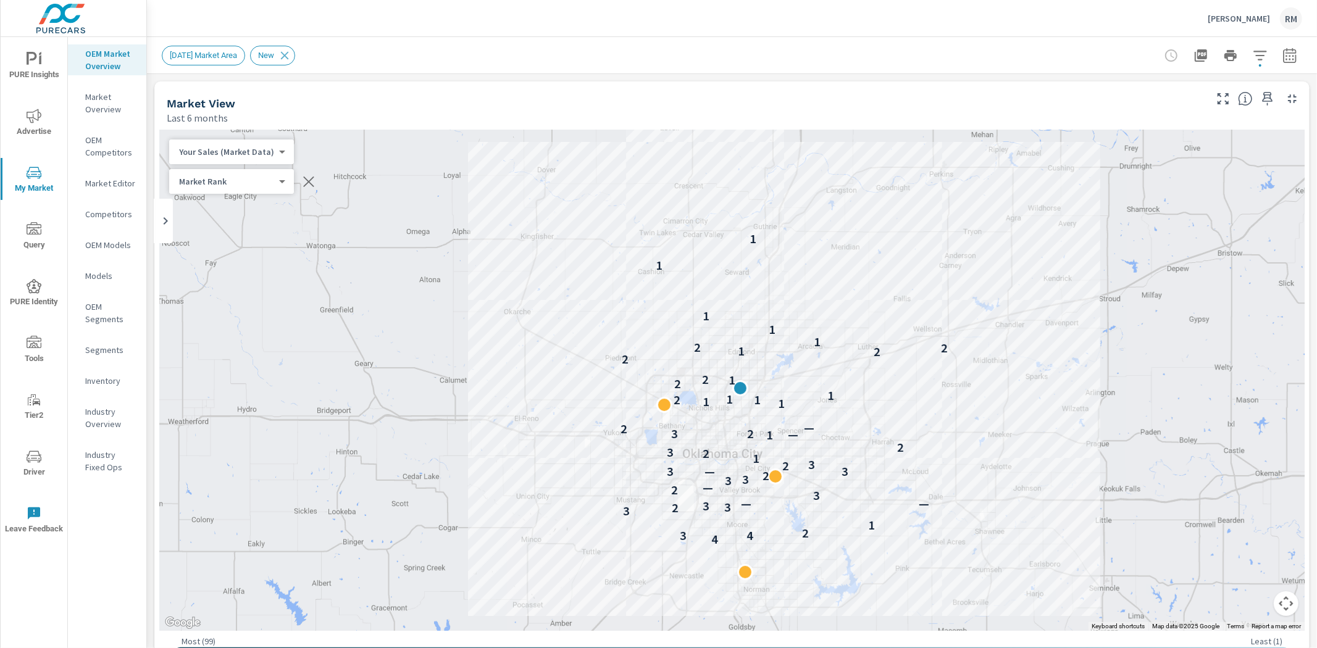
click at [41, 128] on span "Advertise" at bounding box center [33, 124] width 59 height 30
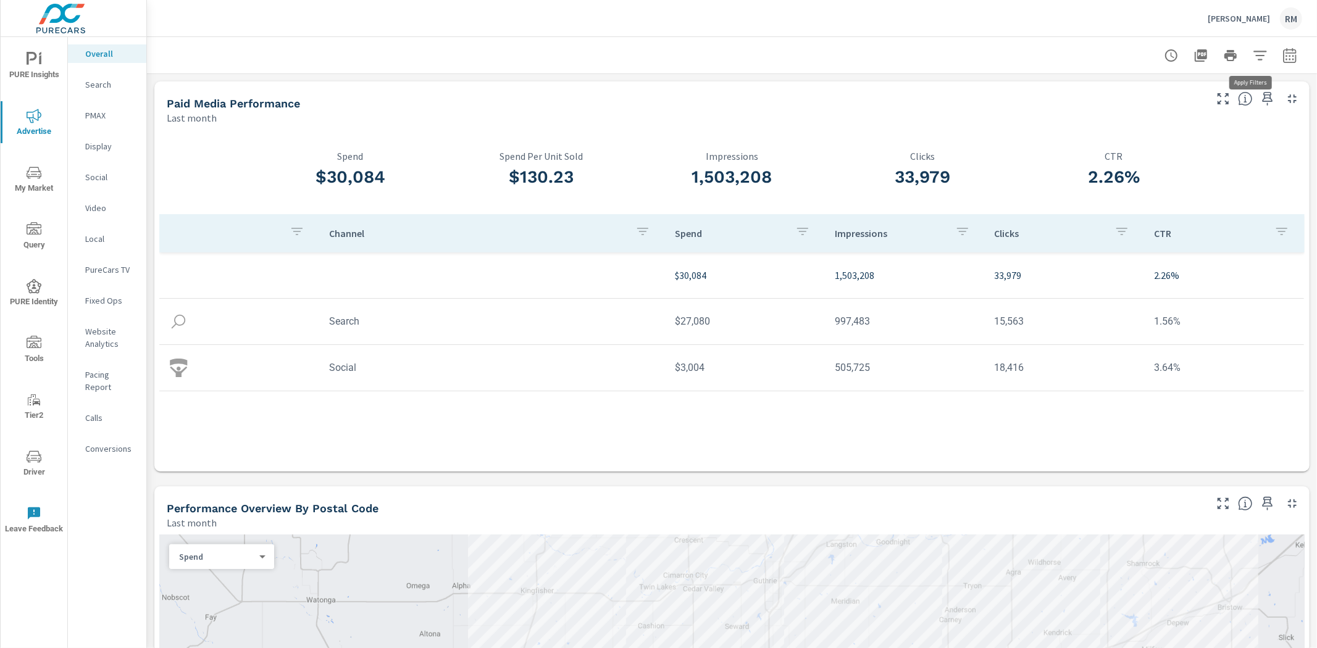
click at [1253, 54] on icon "button" at bounding box center [1260, 55] width 15 height 15
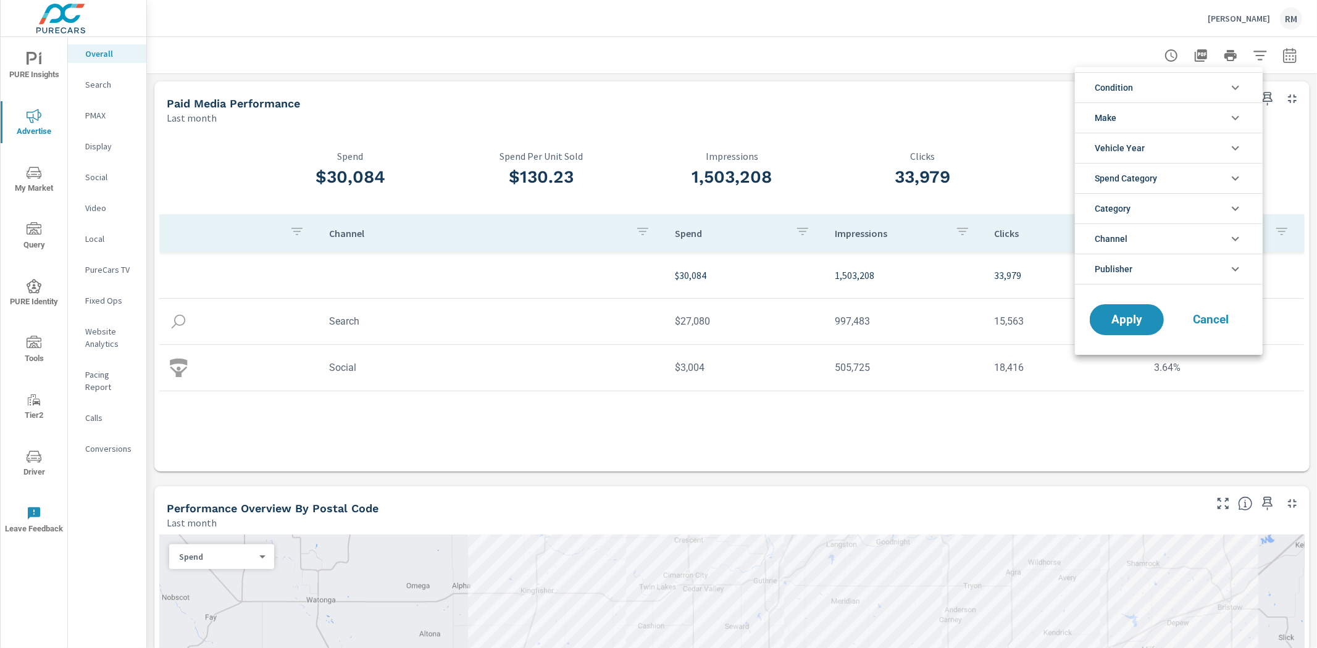
click at [1174, 91] on li "Condition" at bounding box center [1169, 87] width 188 height 30
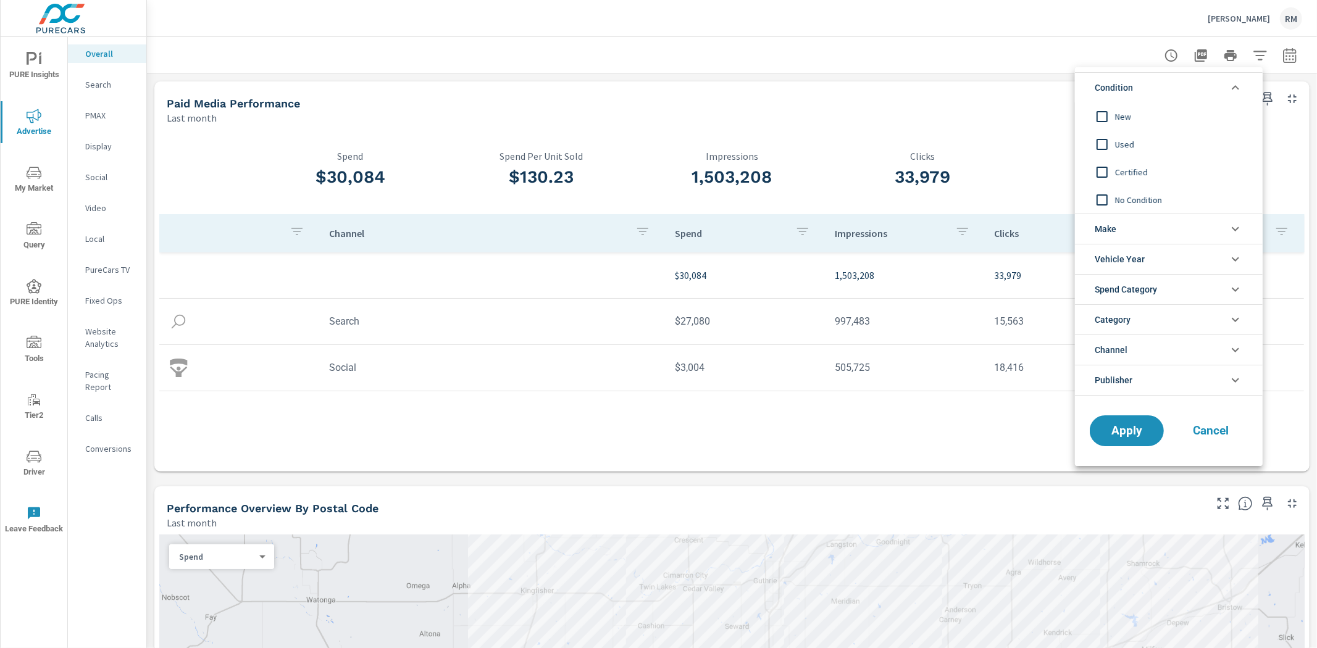
click at [1128, 51] on div at bounding box center [658, 324] width 1317 height 648
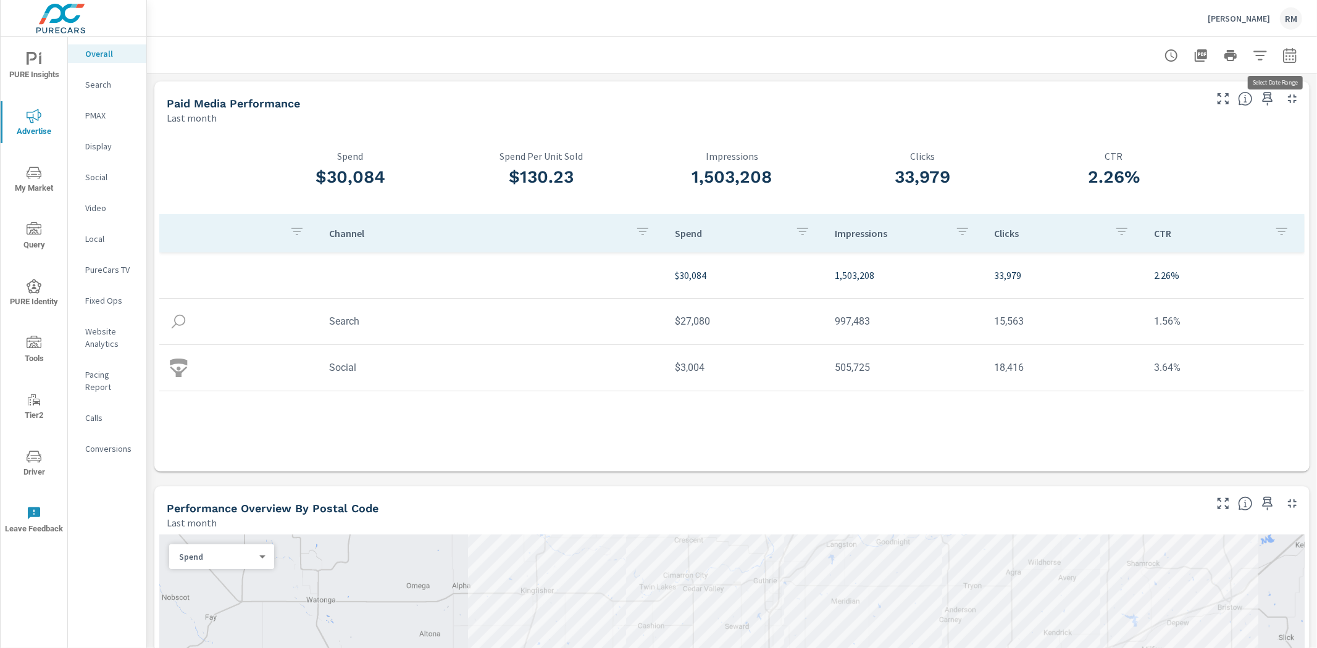
click at [1284, 59] on icon "button" at bounding box center [1289, 55] width 15 height 15
select select "Last month"
click at [1172, 138] on p "+ Add comparison" at bounding box center [1193, 139] width 158 height 15
select select "Previous period"
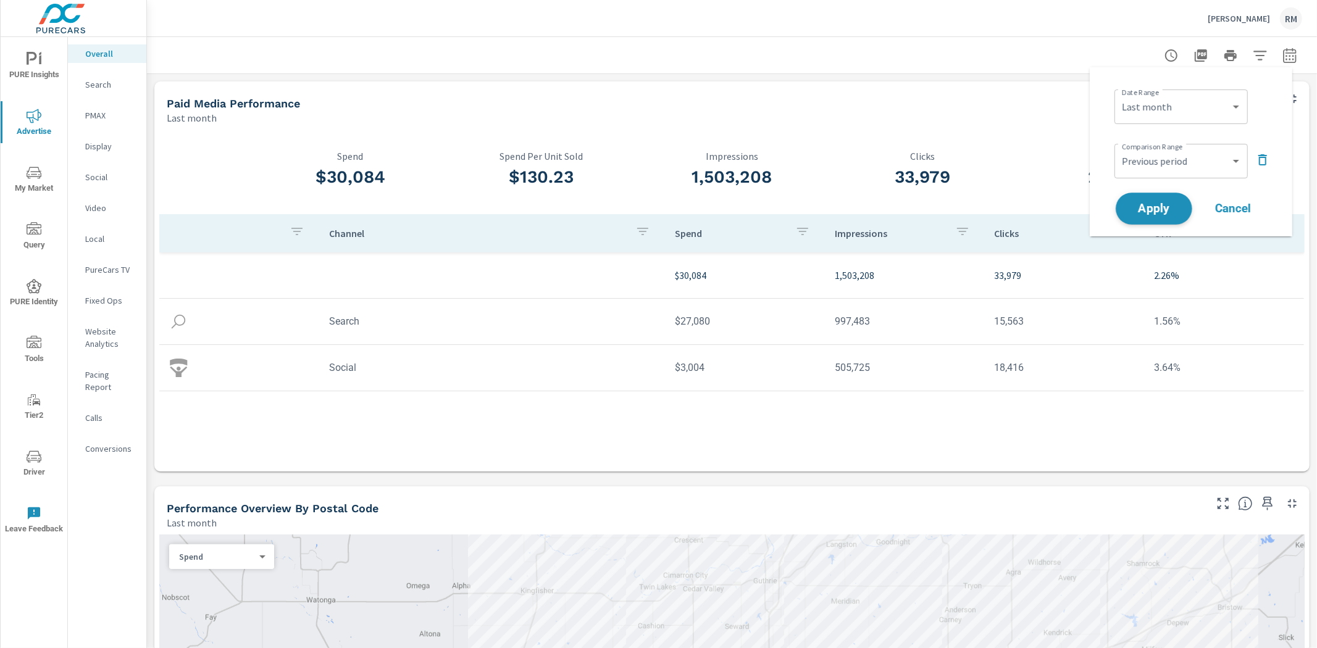
click at [1158, 212] on span "Apply" at bounding box center [1154, 209] width 51 height 12
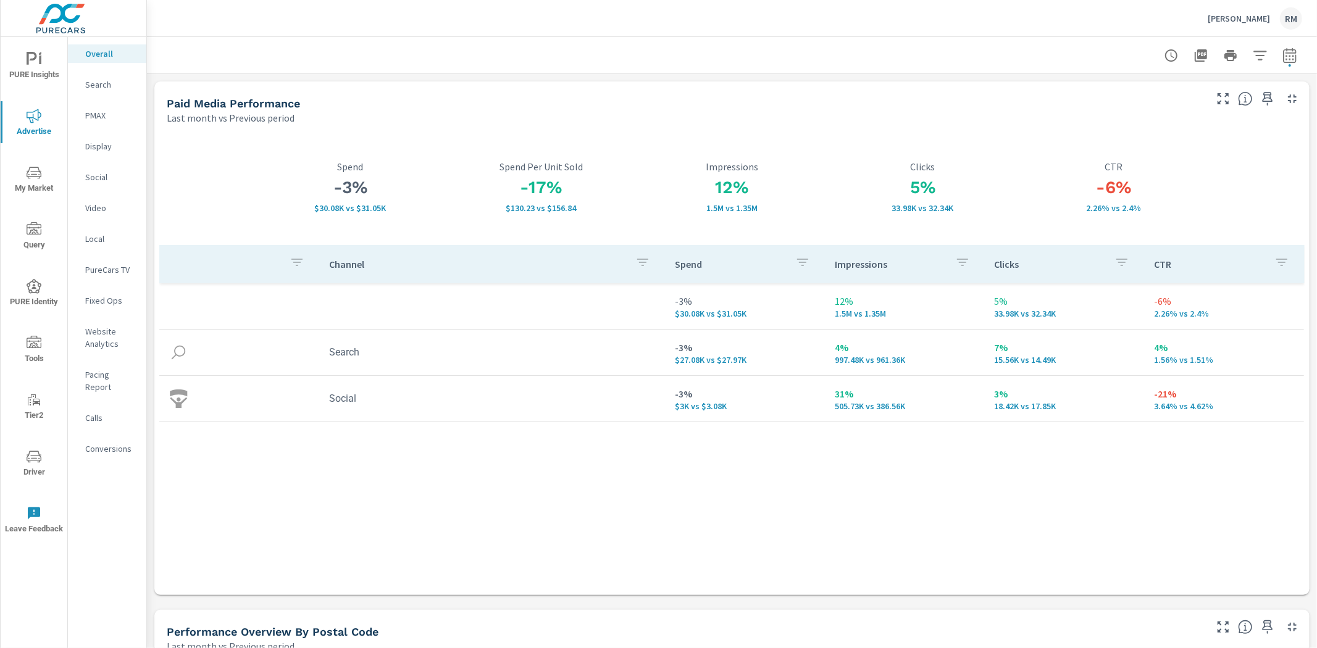
click at [119, 90] on p "Search" at bounding box center [110, 84] width 51 height 12
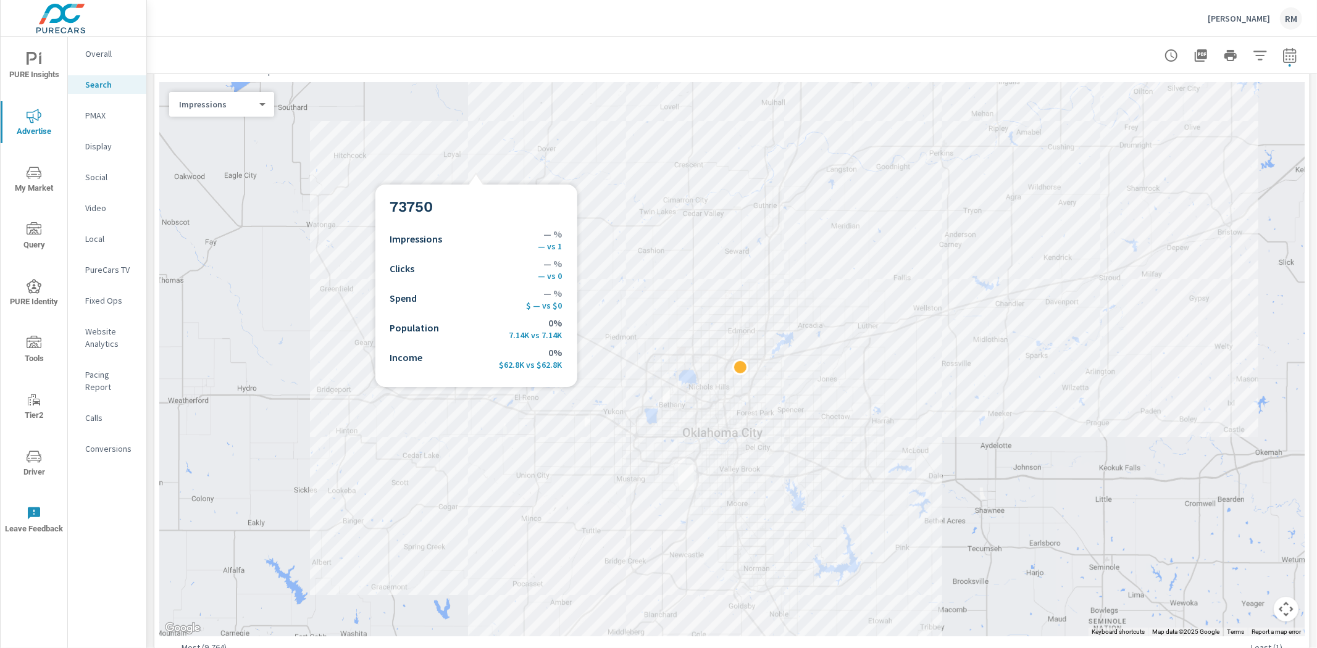
scroll to position [274, 0]
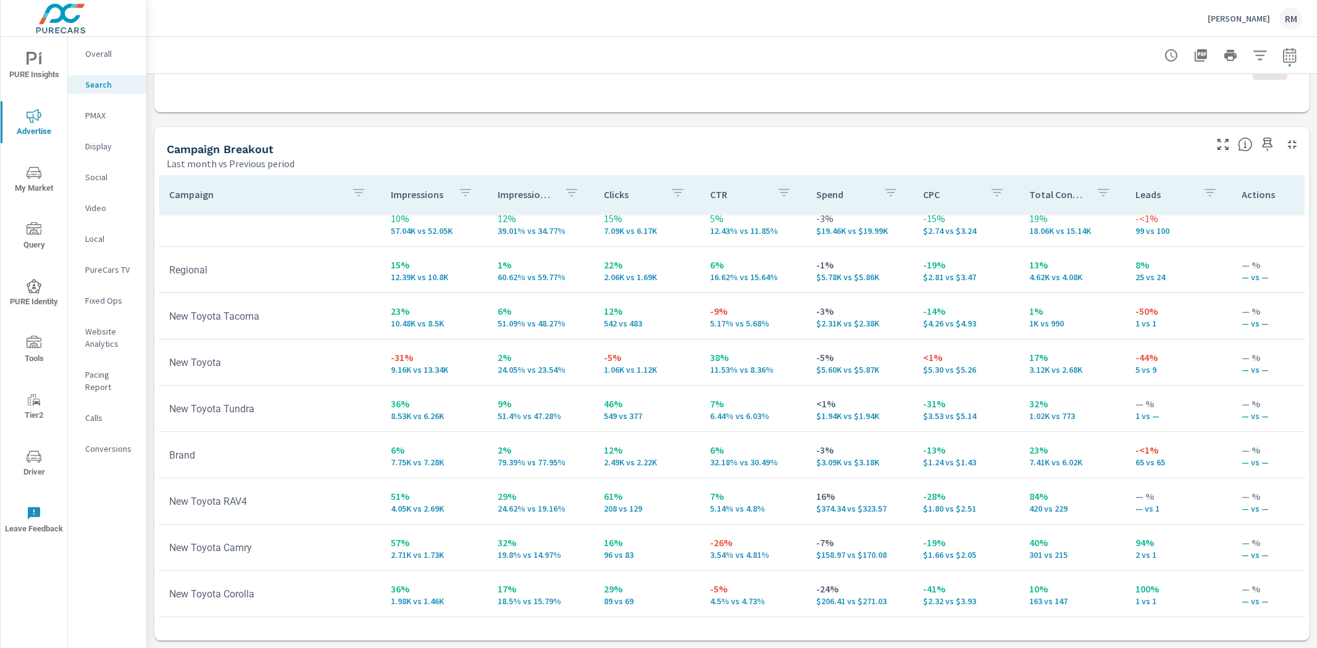
scroll to position [23, 0]
click at [1216, 146] on icon "button" at bounding box center [1223, 144] width 15 height 15
